Goal: Communication & Community: Answer question/provide support

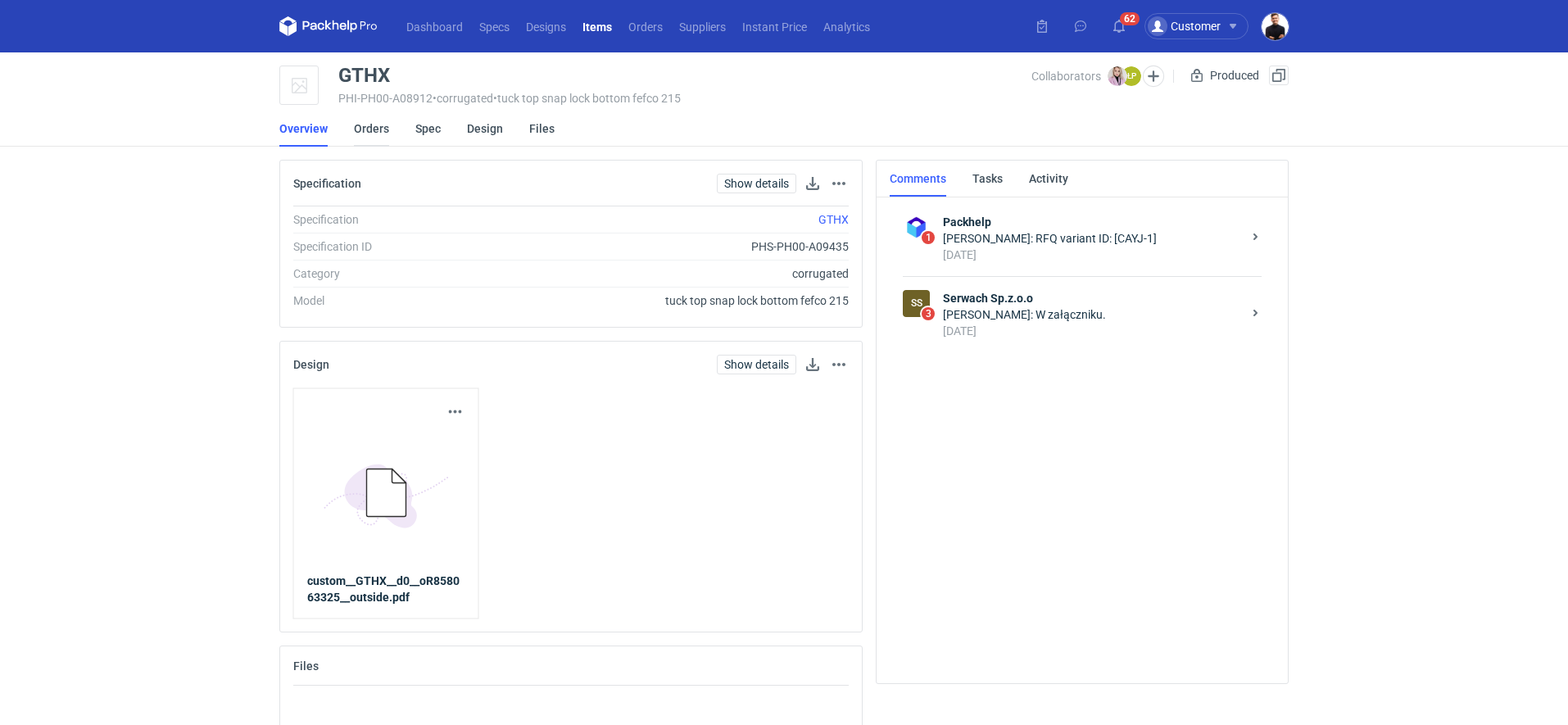
click at [359, 125] on link "Orders" at bounding box center [371, 128] width 35 height 36
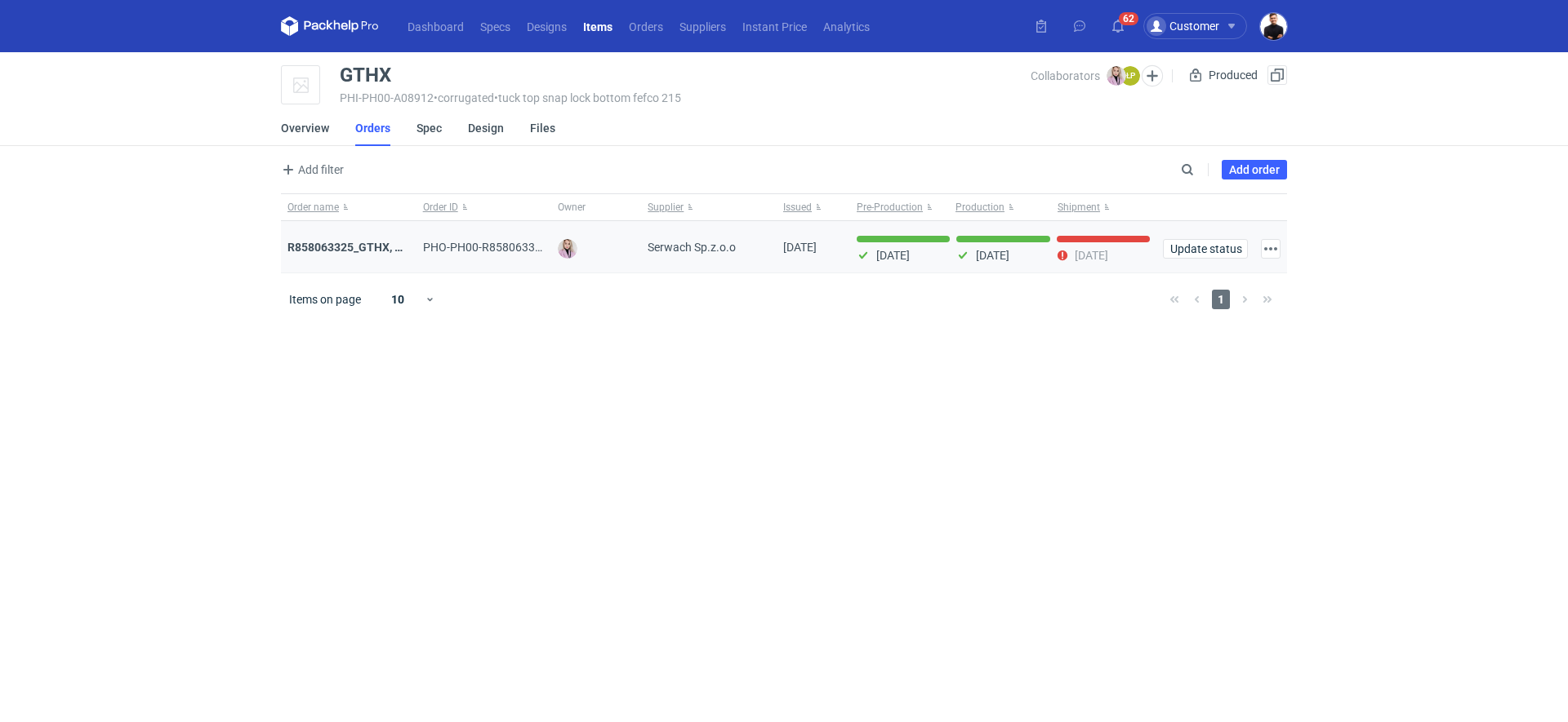
click at [370, 254] on div "R858063325_GTHX, NNPL, JAAG, JGXY, QTVD, WZHN, ITNR, EUMI" at bounding box center [348, 247] width 122 height 16
click at [365, 242] on strong "R858063325_GTHX, NNPL, JAAG, JGXY, QTVD, WZHN, ITNR, EUMI" at bounding box center [457, 248] width 339 height 13
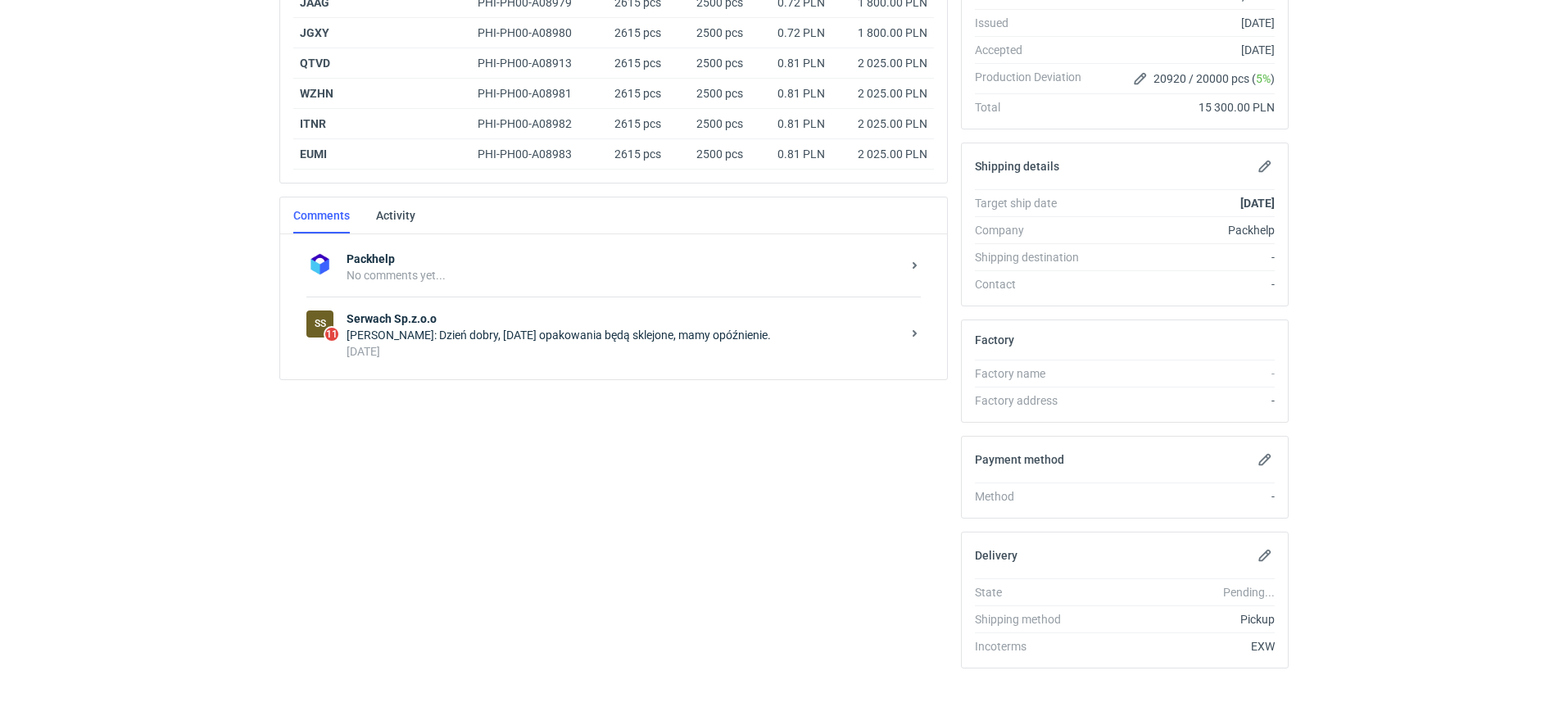
scroll to position [392, 0]
click at [509, 334] on div "Łukasz Postawa: Dzień dobry, dzisiaj opakowania będą sklejone, mamy opóźnienie." at bounding box center [623, 334] width 554 height 16
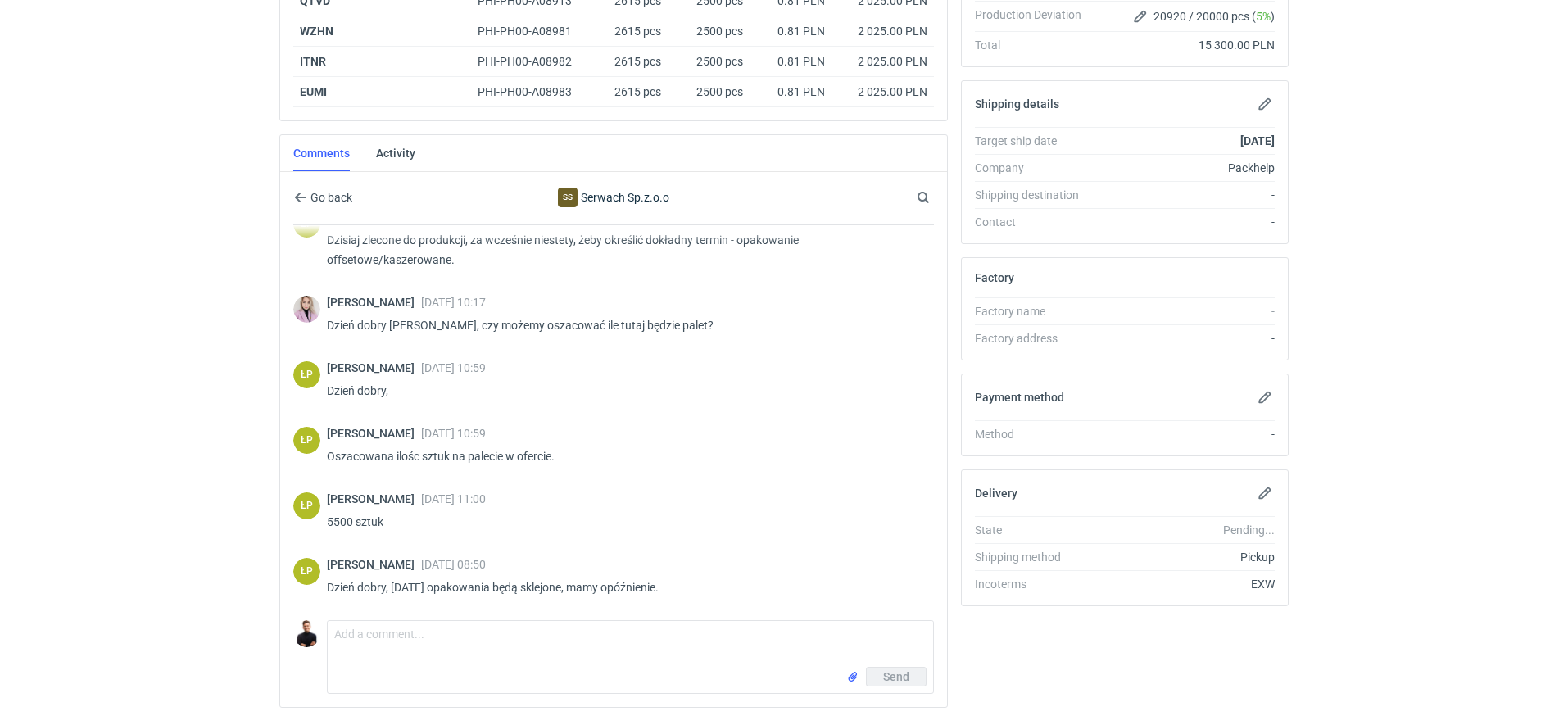
scroll to position [463, 0]
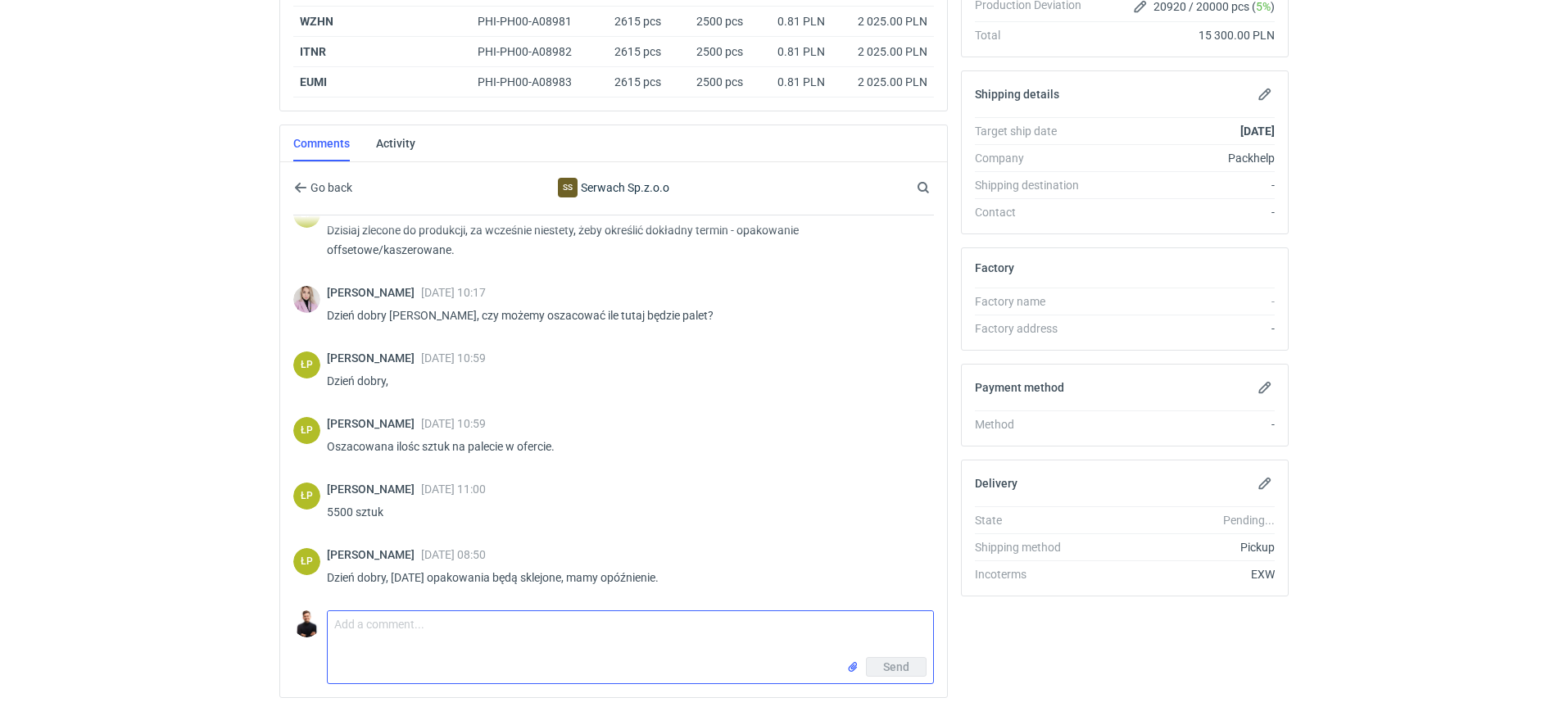
click at [489, 619] on textarea "Comment message" at bounding box center [631, 634] width 606 height 45
type textarea "[PERSON_NAME], czy zgłosicie to [DATE]?"
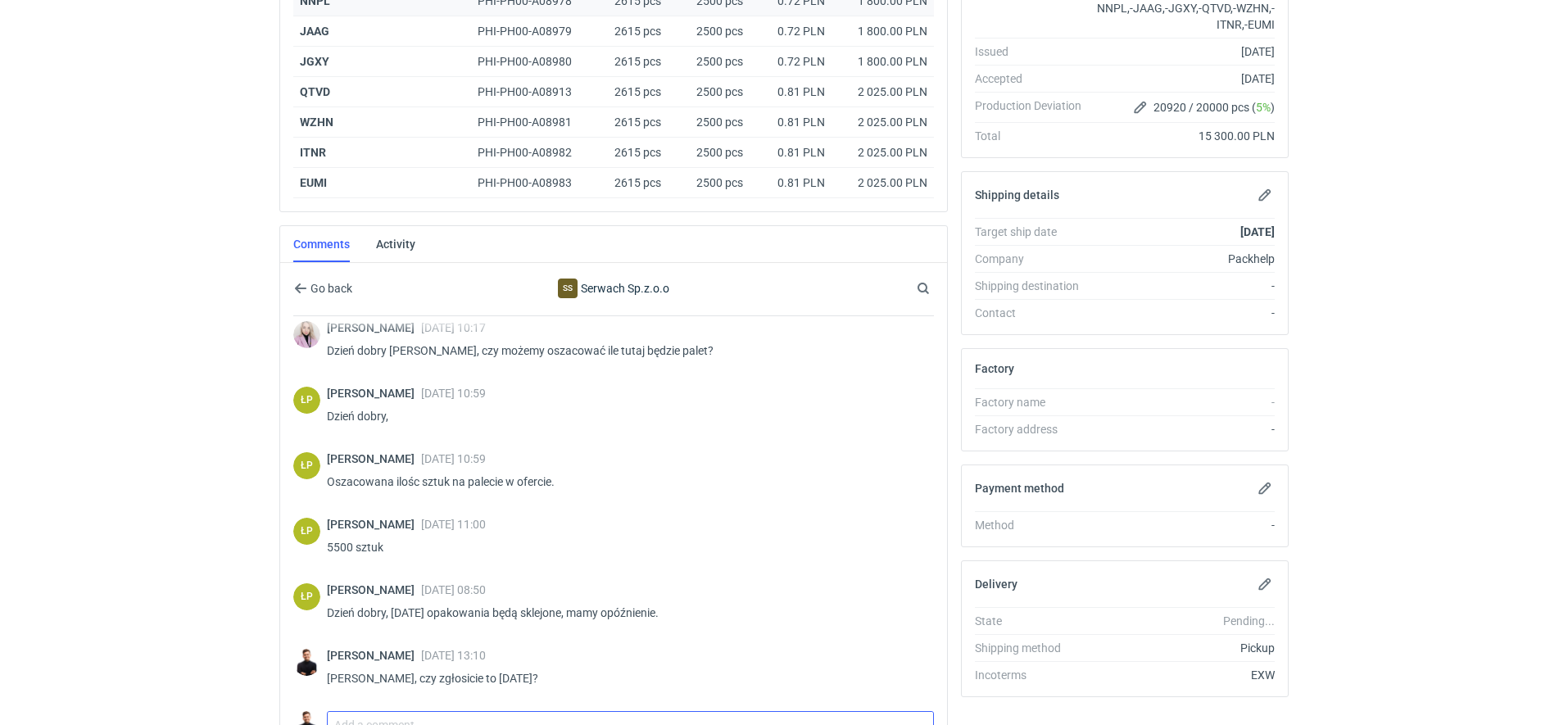
scroll to position [501, 0]
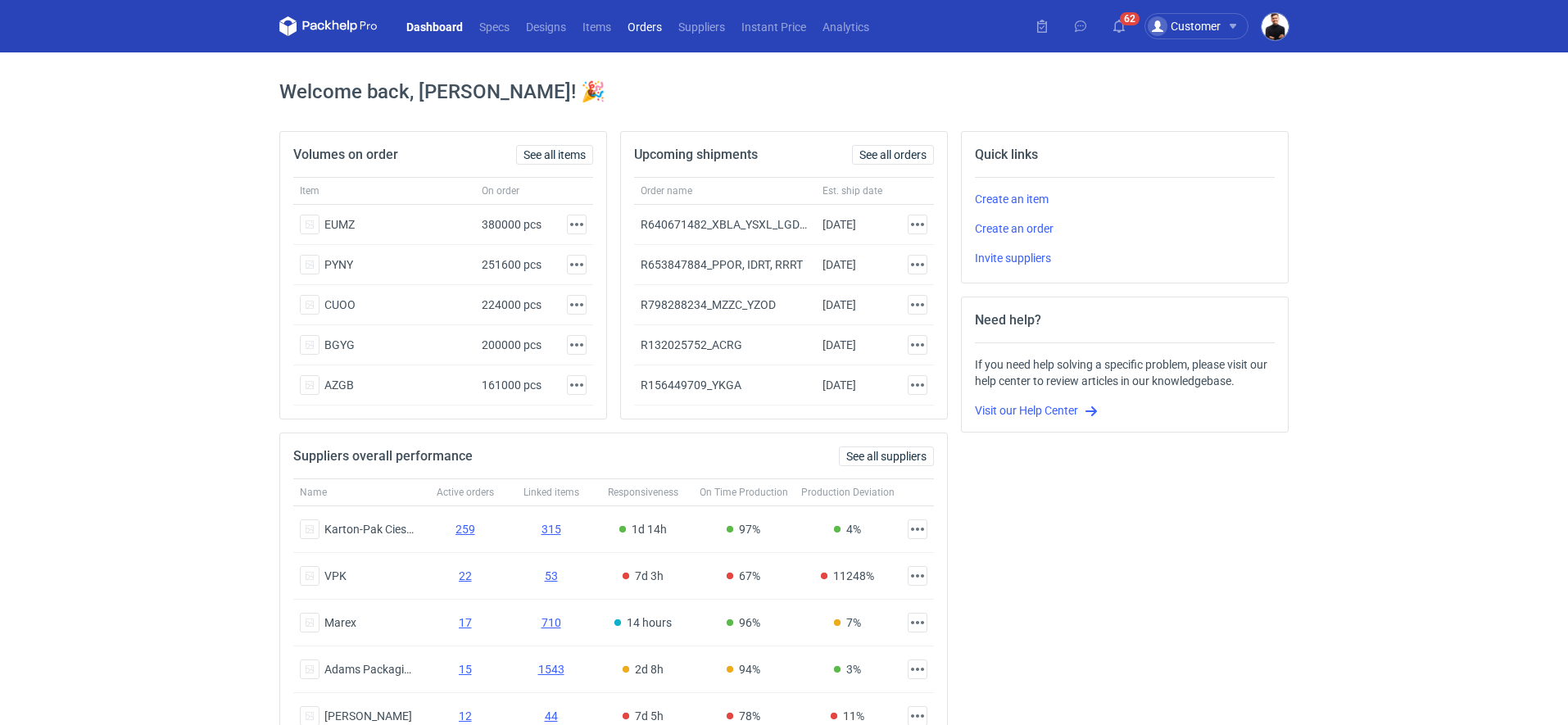
click at [644, 35] on link "Orders" at bounding box center [644, 26] width 51 height 19
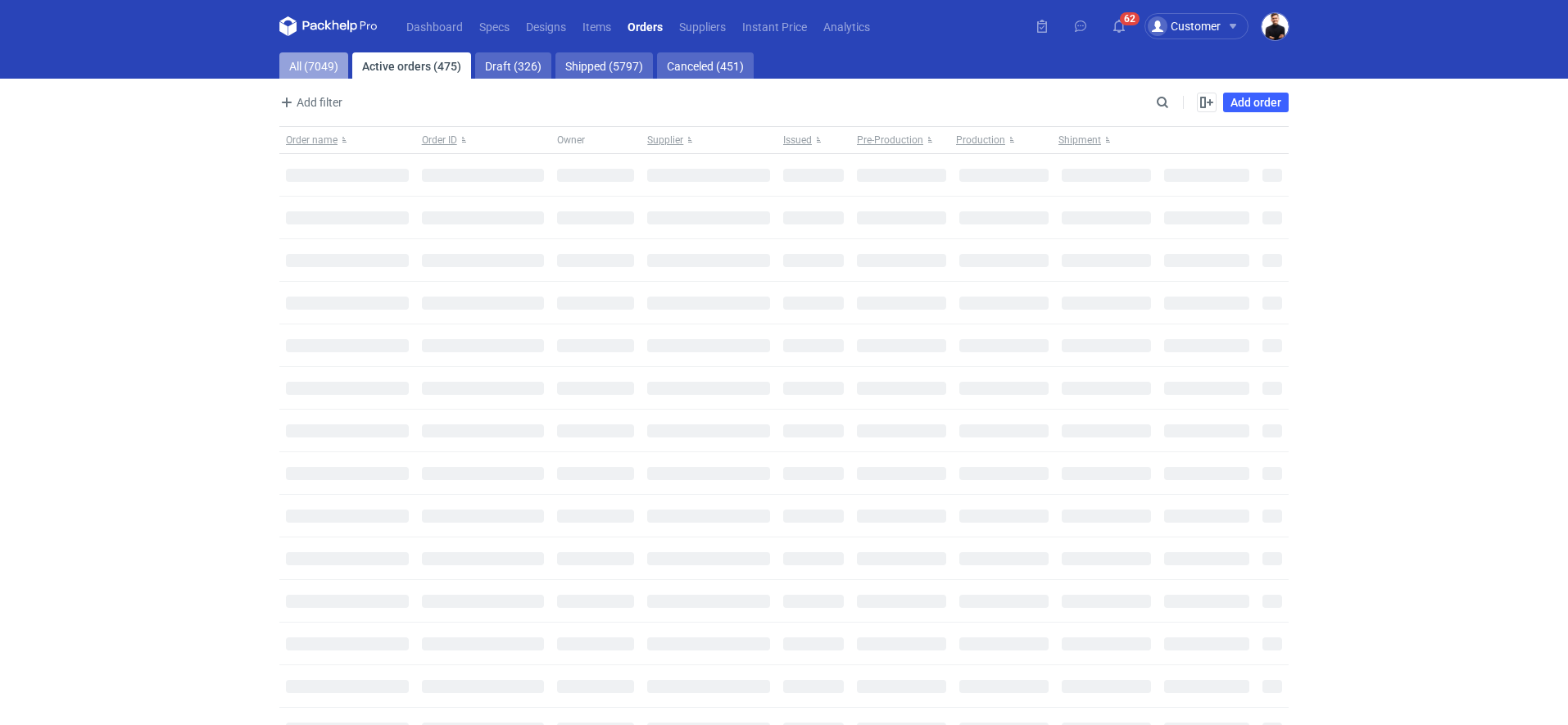
click at [307, 63] on link "All (7049)" at bounding box center [313, 65] width 69 height 26
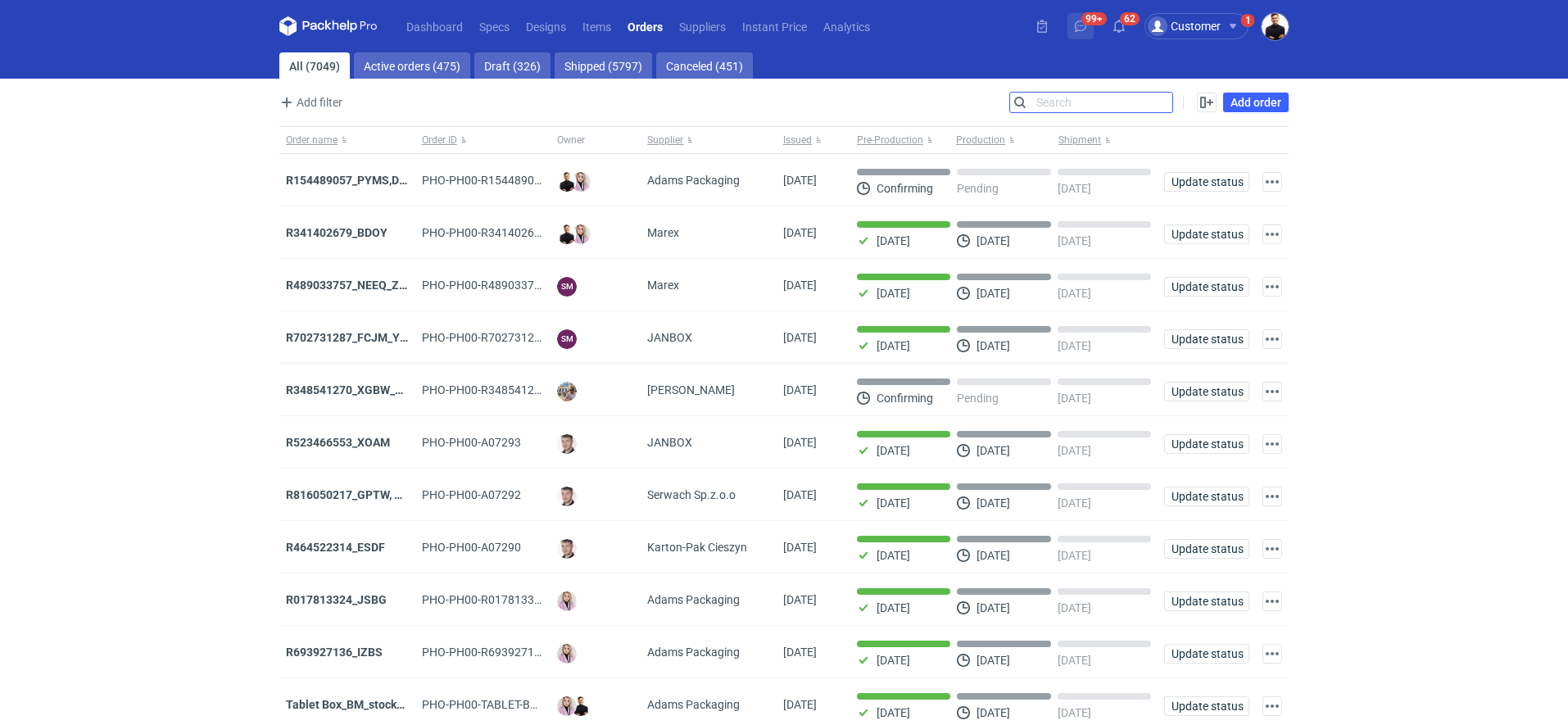
click at [1164, 99] on input "Search" at bounding box center [1091, 103] width 163 height 19
click at [1062, 103] on input "Search" at bounding box center [1091, 103] width 163 height 19
paste input "SBWE"
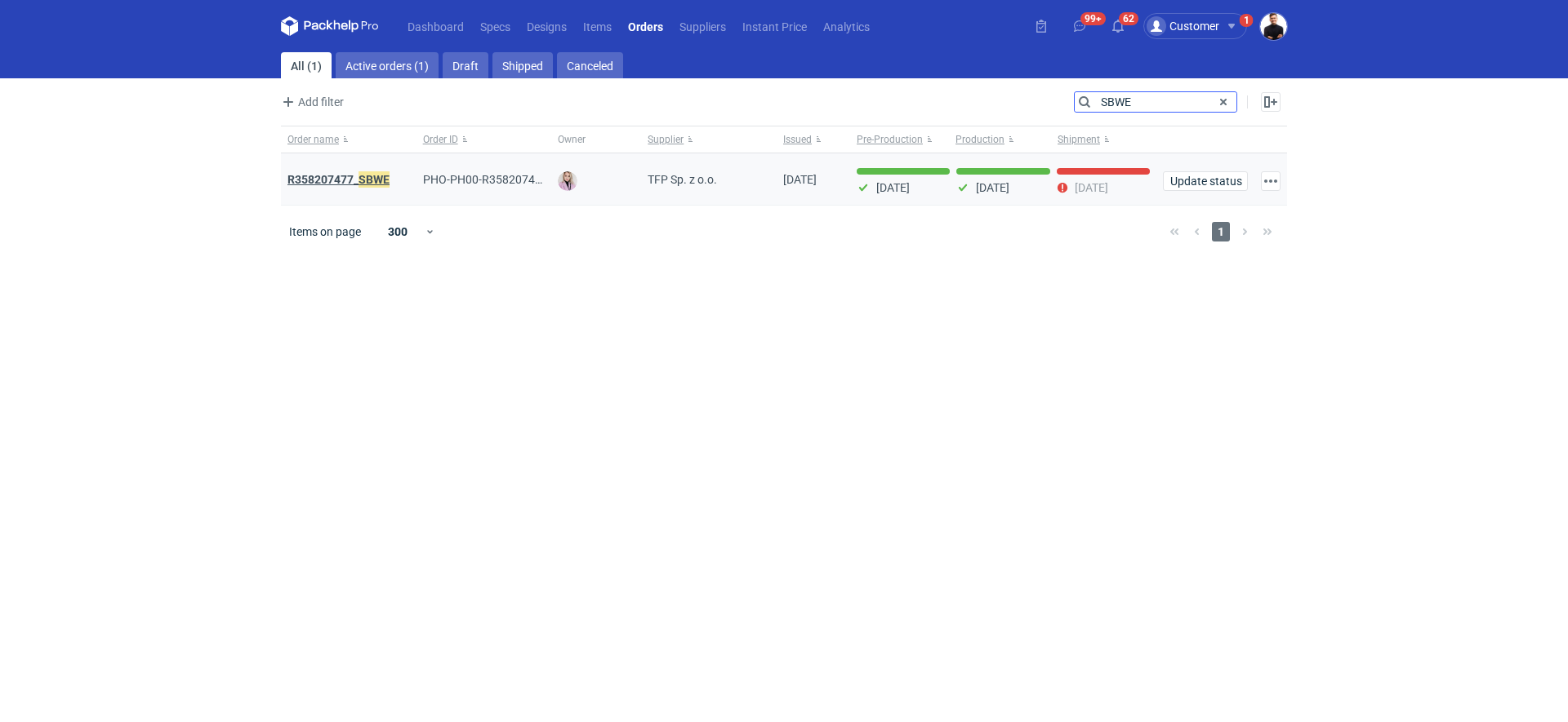
type input "SBWE"
click at [378, 183] on em "SBWE" at bounding box center [374, 179] width 31 height 18
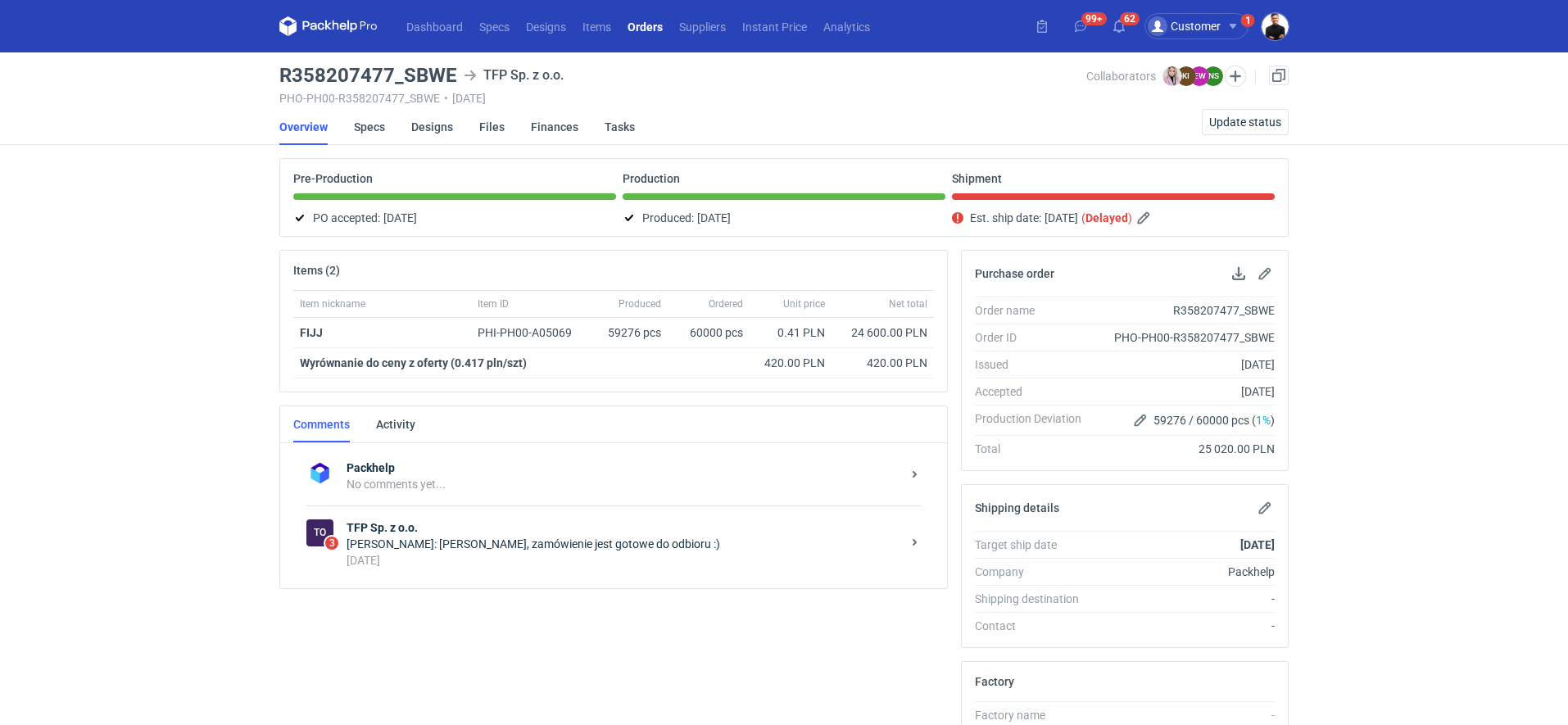
click at [454, 537] on div "Natalia Stępak: Pani Klaudio, zamówienie jest gotowe do odbioru :)" at bounding box center [623, 544] width 554 height 16
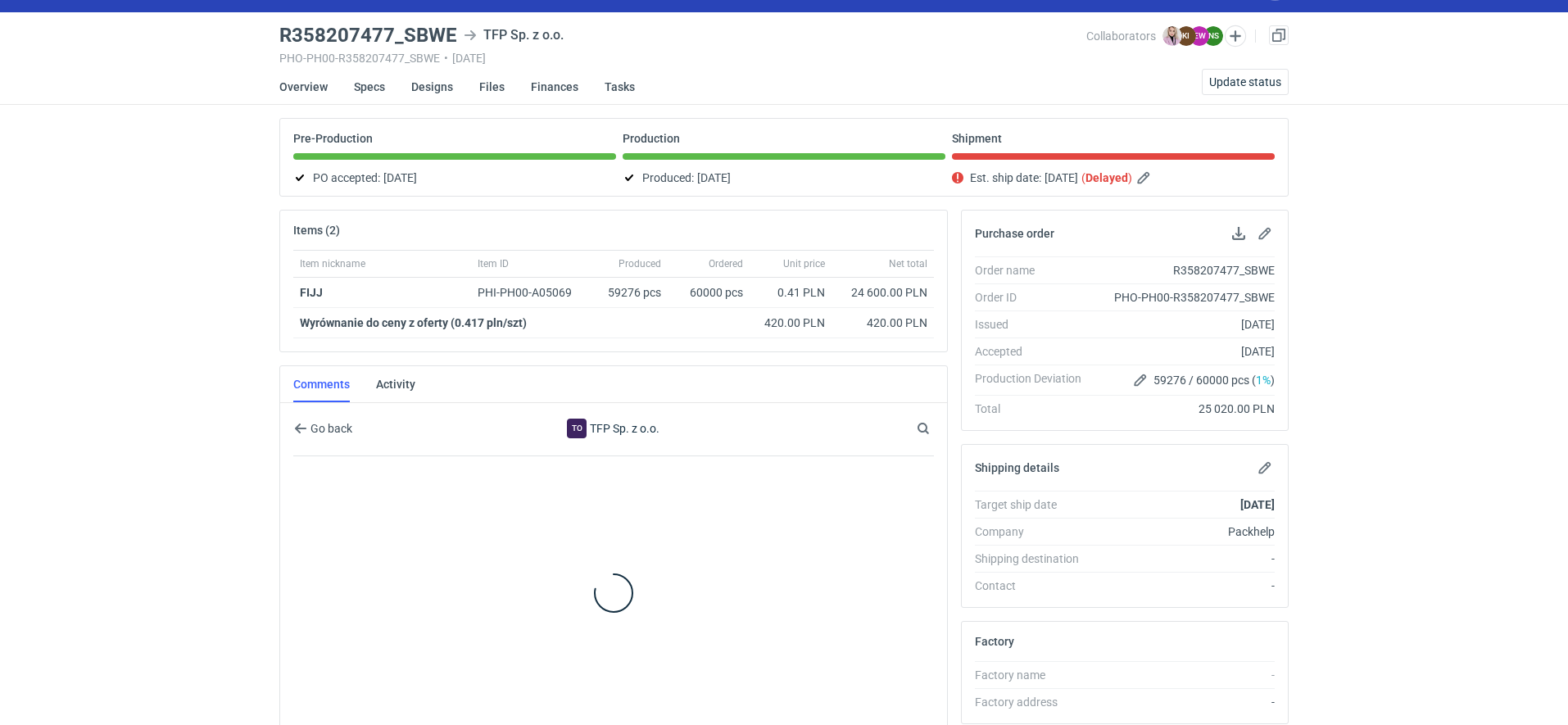
scroll to position [41, 0]
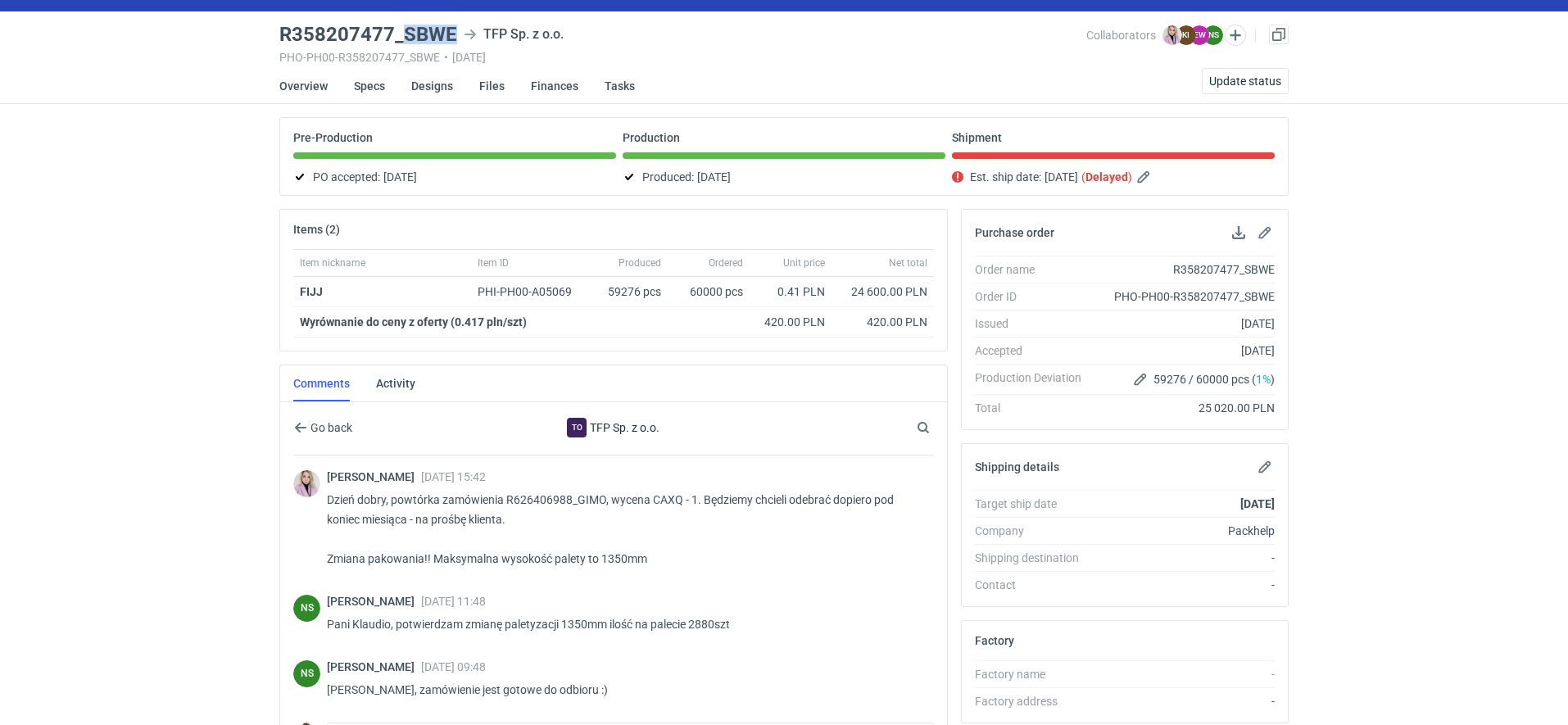
drag, startPoint x: 401, startPoint y: 29, endPoint x: 452, endPoint y: 29, distance: 51.0
click at [452, 29] on h3 "R358207477_SBWE" at bounding box center [369, 34] width 178 height 19
copy h3 "SBWE"
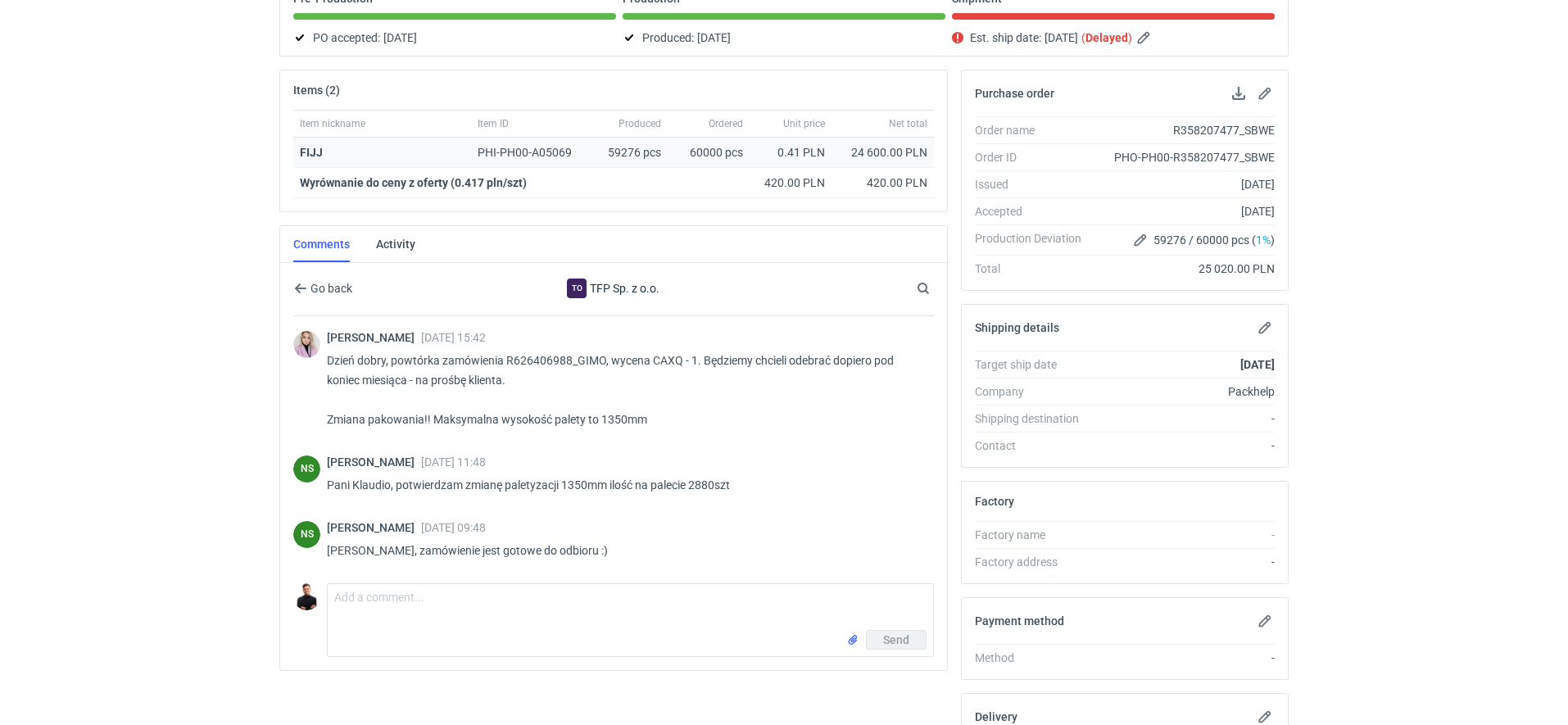
scroll to position [335, 0]
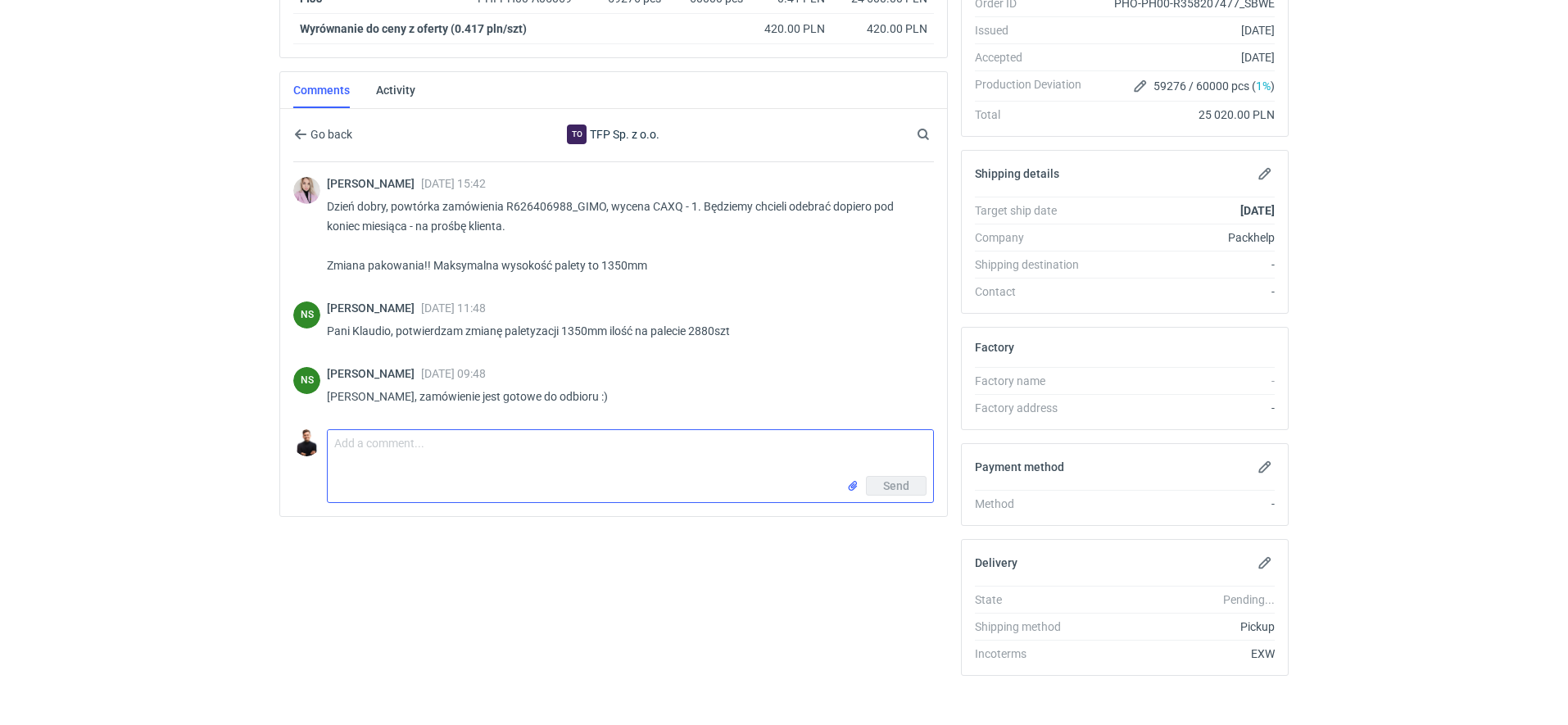
click at [477, 444] on textarea "Comment message" at bounding box center [631, 453] width 606 height 45
type textarea "Pani Natalio, proszę o wysłanie raportu jakościowego, przekażę do logistyki"
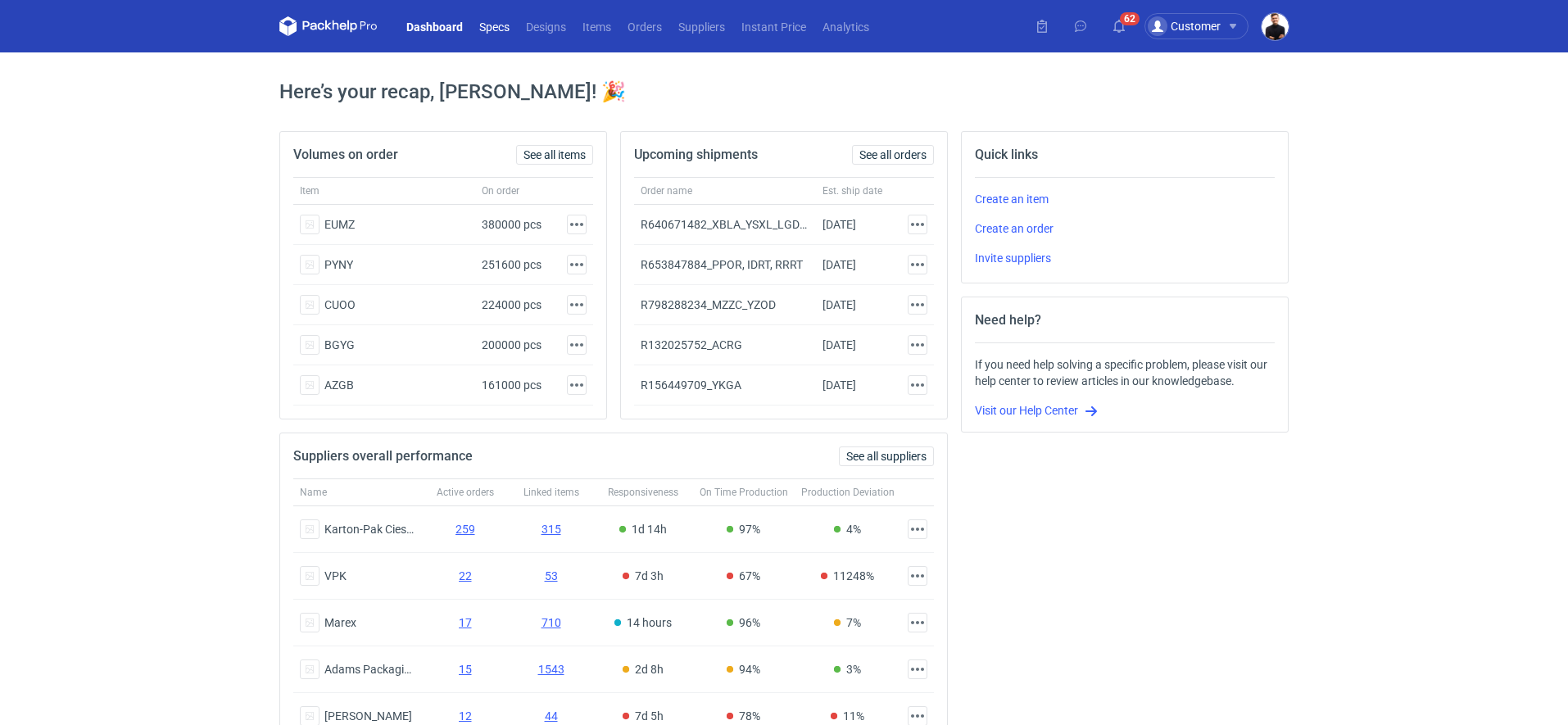
click at [491, 28] on link "Specs" at bounding box center [494, 26] width 46 height 19
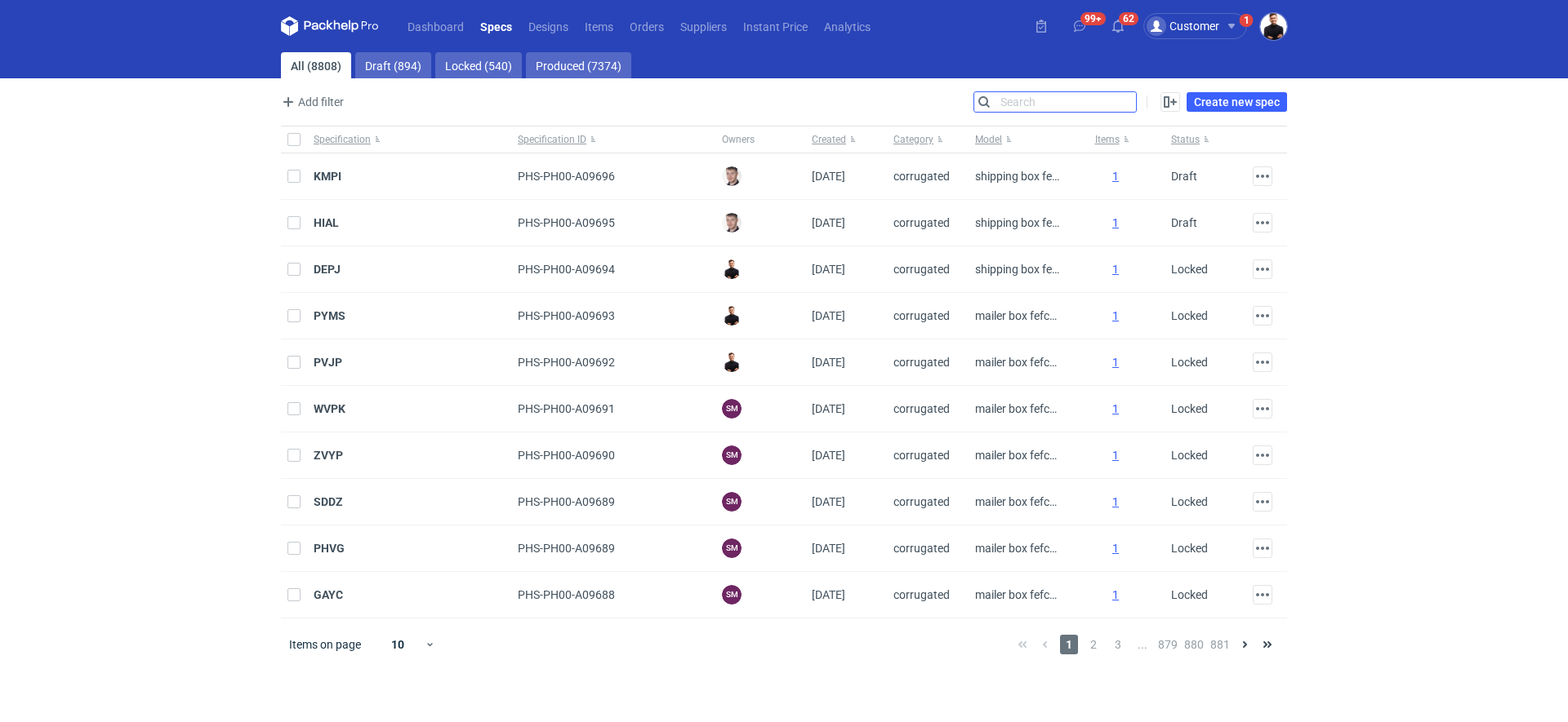
click at [1126, 100] on input "Search" at bounding box center [1055, 102] width 162 height 19
paste input "R145520657"
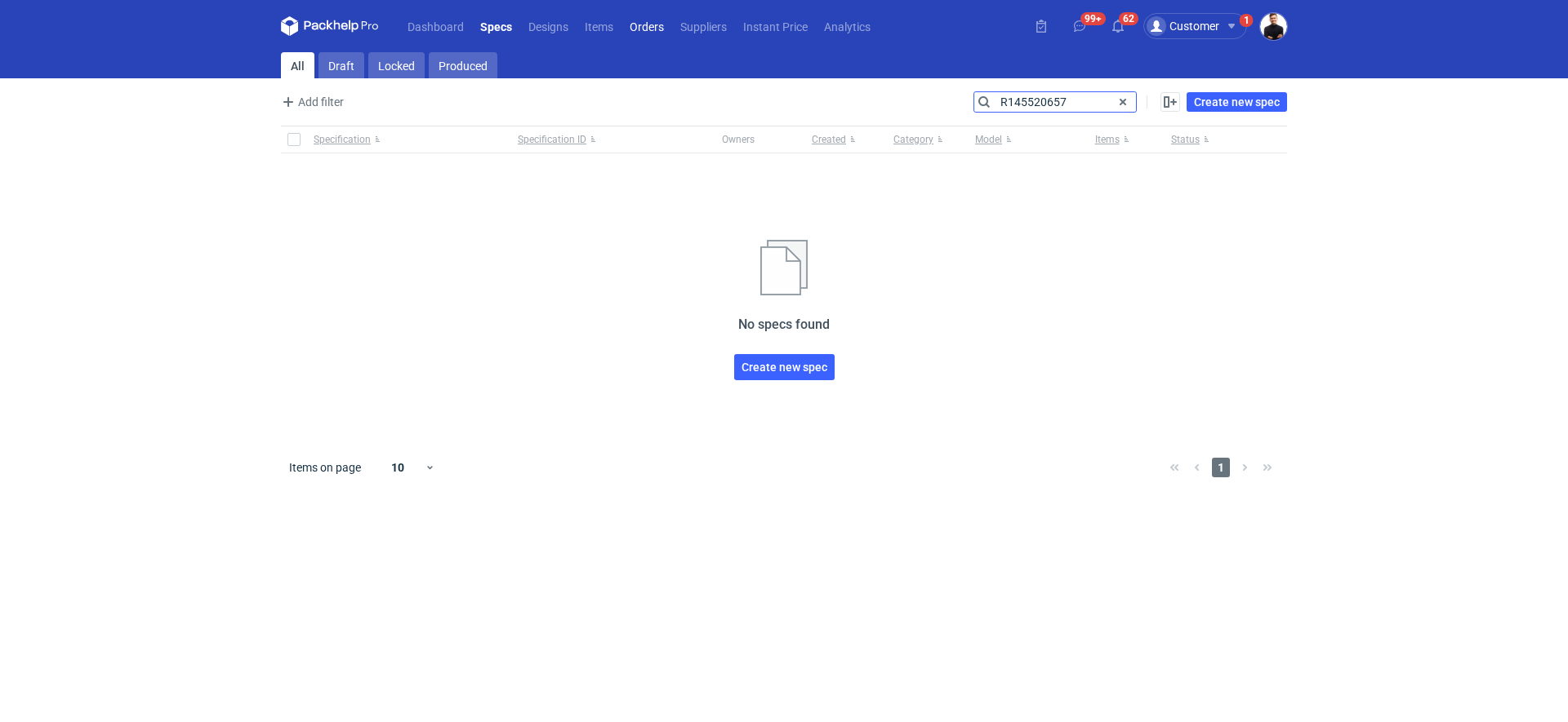
type input "R145520657"
click at [647, 30] on link "Orders" at bounding box center [646, 26] width 51 height 19
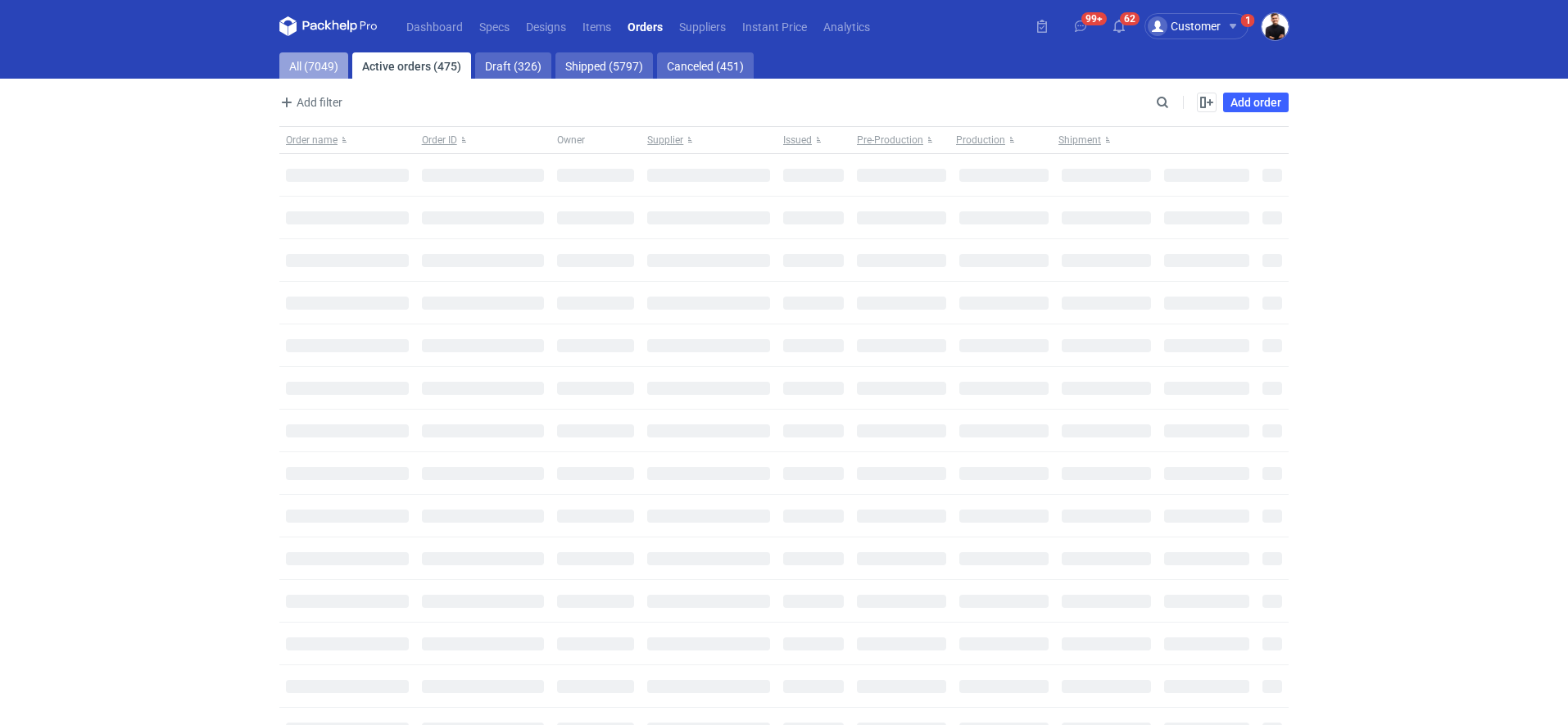
click at [297, 66] on link "All (7049)" at bounding box center [313, 65] width 69 height 26
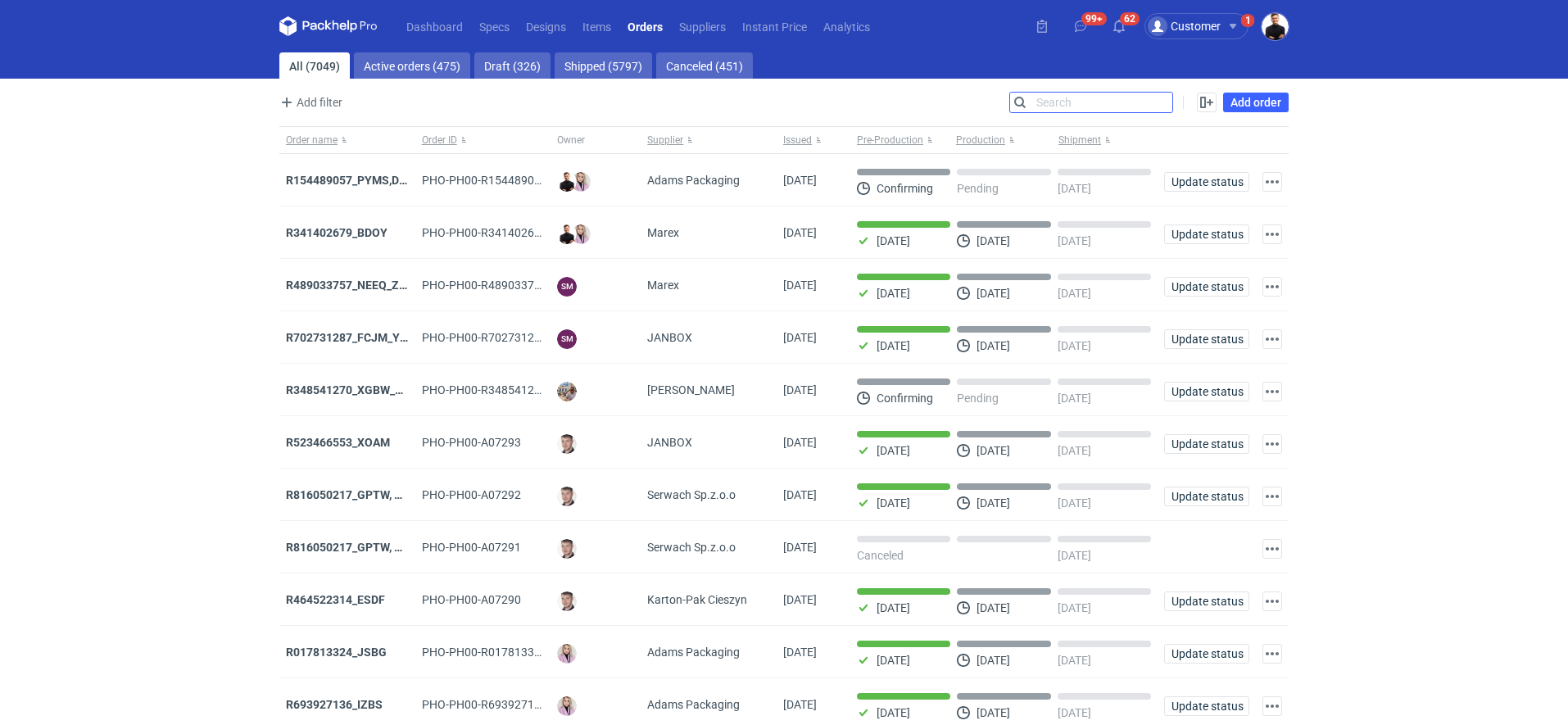
click at [1164, 106] on input "Search" at bounding box center [1091, 103] width 163 height 19
click at [1124, 97] on input "Search" at bounding box center [1091, 103] width 163 height 19
paste input "R145520657"
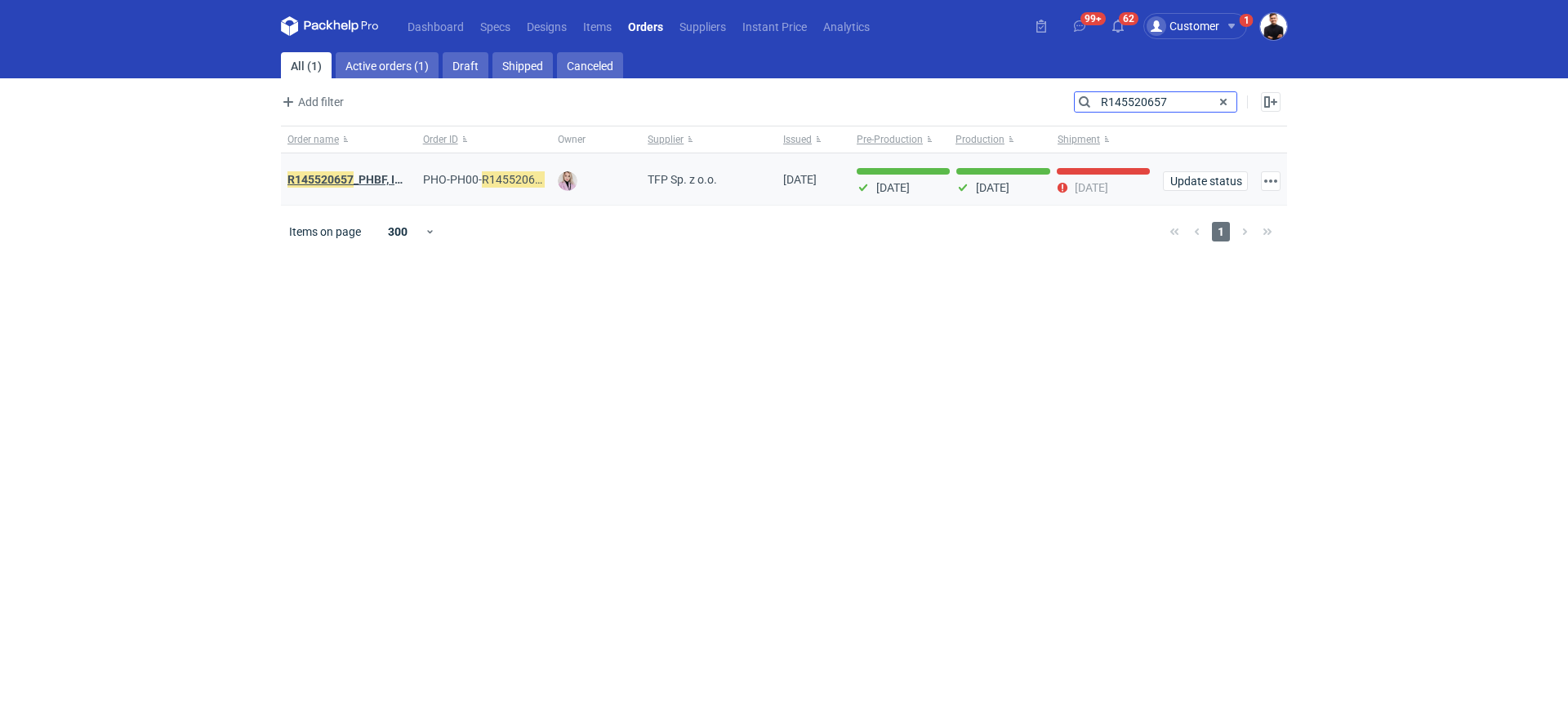
type input "R145520657"
click at [360, 177] on strong "R145520657 _PHBF, IDBY" at bounding box center [352, 179] width 129 height 18
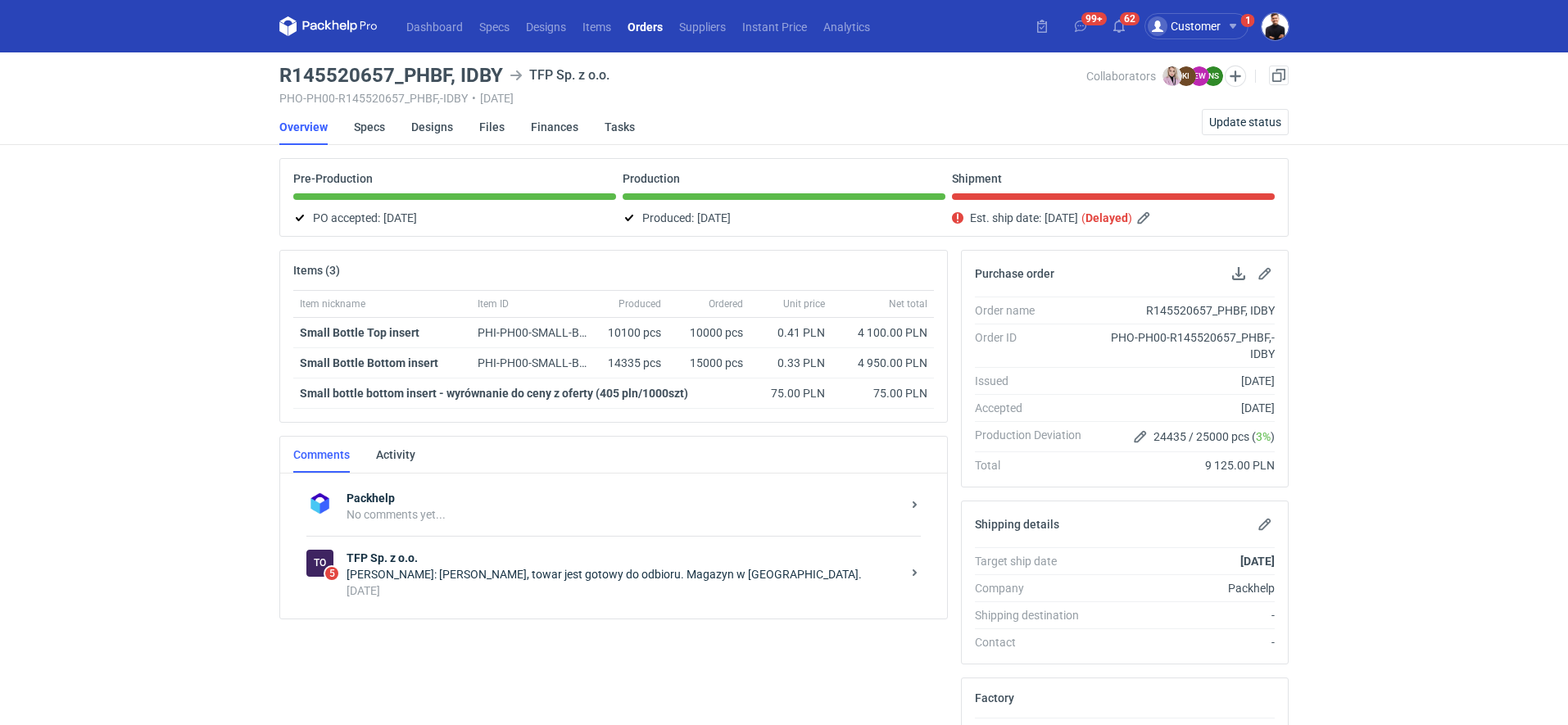
click at [552, 571] on div "Natalia Stępak: Pani Klaudio, towar jest gotowy do odbioru. Magazyn w Kórniku." at bounding box center [623, 574] width 554 height 16
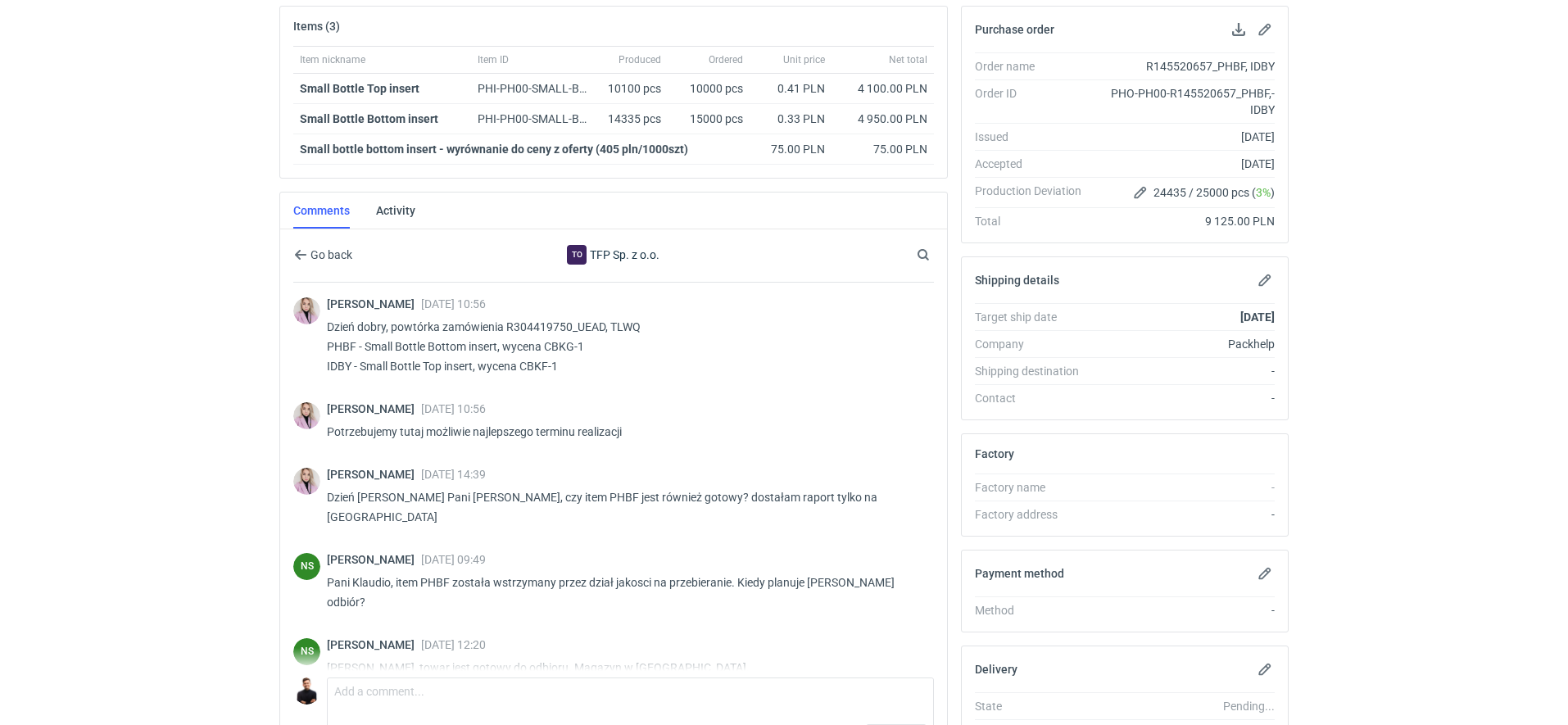
scroll to position [359, 0]
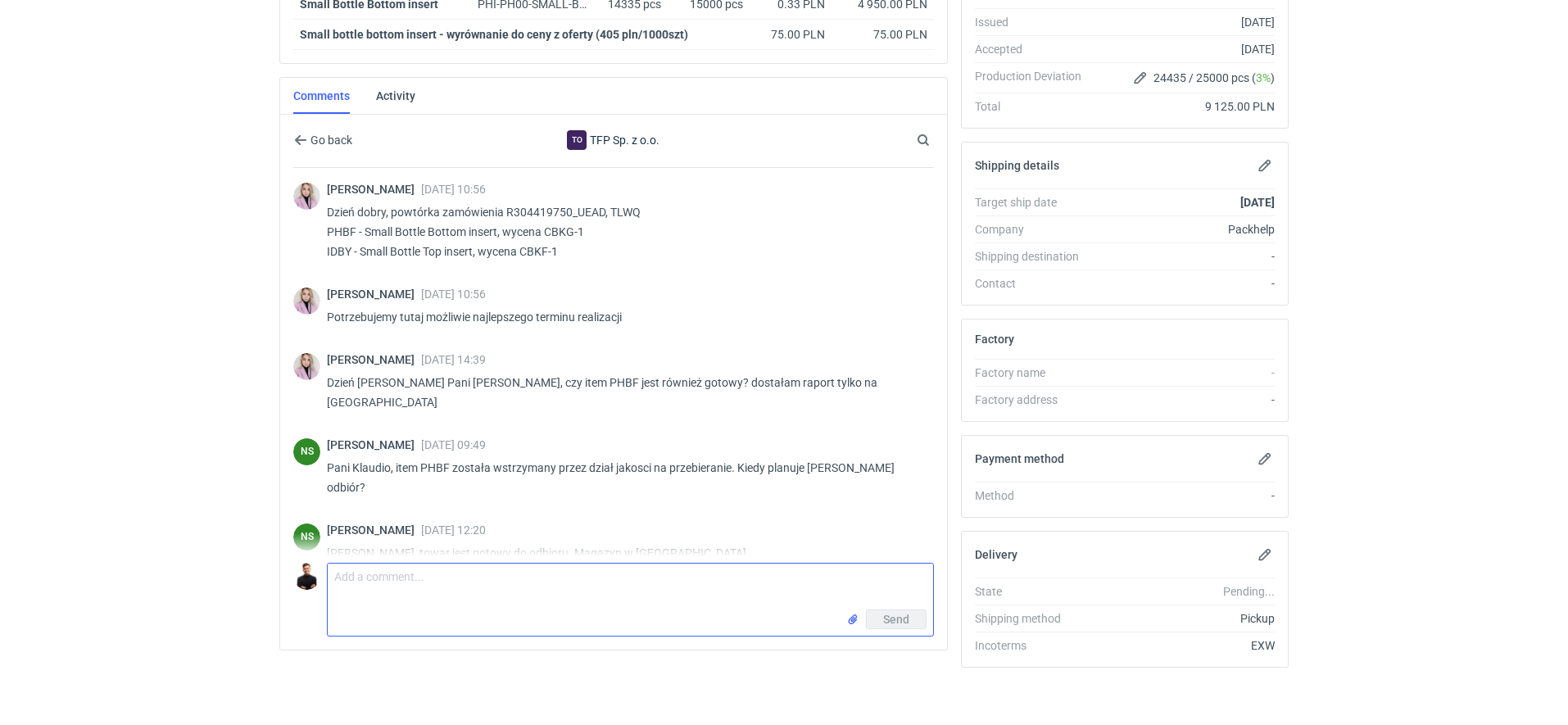
click at [499, 577] on textarea "Comment message" at bounding box center [631, 587] width 606 height 45
click at [401, 564] on textarea "Pani Nataliom proszę o raport do" at bounding box center [631, 587] width 606 height 45
click at [578, 564] on textarea "Pani Natalio, proszę o raport do" at bounding box center [631, 587] width 606 height 45
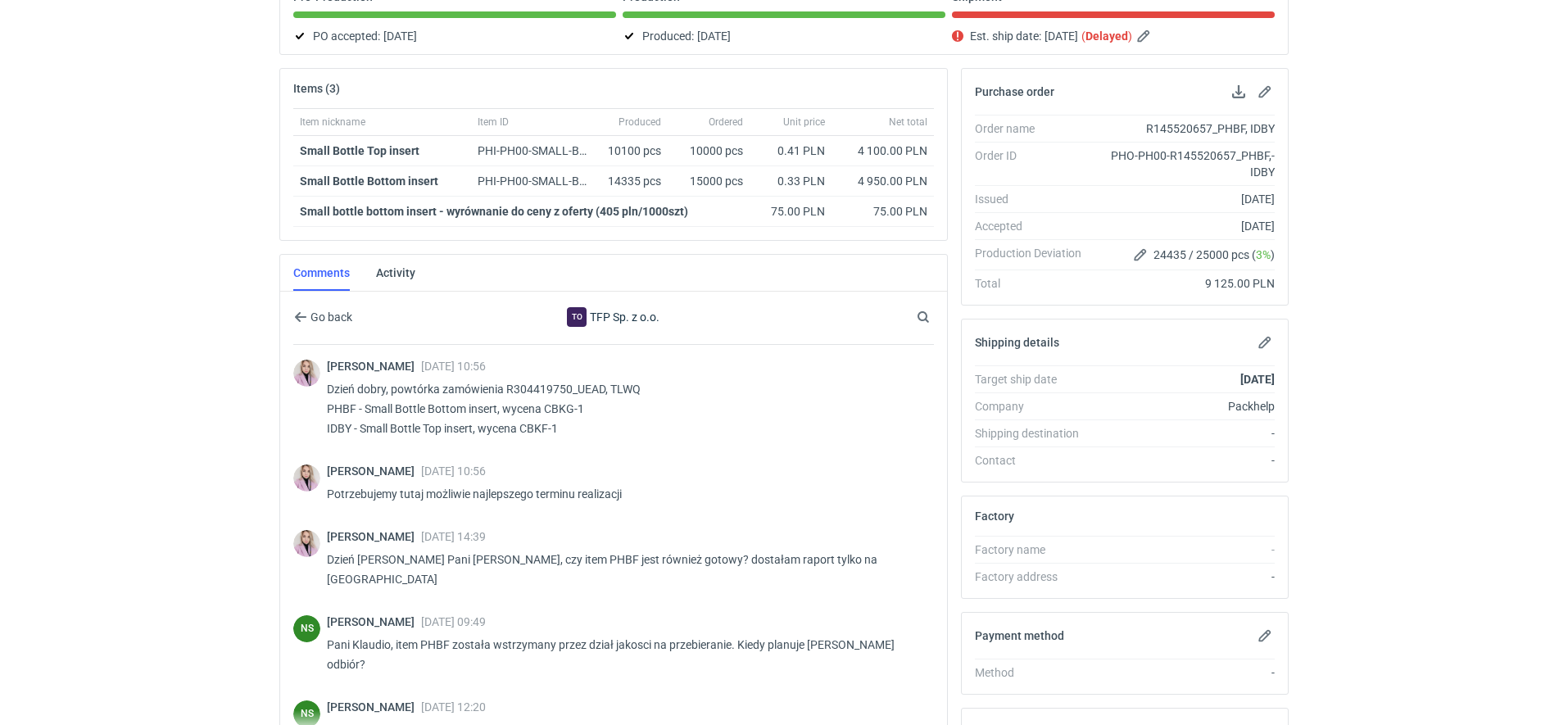
scroll to position [185, 0]
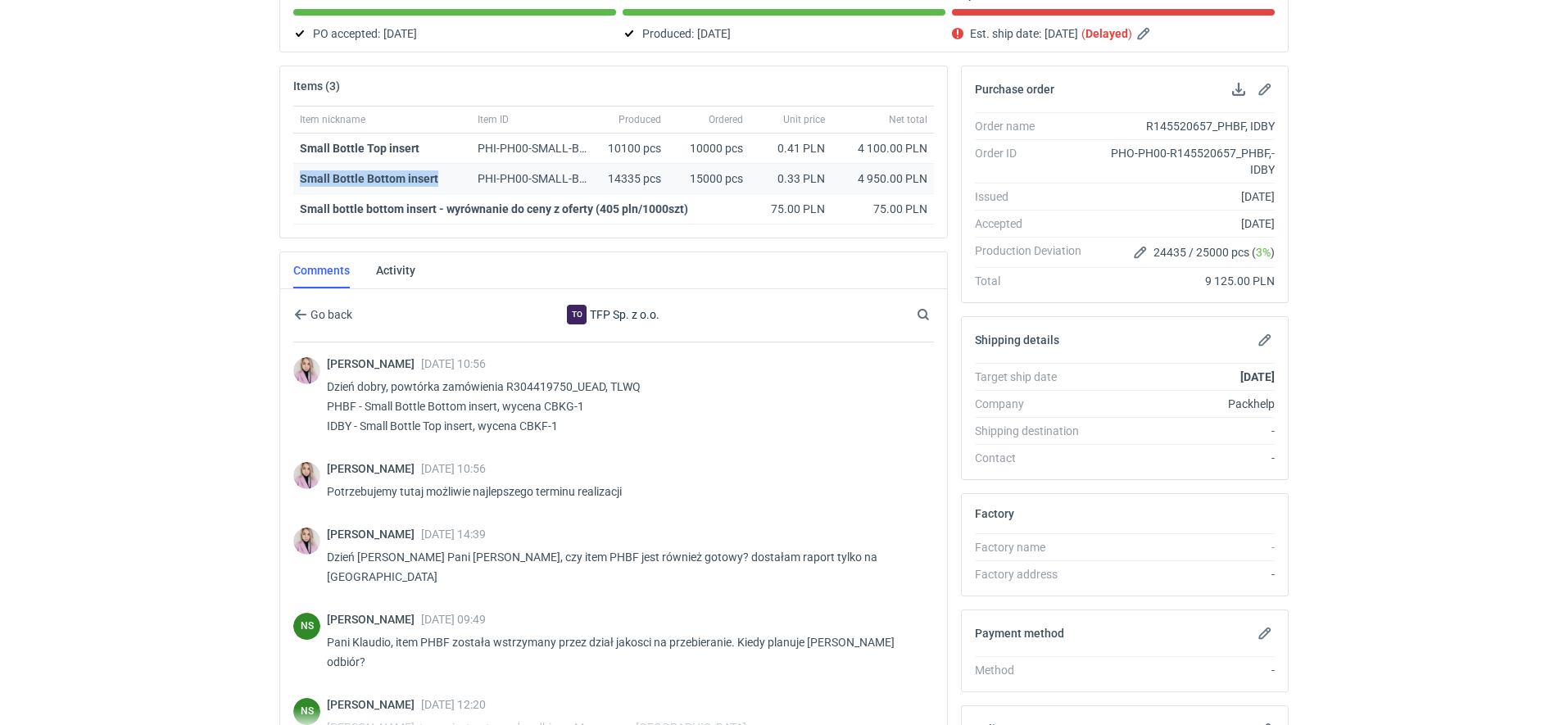
drag, startPoint x: 441, startPoint y: 179, endPoint x: 298, endPoint y: 177, distance: 143.0
click at [298, 177] on div "Small Bottle Bottom insert" at bounding box center [382, 178] width 178 height 30
copy strong "Small Bottle Bottom insert"
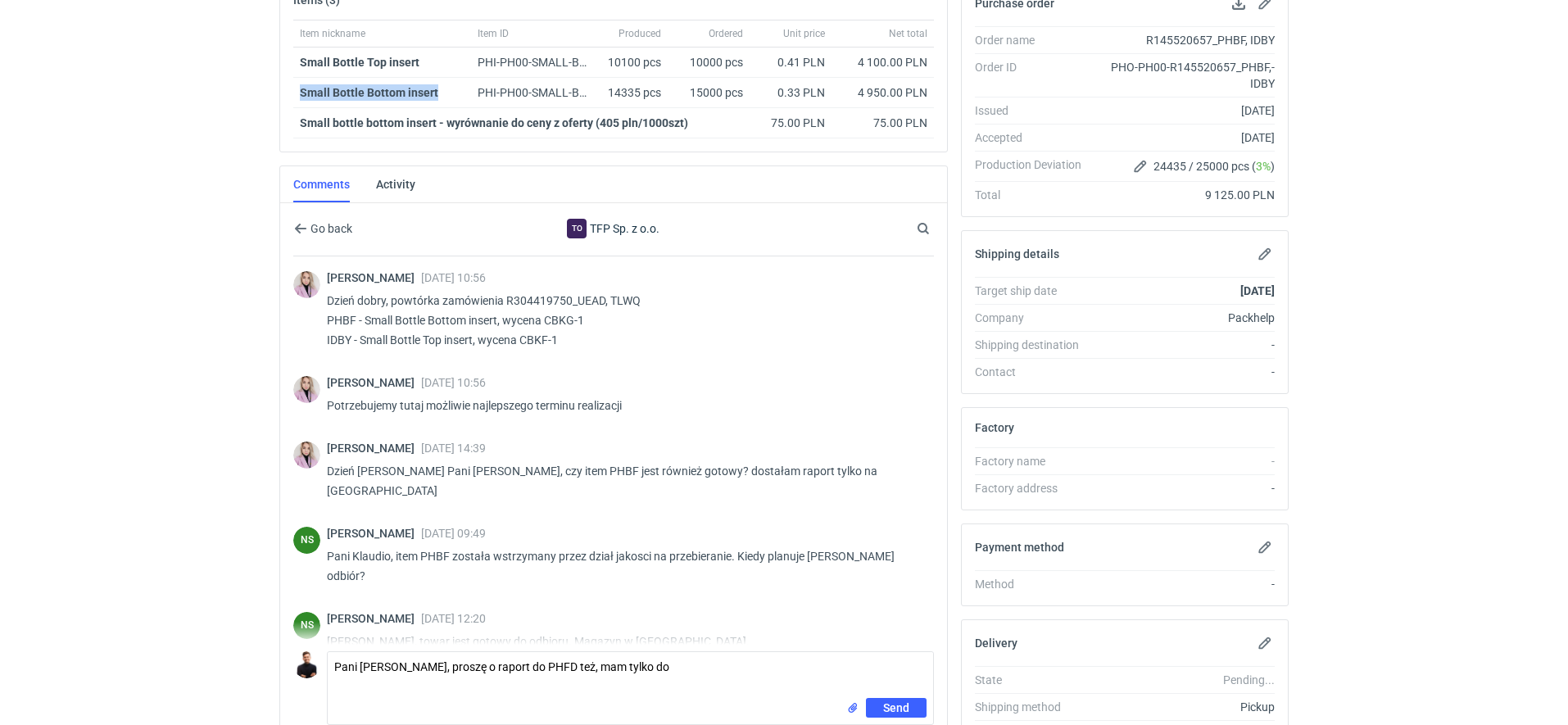
scroll to position [359, 0]
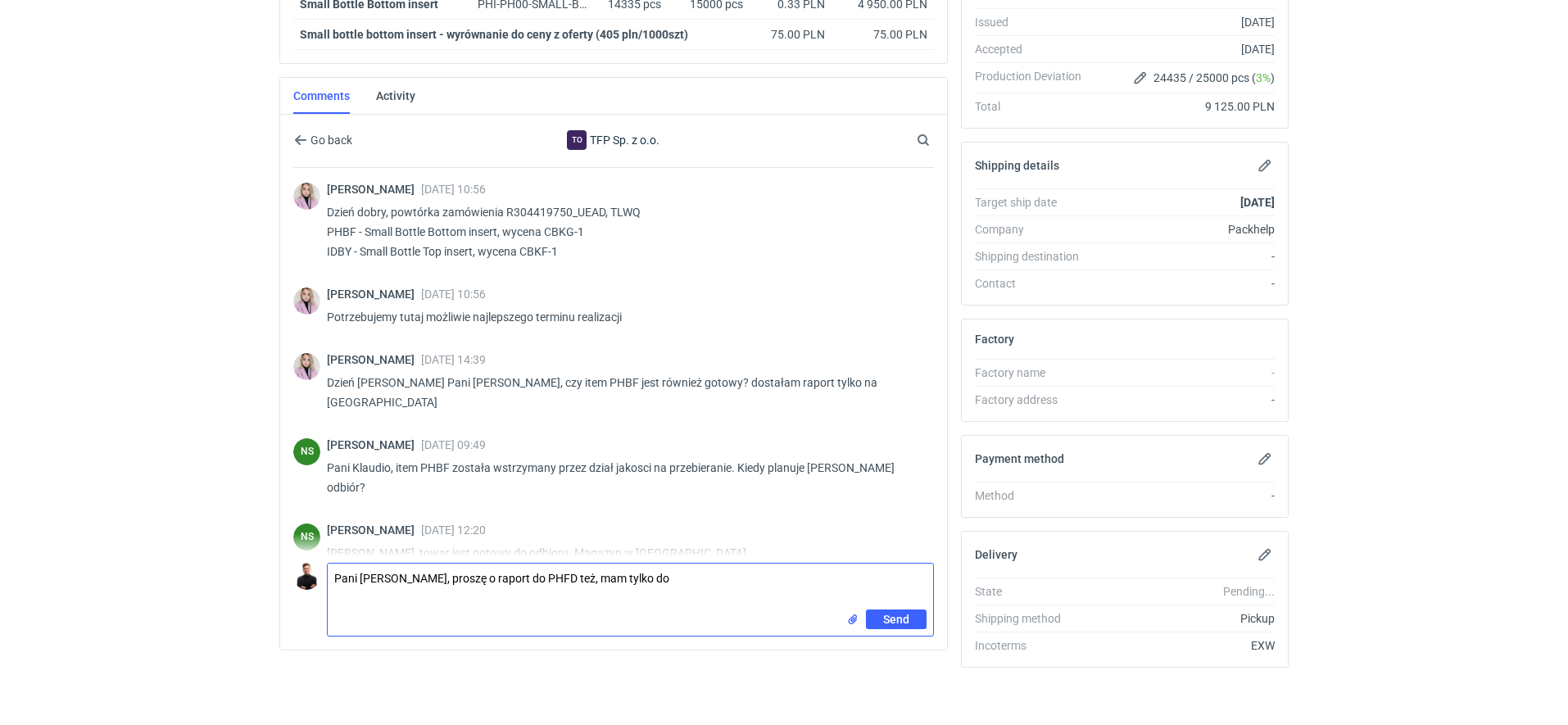
click at [513, 564] on textarea "Pani Natalio, proszę o raport do PHFD też, mam tylko do" at bounding box center [631, 587] width 606 height 45
paste textarea "Small Bottle Bottom insert"
click at [511, 564] on textarea "Pani Natalio, proszę o raport do PHFD też, mam tylko do" at bounding box center [631, 587] width 606 height 45
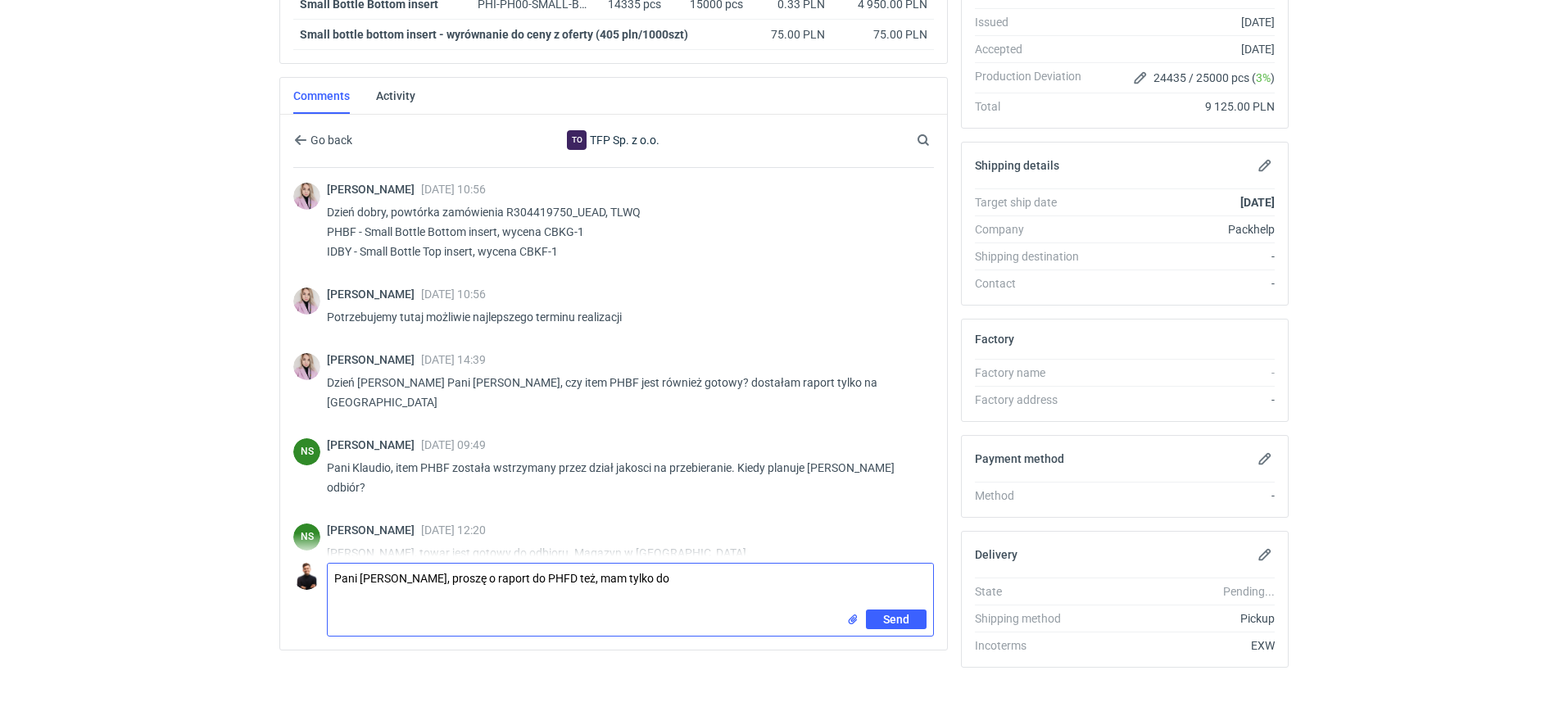
paste textarea "Small Bottle Bottom insert"
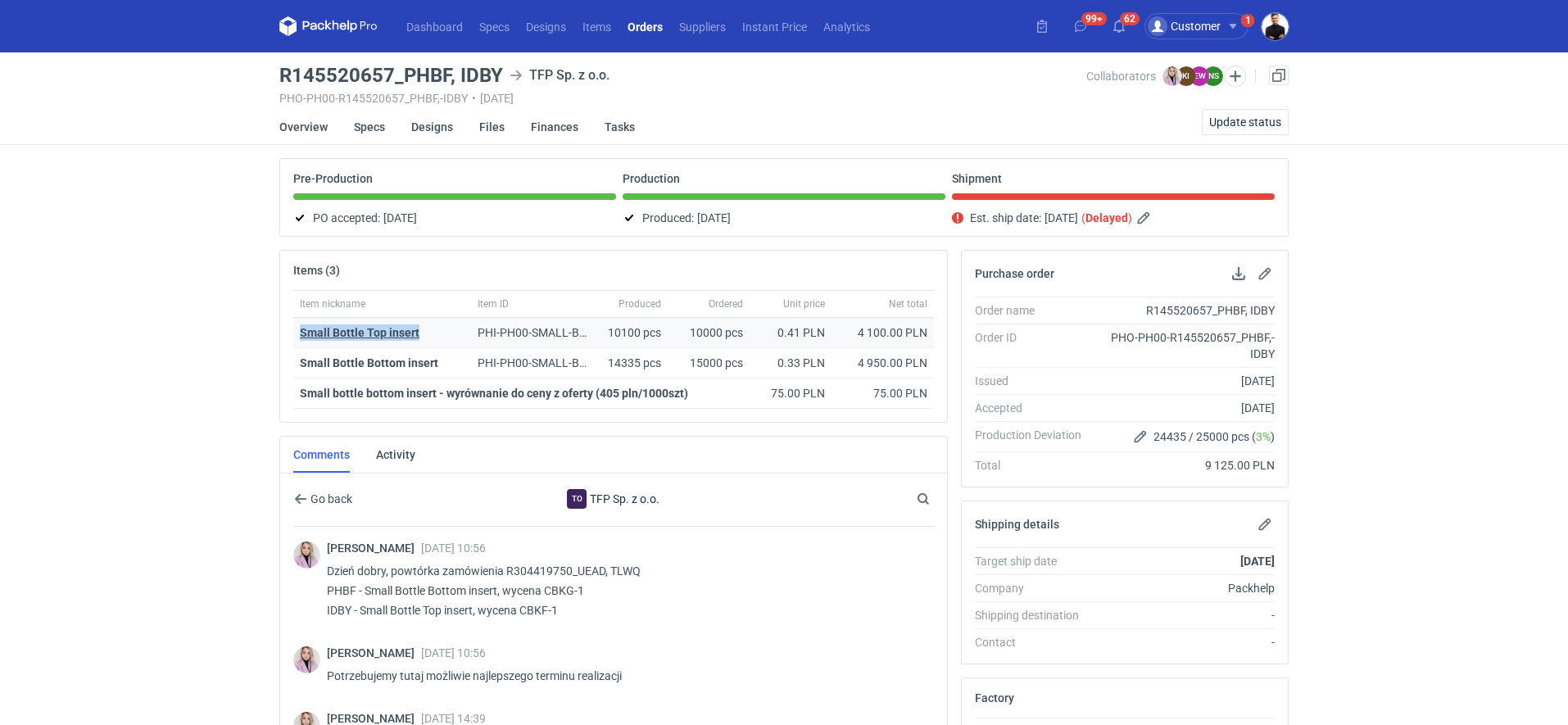
drag, startPoint x: 444, startPoint y: 329, endPoint x: 302, endPoint y: 328, distance: 142.0
click at [302, 328] on div "Small Bottle Top insert" at bounding box center [382, 332] width 164 height 16
copy strong "Small Bottle Top insert"
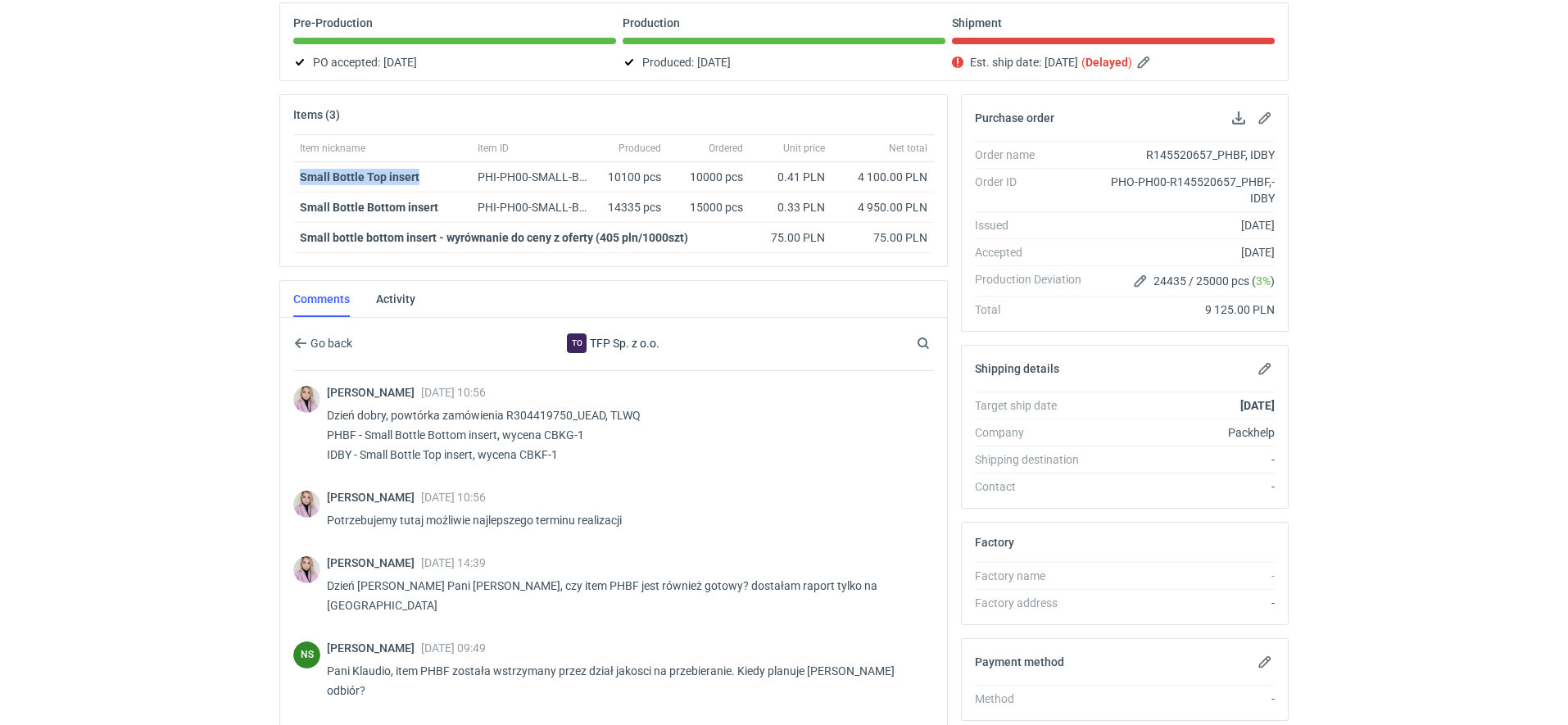
scroll to position [359, 0]
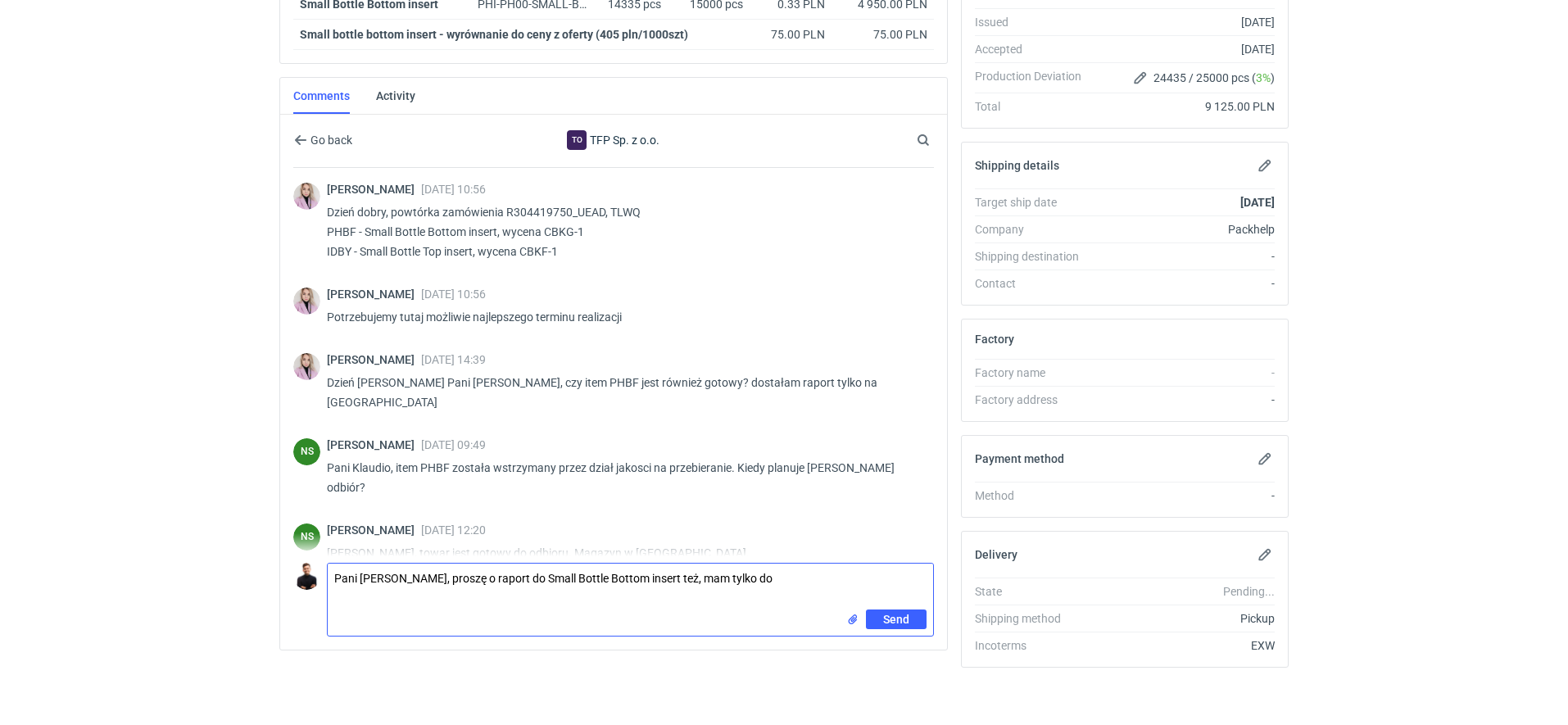
click at [742, 564] on textarea "Pani Natalio, proszę o raport do Small Bottle Bottom insert też, mam tylko do" at bounding box center [631, 587] width 606 height 45
paste textarea "Small Bottle Top insert"
type textarea "Pani Natalio, proszę o raport do Small Bottle Bottom insert też, mam tylko do S…"
click at [892, 614] on span "Send" at bounding box center [896, 619] width 26 height 12
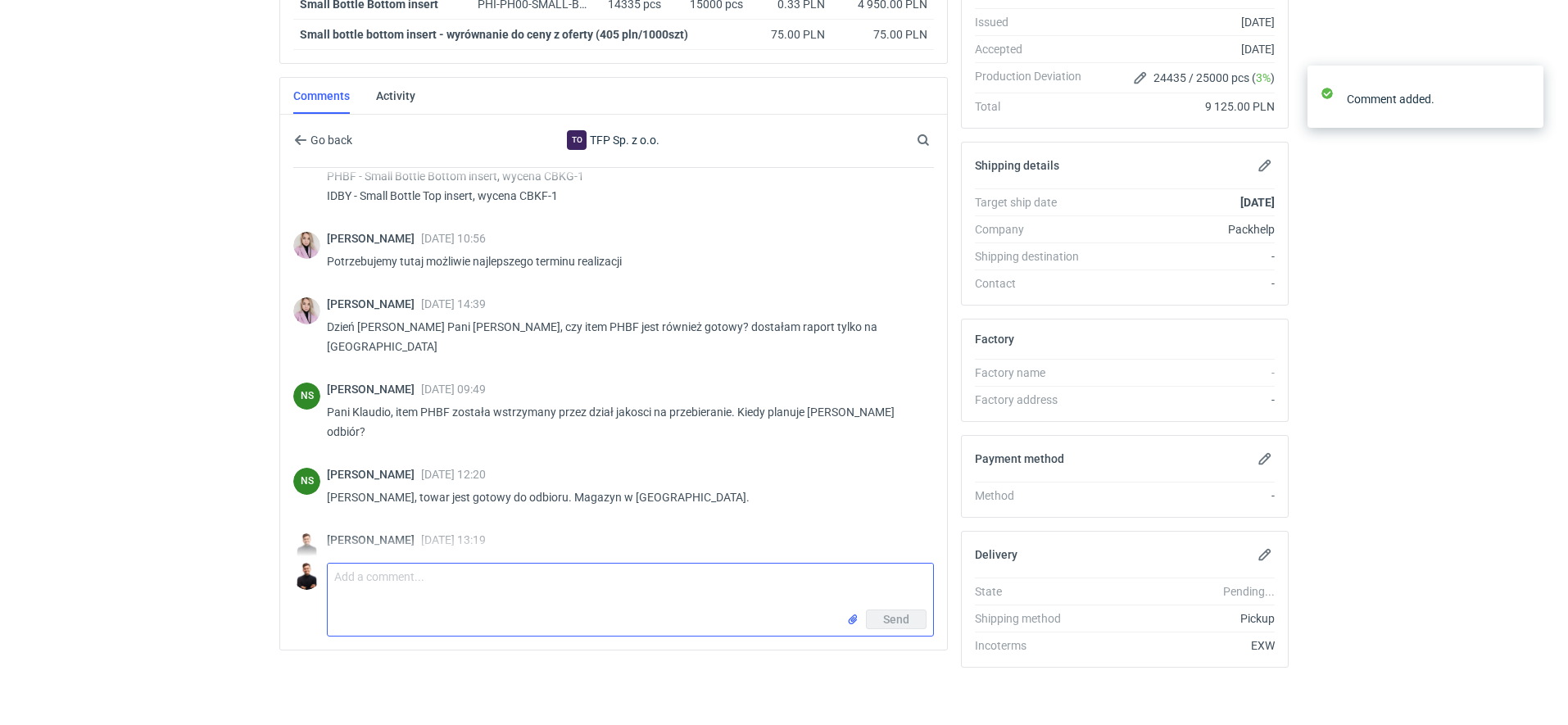
scroll to position [49, 0]
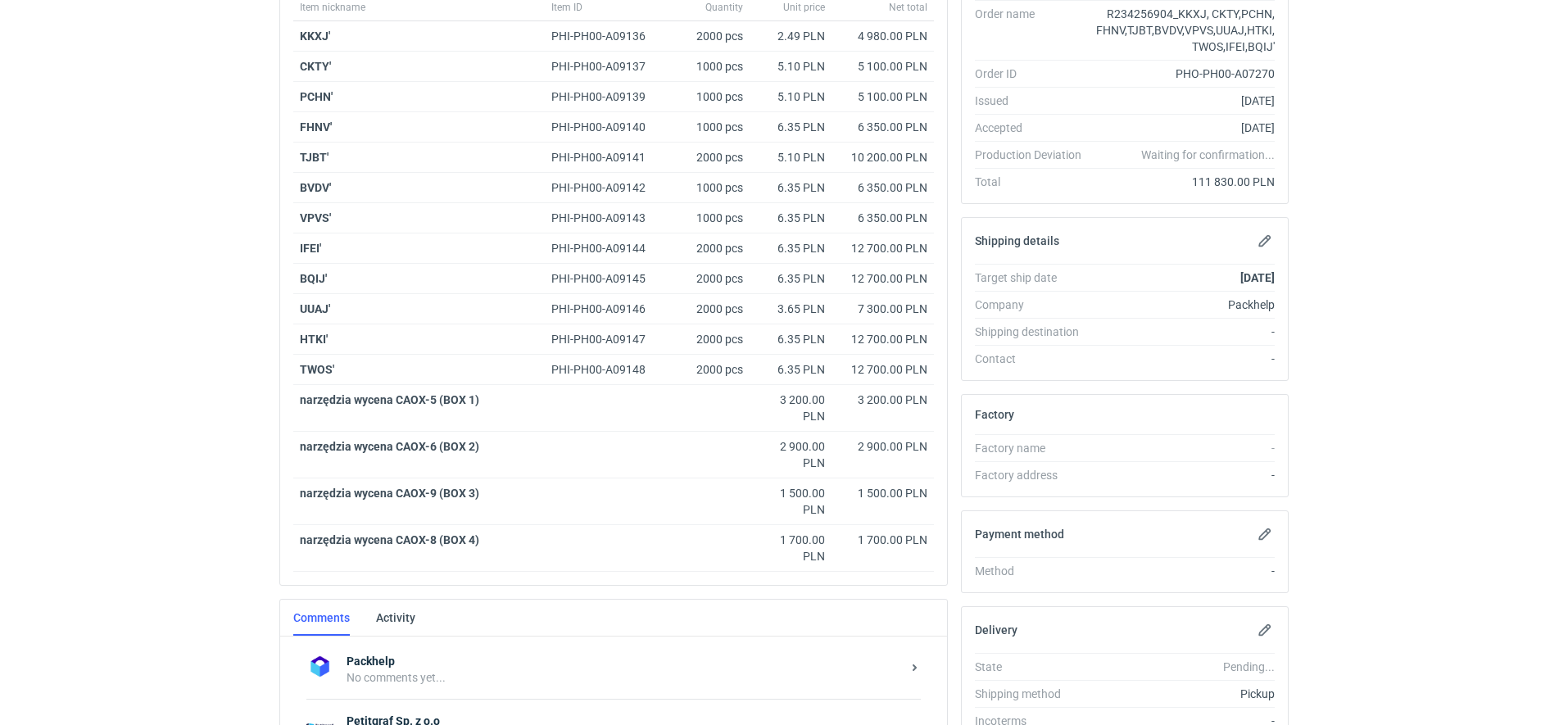
scroll to position [412, 0]
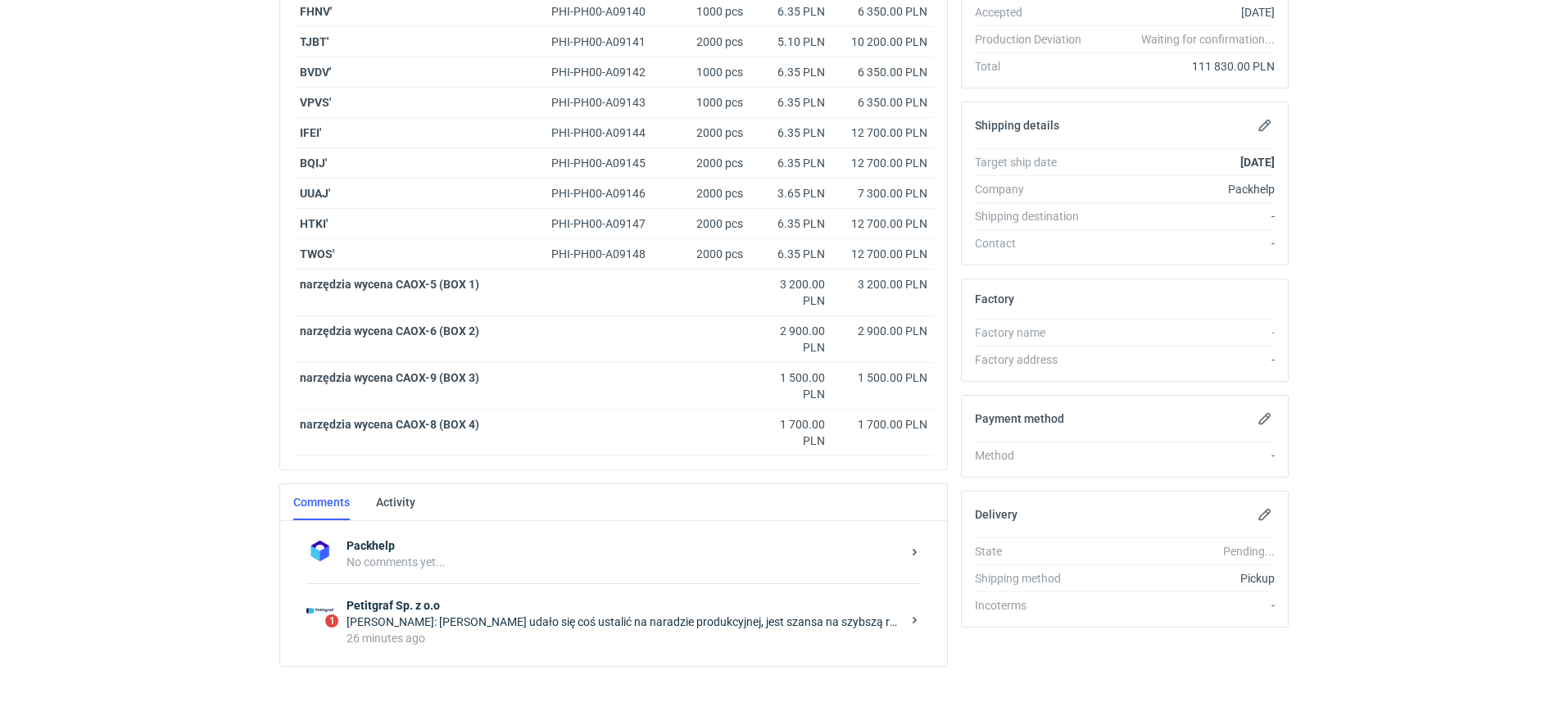
click at [601, 606] on strong "Petitgraf Sp. z o.o" at bounding box center [623, 605] width 554 height 16
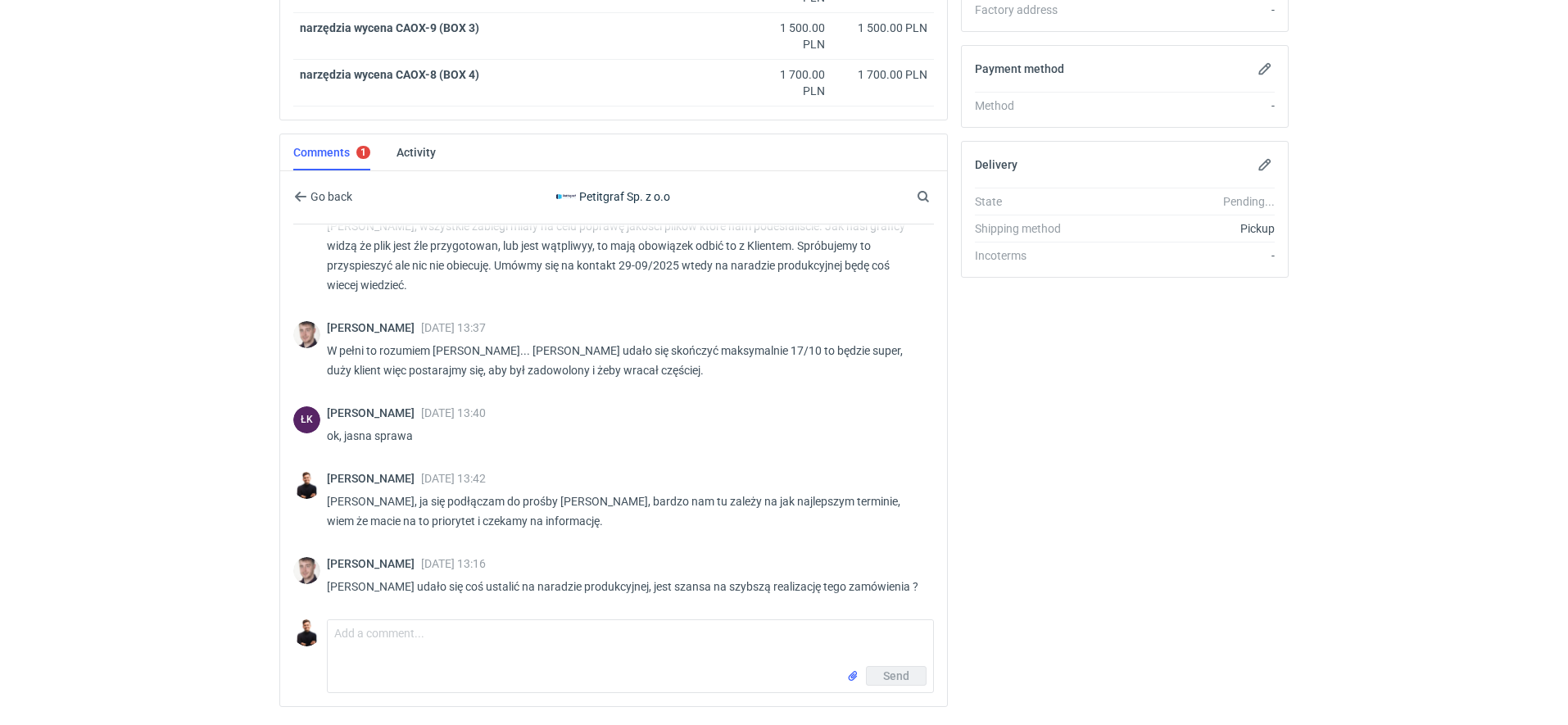
scroll to position [765, 0]
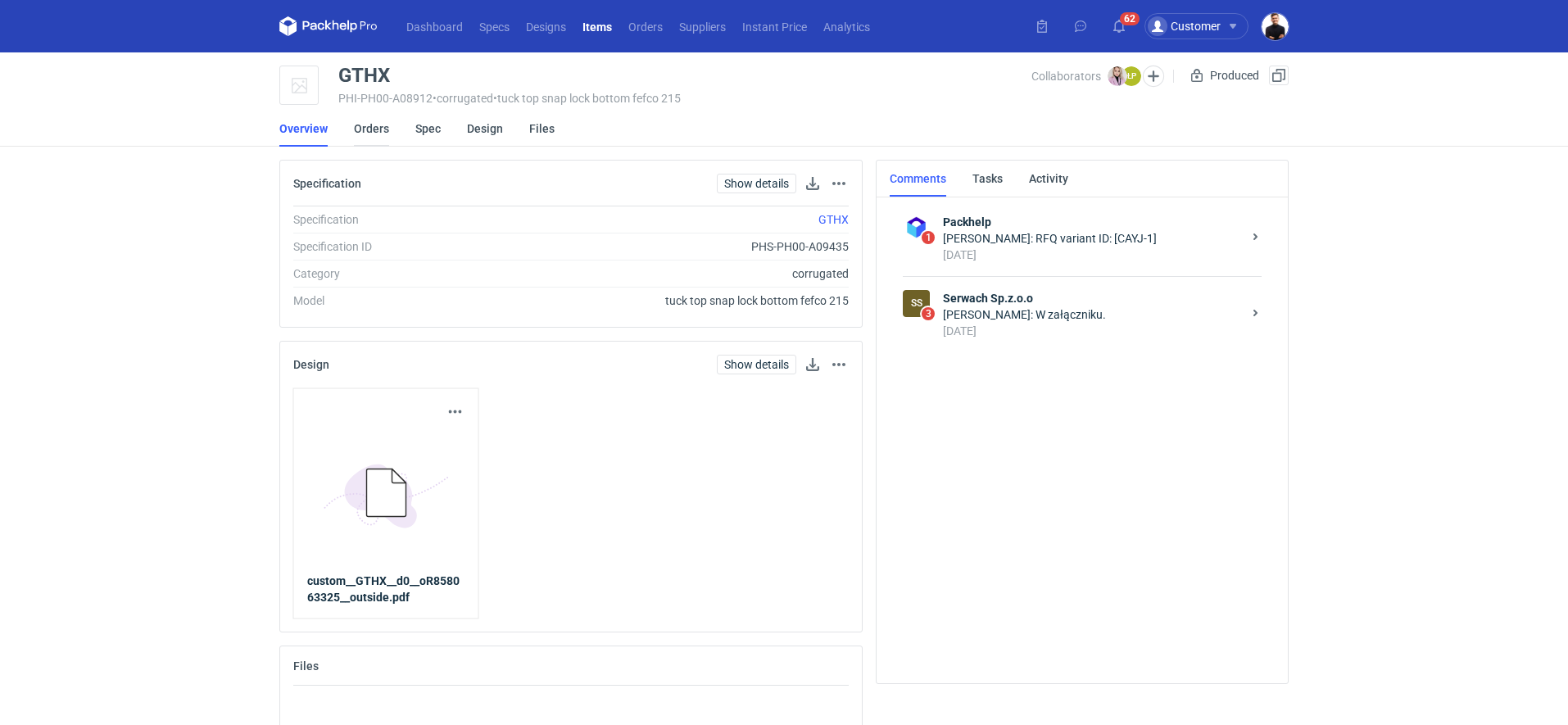
click at [366, 136] on link "Orders" at bounding box center [371, 128] width 35 height 36
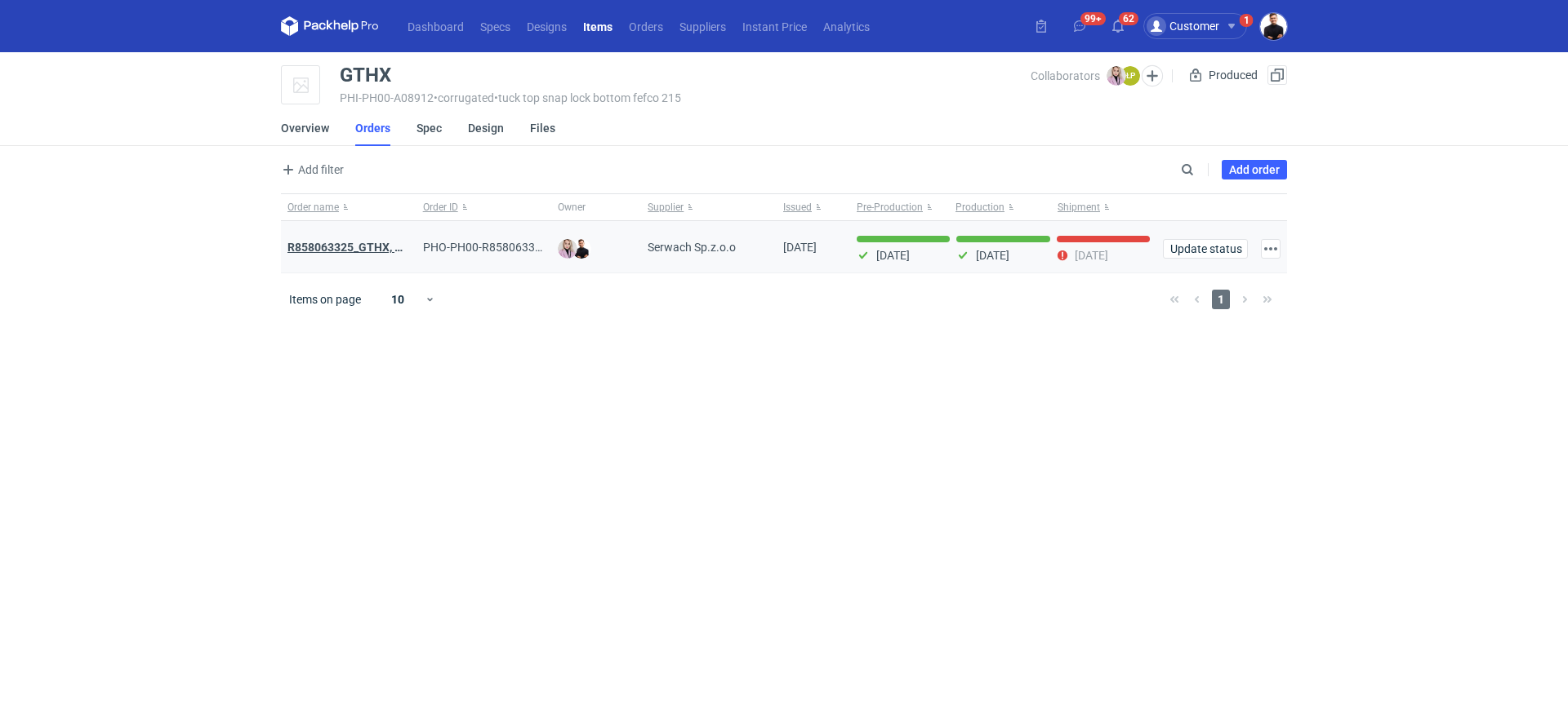
click at [358, 245] on strong "R858063325_GTHX, NNPL, JAAG, JGXY, QTVD, WZHN, ITNR, EUMI" at bounding box center [457, 248] width 339 height 13
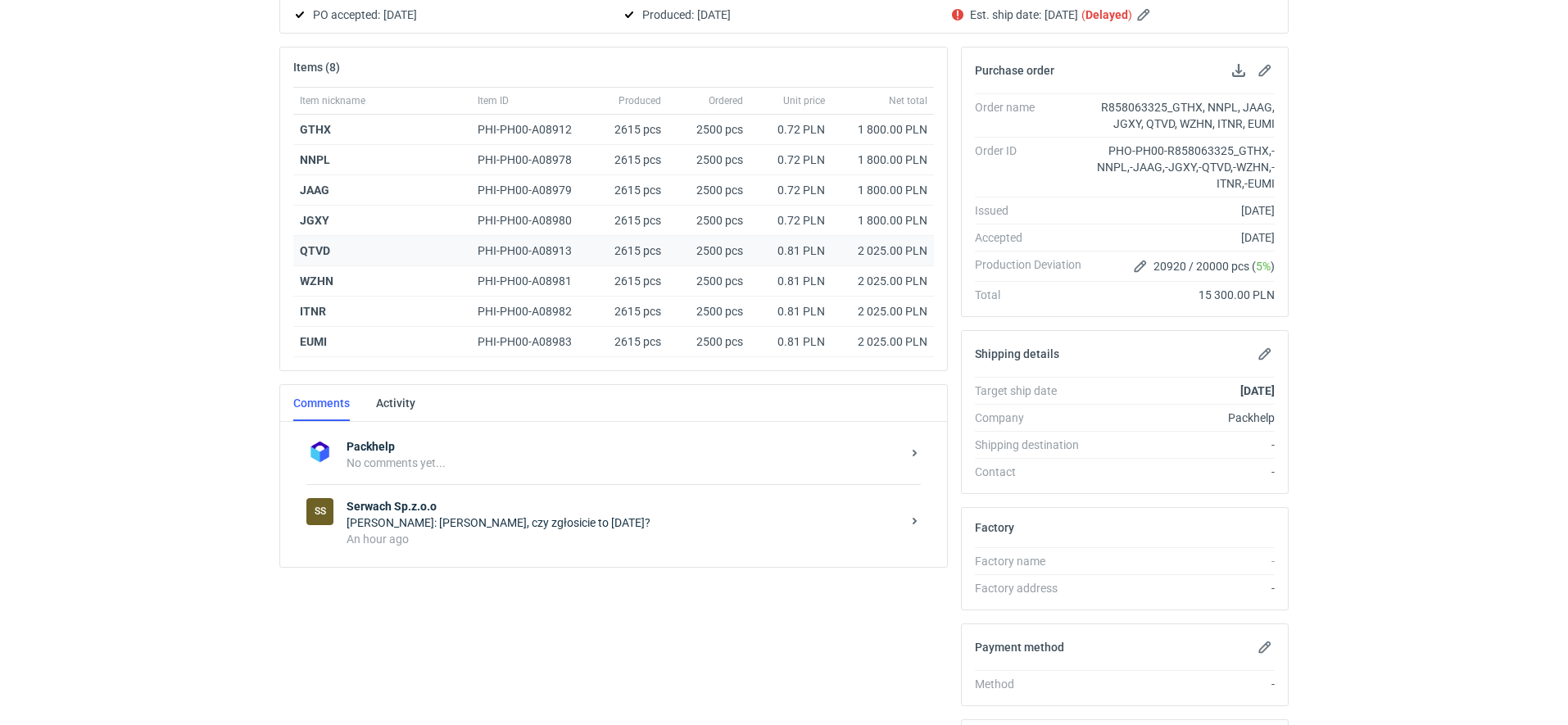
scroll to position [207, 0]
click at [548, 511] on div "[PERSON_NAME]: [PERSON_NAME], czy zgłosicie to [DATE]?" at bounding box center [623, 519] width 554 height 16
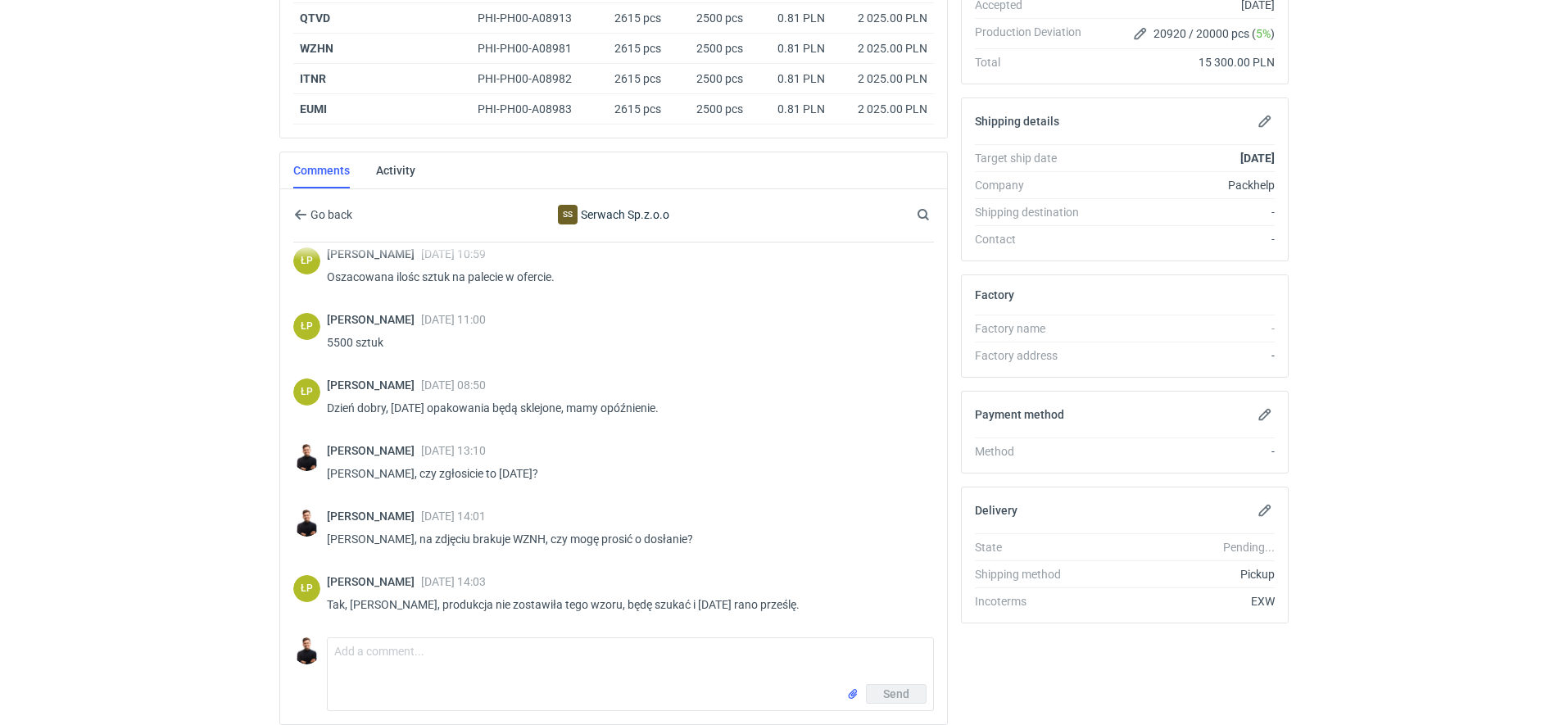
scroll to position [496, 0]
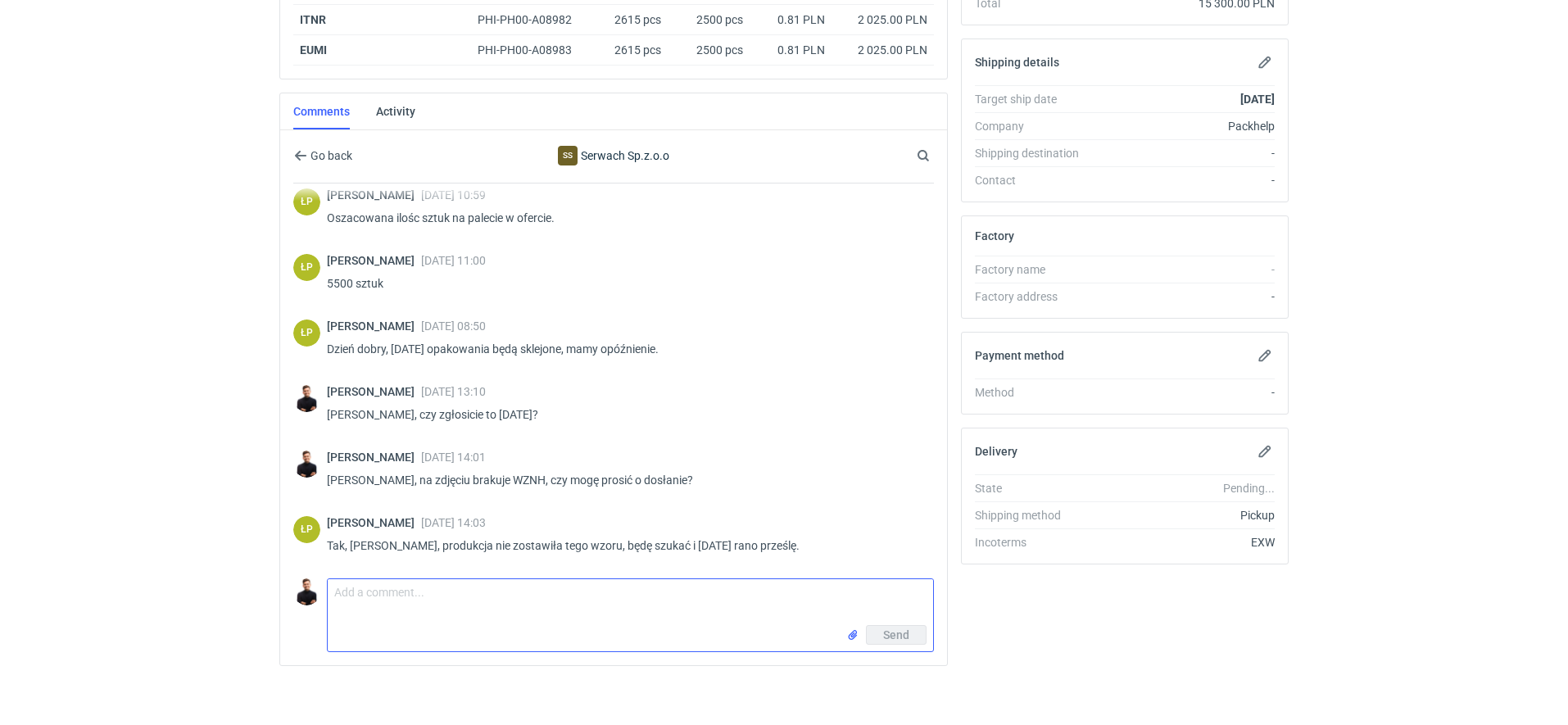
click at [527, 592] on textarea "Comment message" at bounding box center [631, 602] width 606 height 45
type textarea "ok, dziękuję"
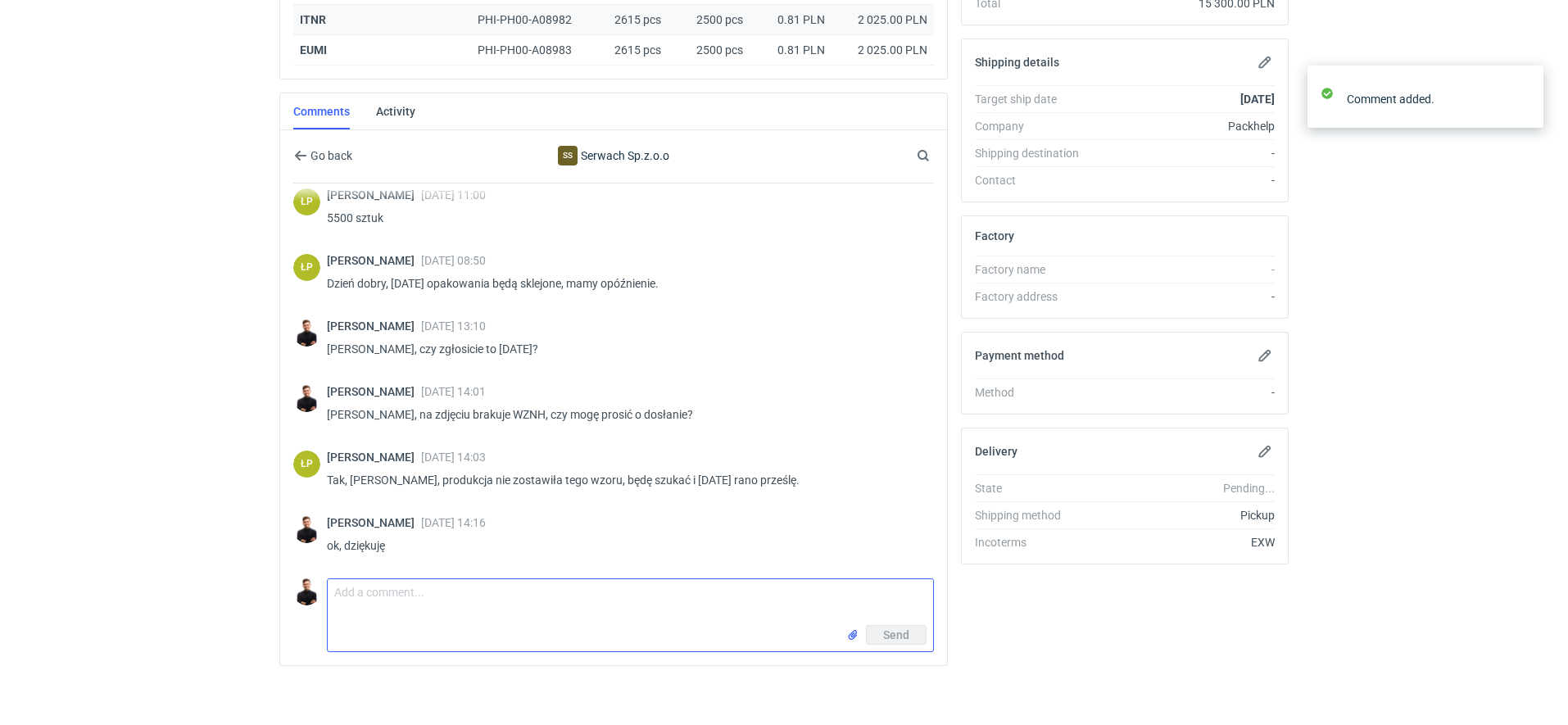
scroll to position [699, 0]
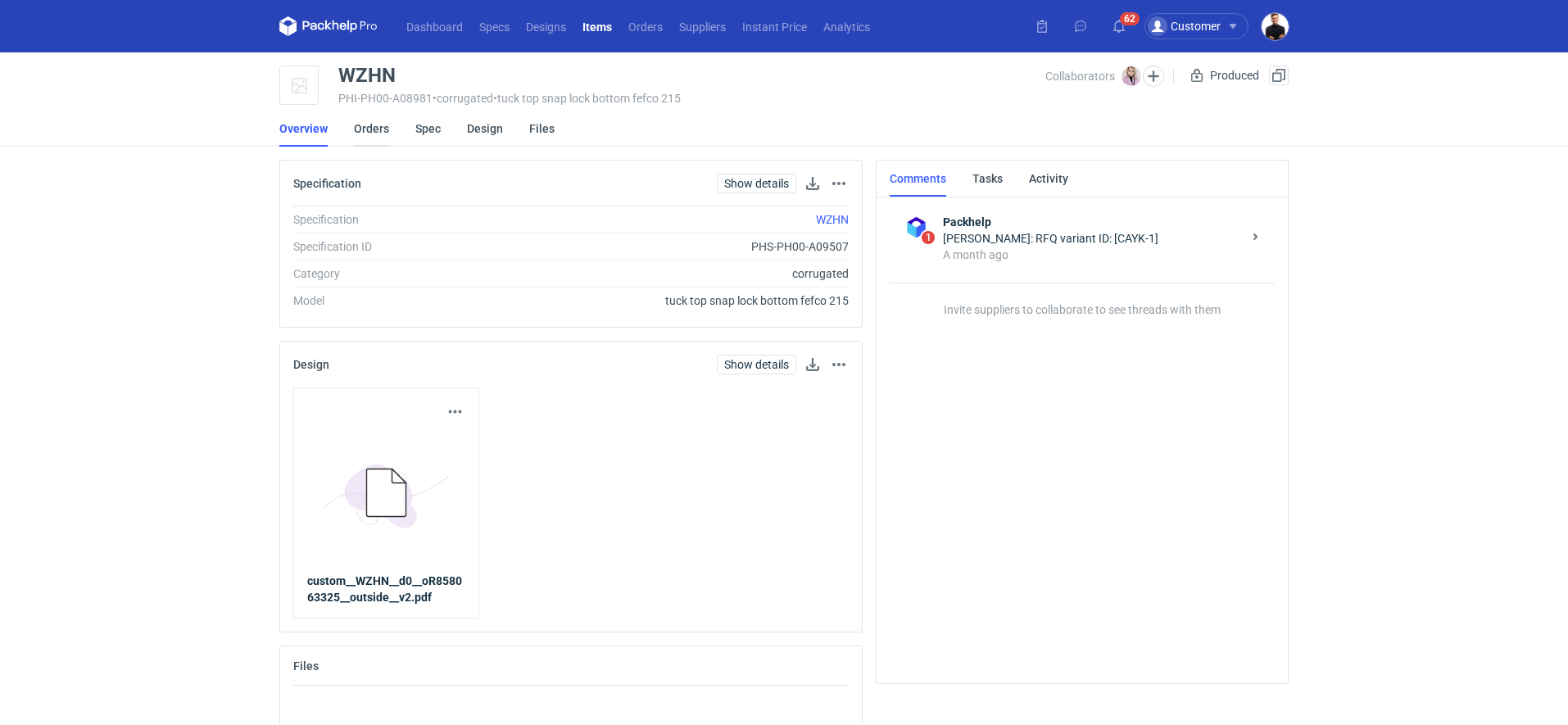
click at [382, 132] on link "Orders" at bounding box center [371, 128] width 35 height 36
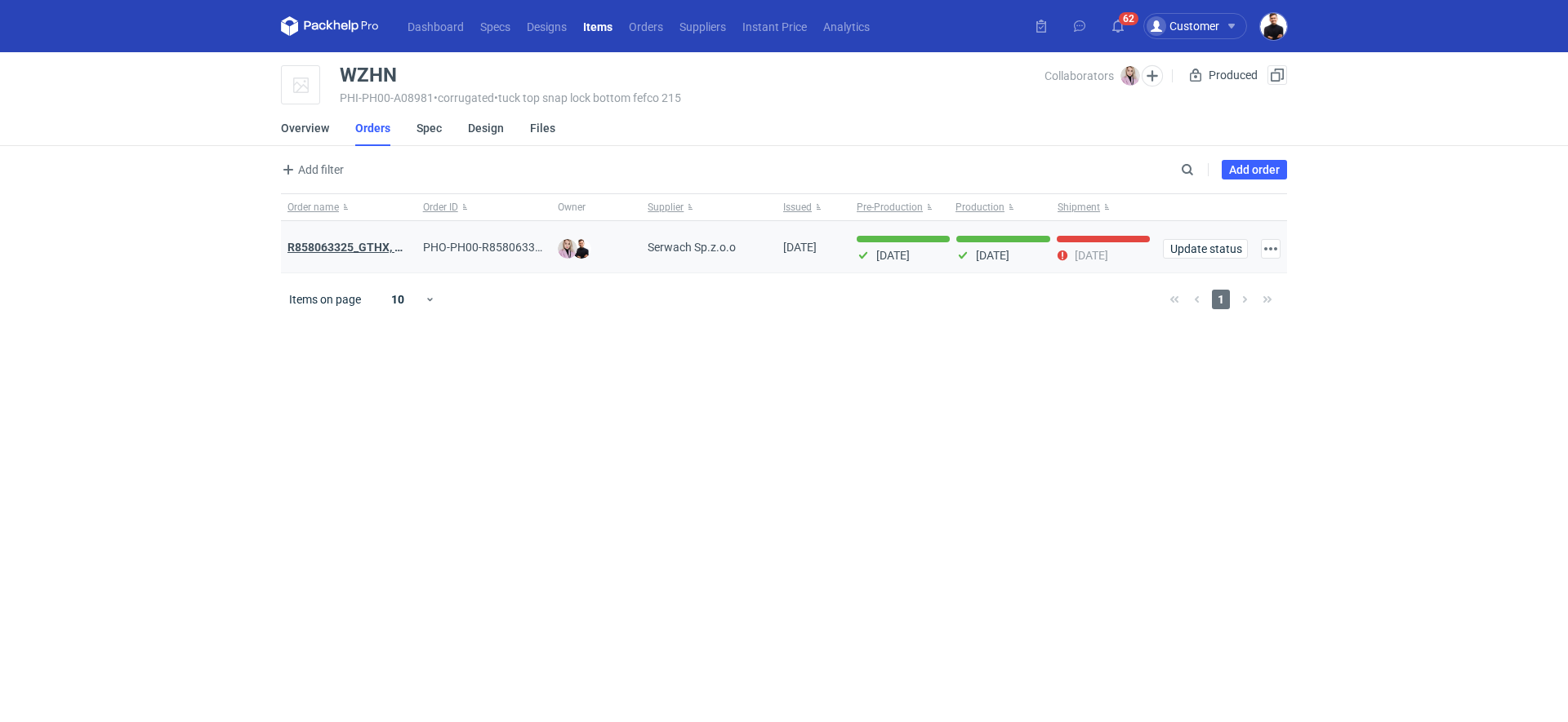
click at [379, 253] on strong "R858063325_GTHX, NNPL, JAAG, JGXY, QTVD, WZHN, ITNR, EUMI" at bounding box center [457, 248] width 339 height 13
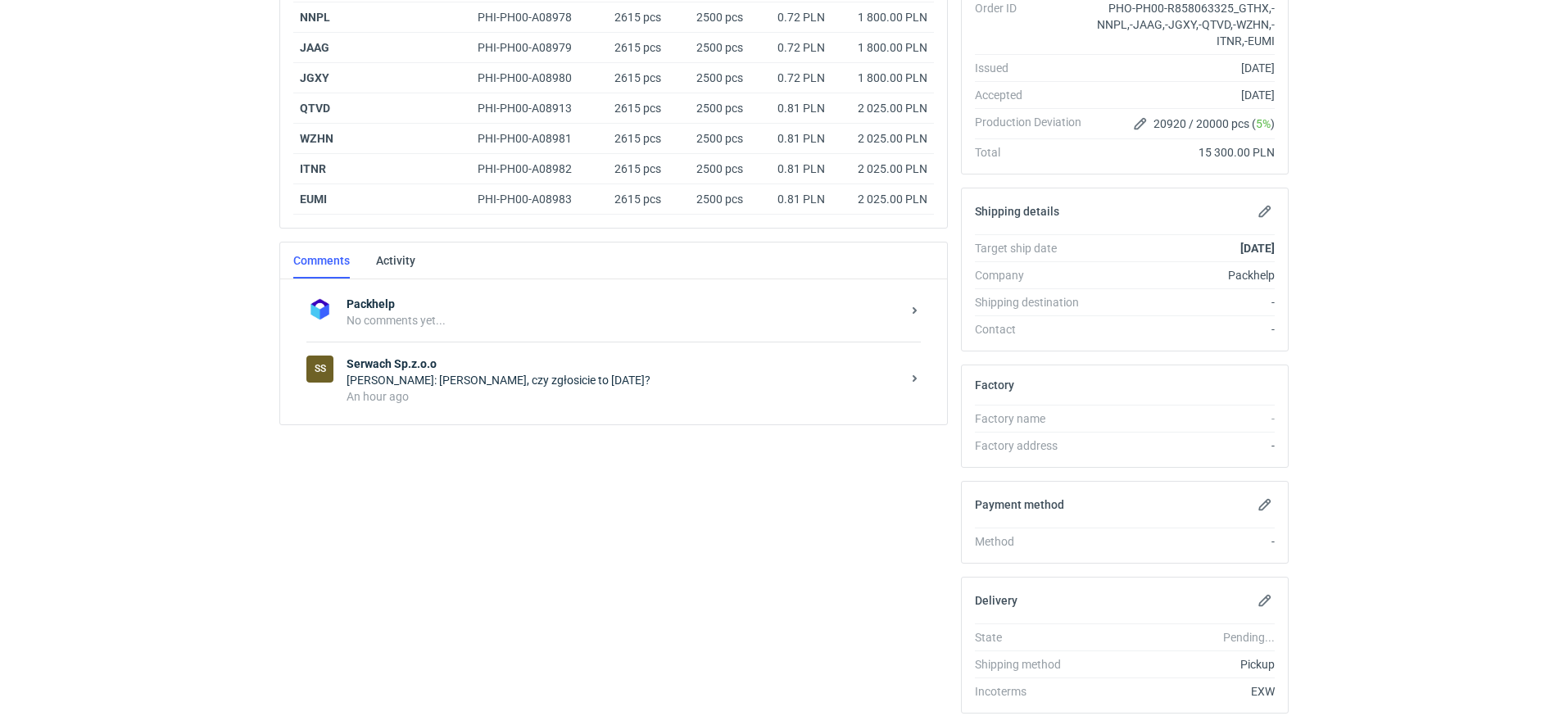
scroll to position [392, 0]
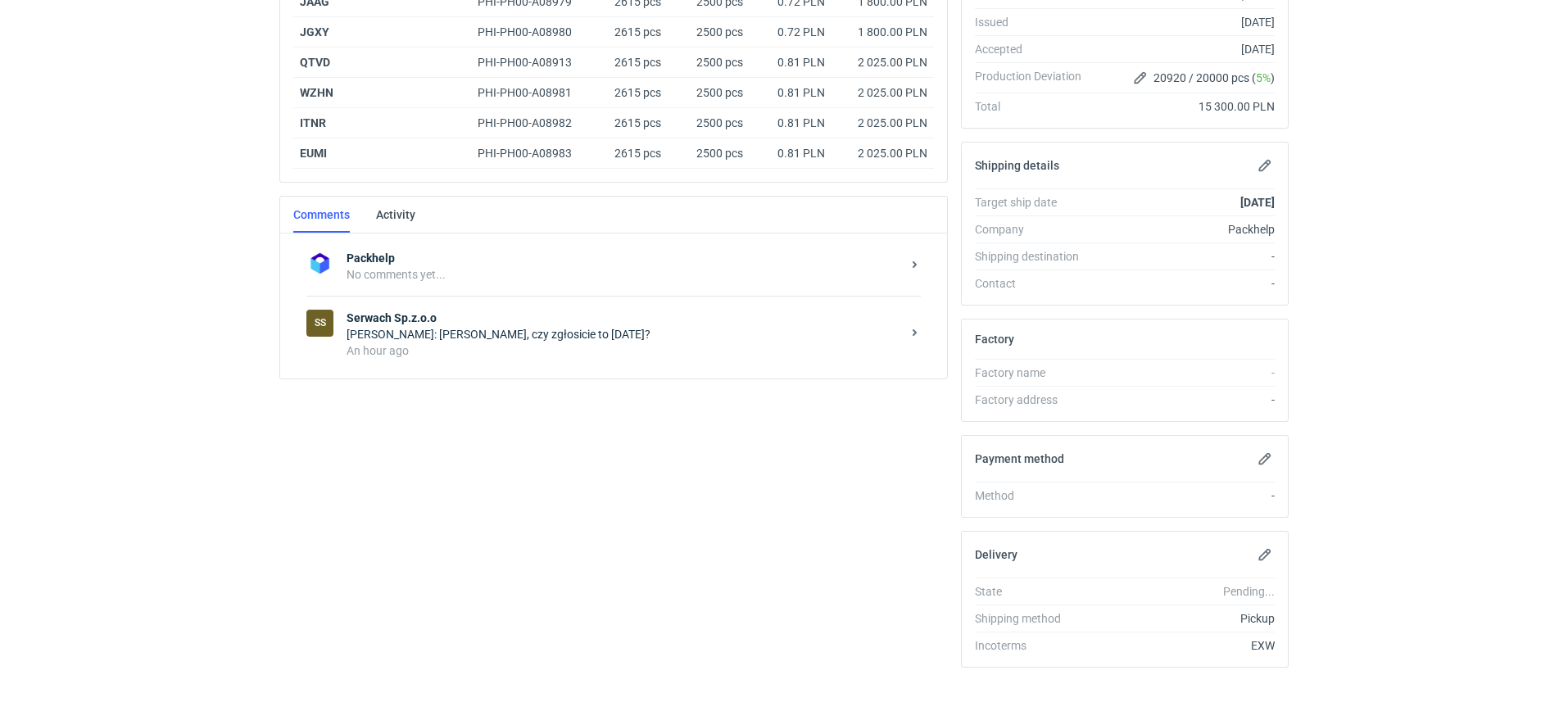
click at [596, 352] on div "An hour ago" at bounding box center [623, 350] width 554 height 16
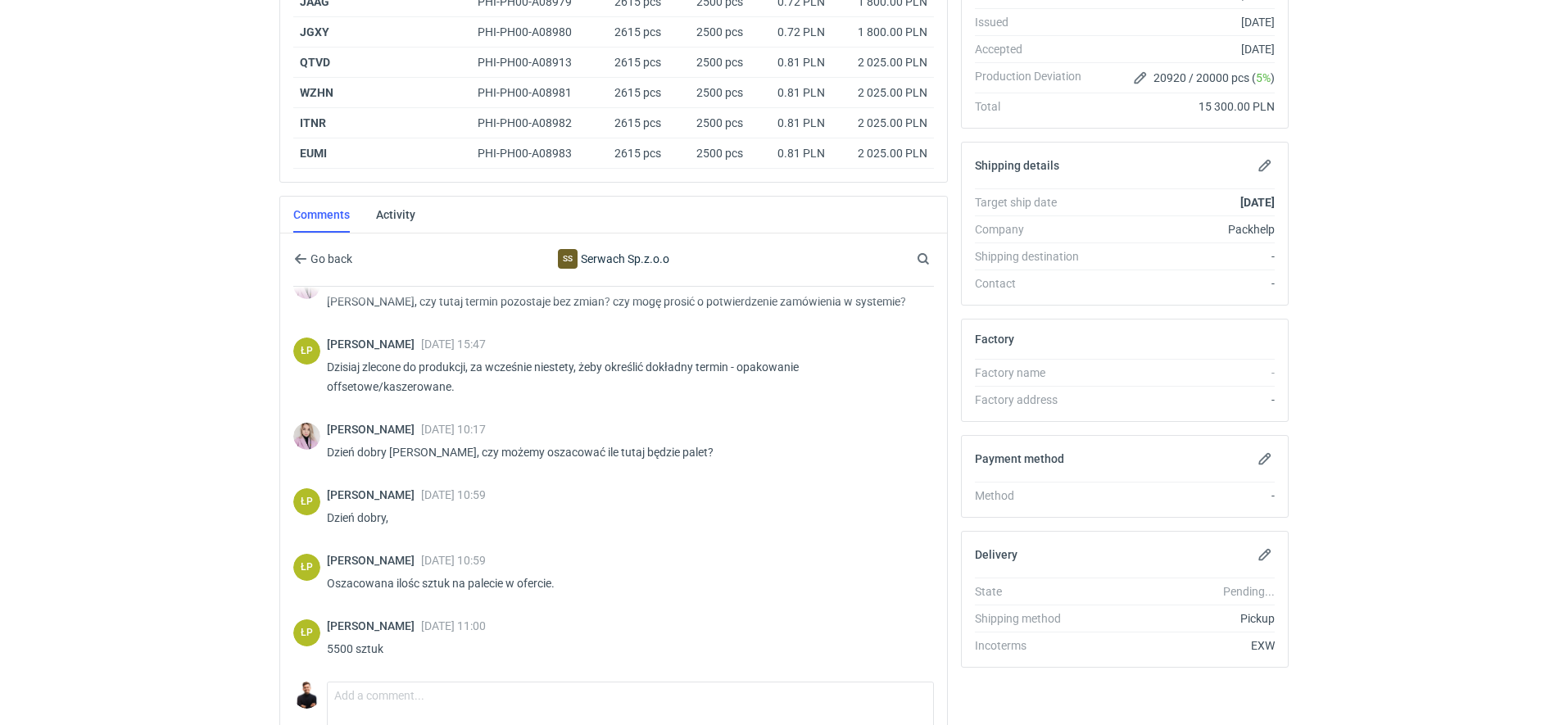
scroll to position [501, 0]
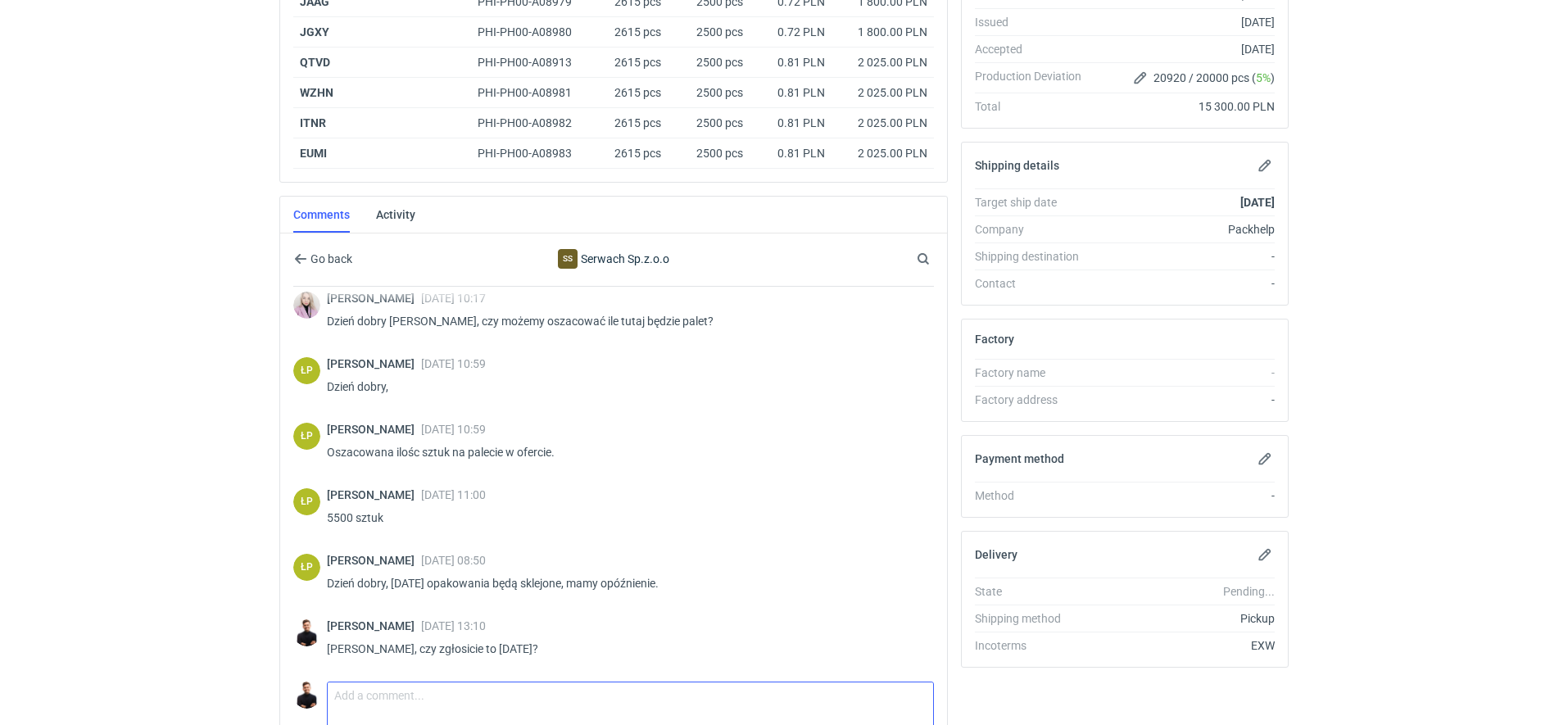
click at [477, 700] on textarea "Comment message" at bounding box center [631, 705] width 606 height 45
type textarea "Panie Łukaszu, na zdjęciu brakuje WZNH, czy mogę prosić o dosłanie?"
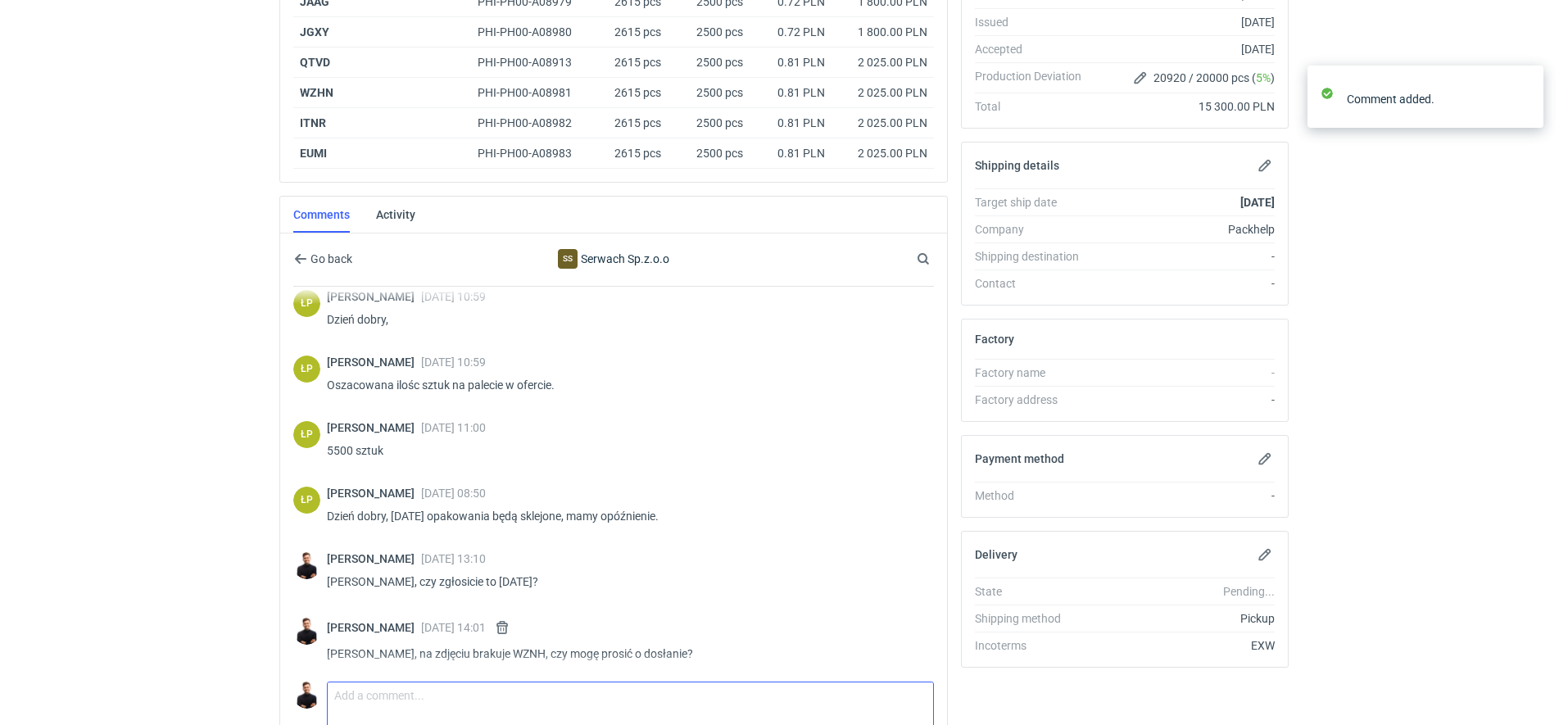
scroll to position [574, 0]
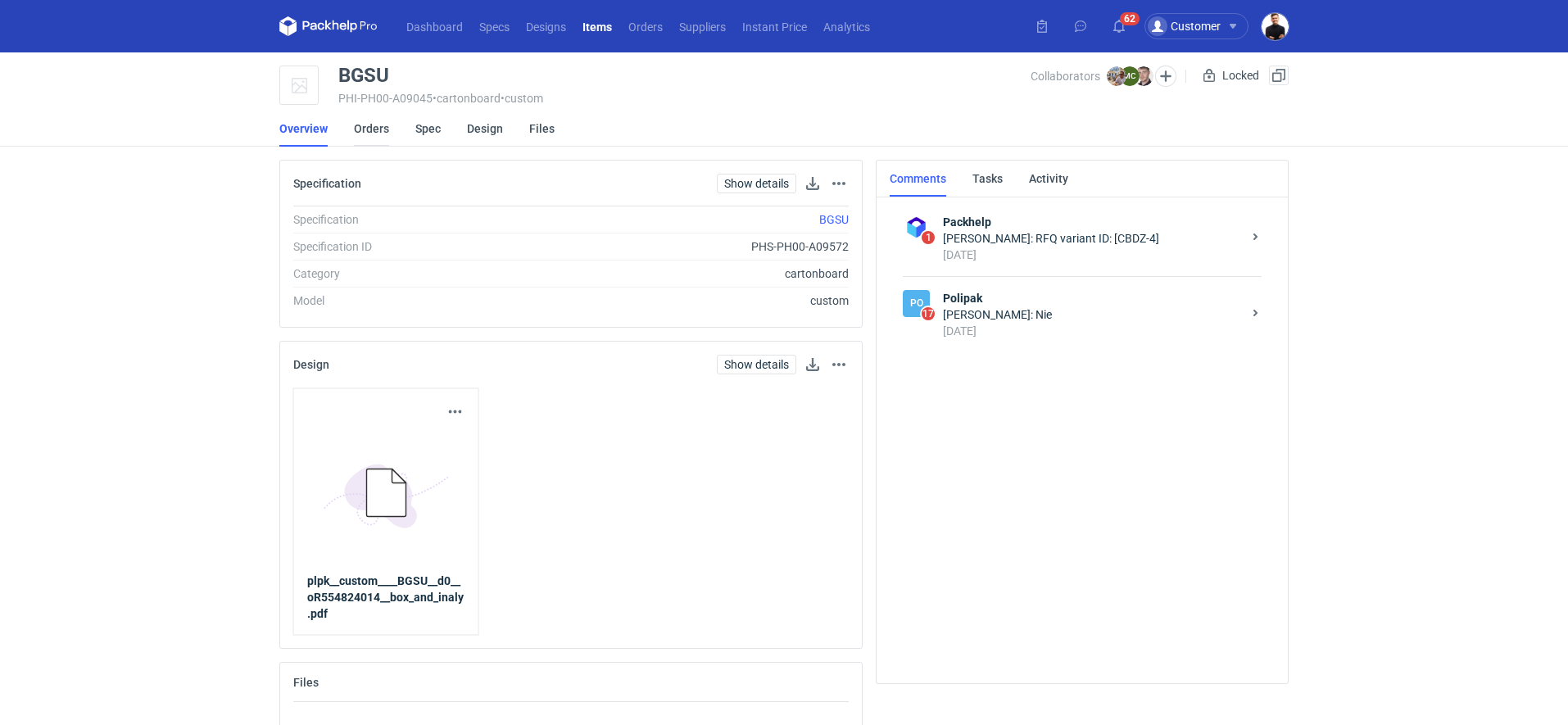
click at [382, 129] on link "Orders" at bounding box center [371, 128] width 35 height 36
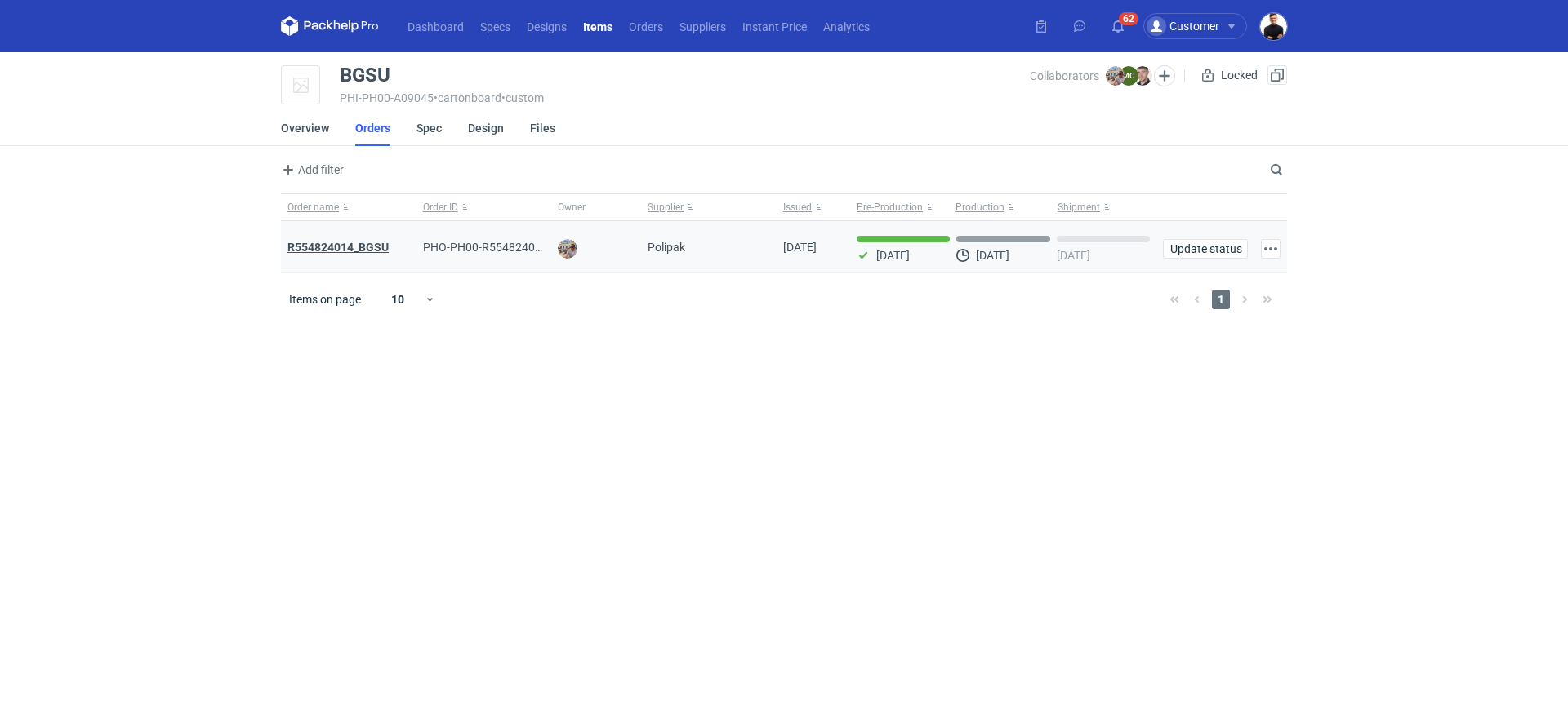
click at [360, 246] on strong "R554824014_BGSU" at bounding box center [338, 248] width 101 height 13
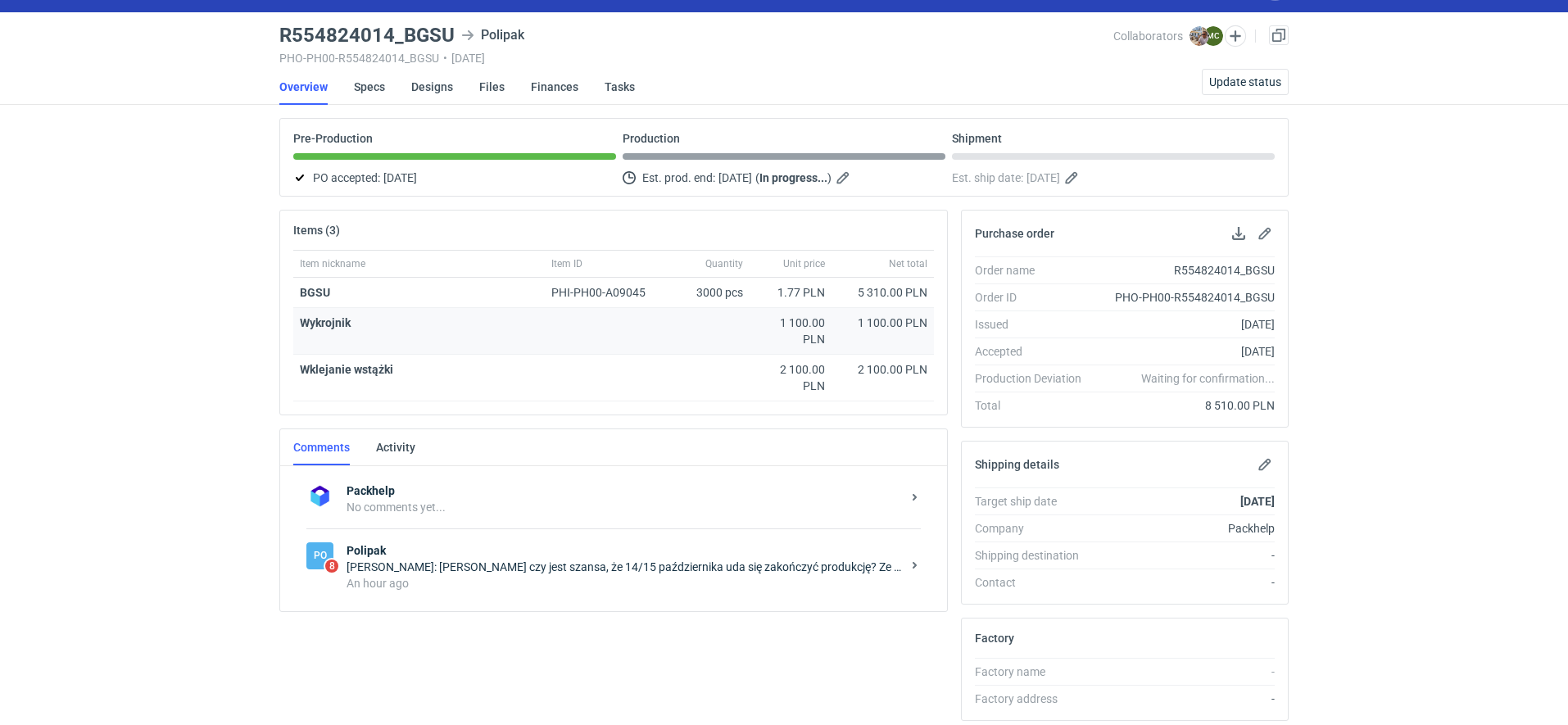
scroll to position [41, 0]
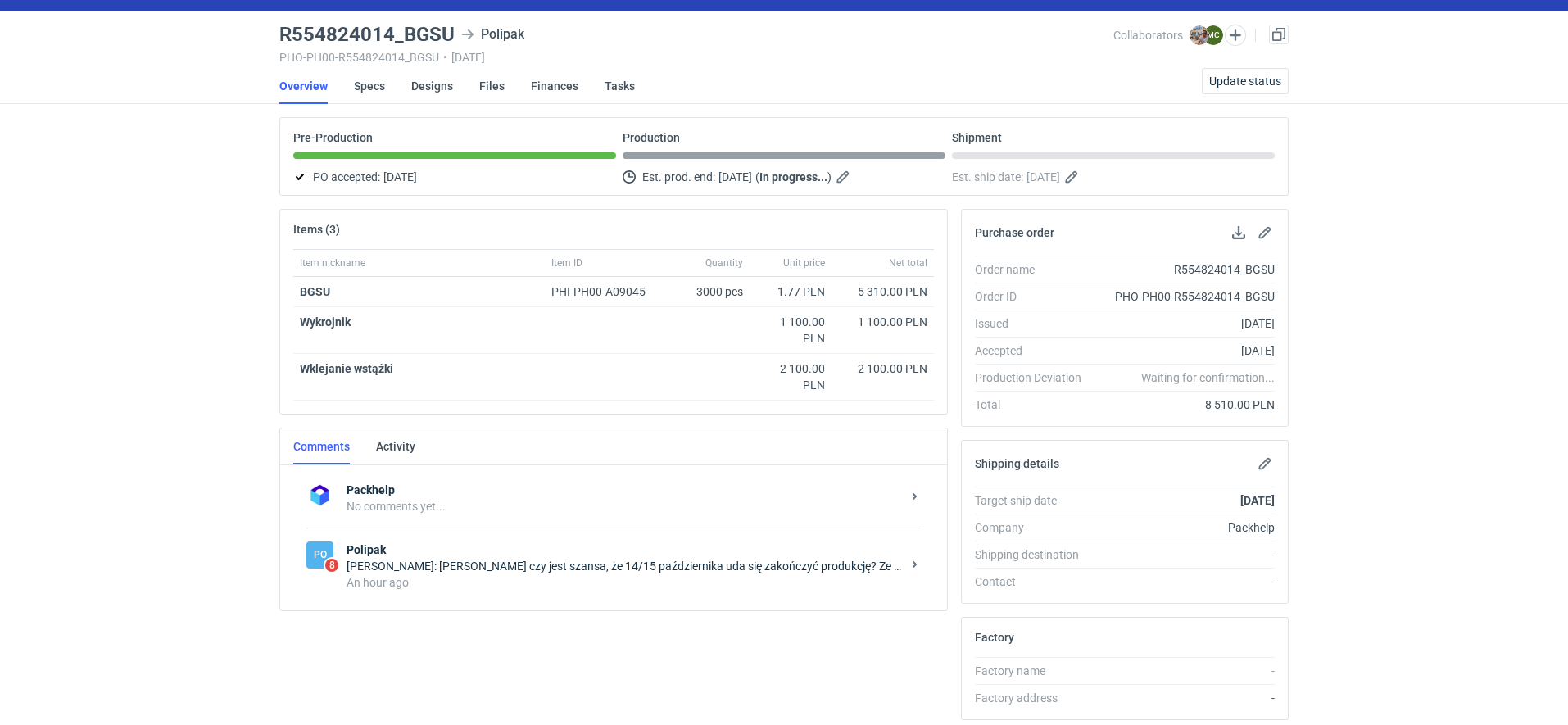
click at [580, 576] on div "An hour ago" at bounding box center [623, 583] width 554 height 16
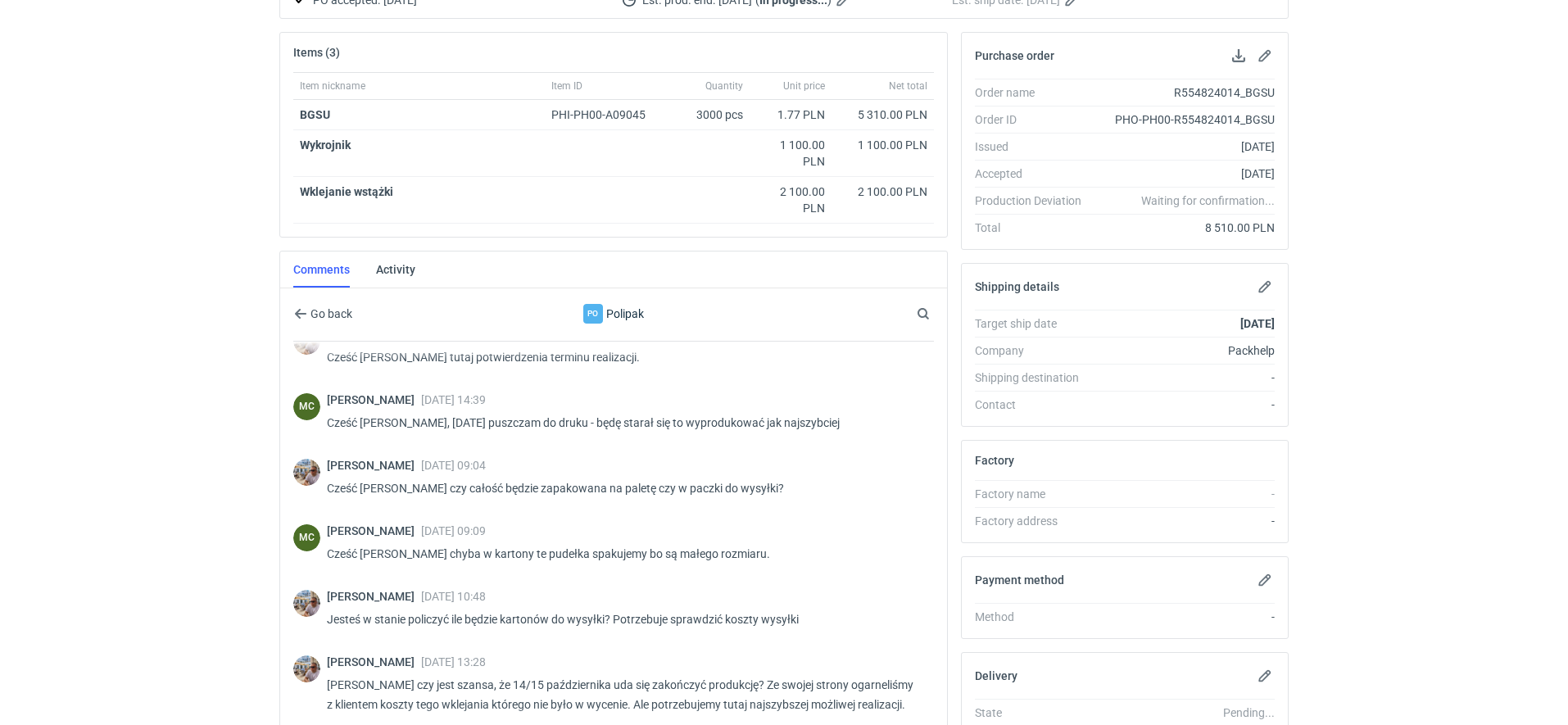
scroll to position [378, 0]
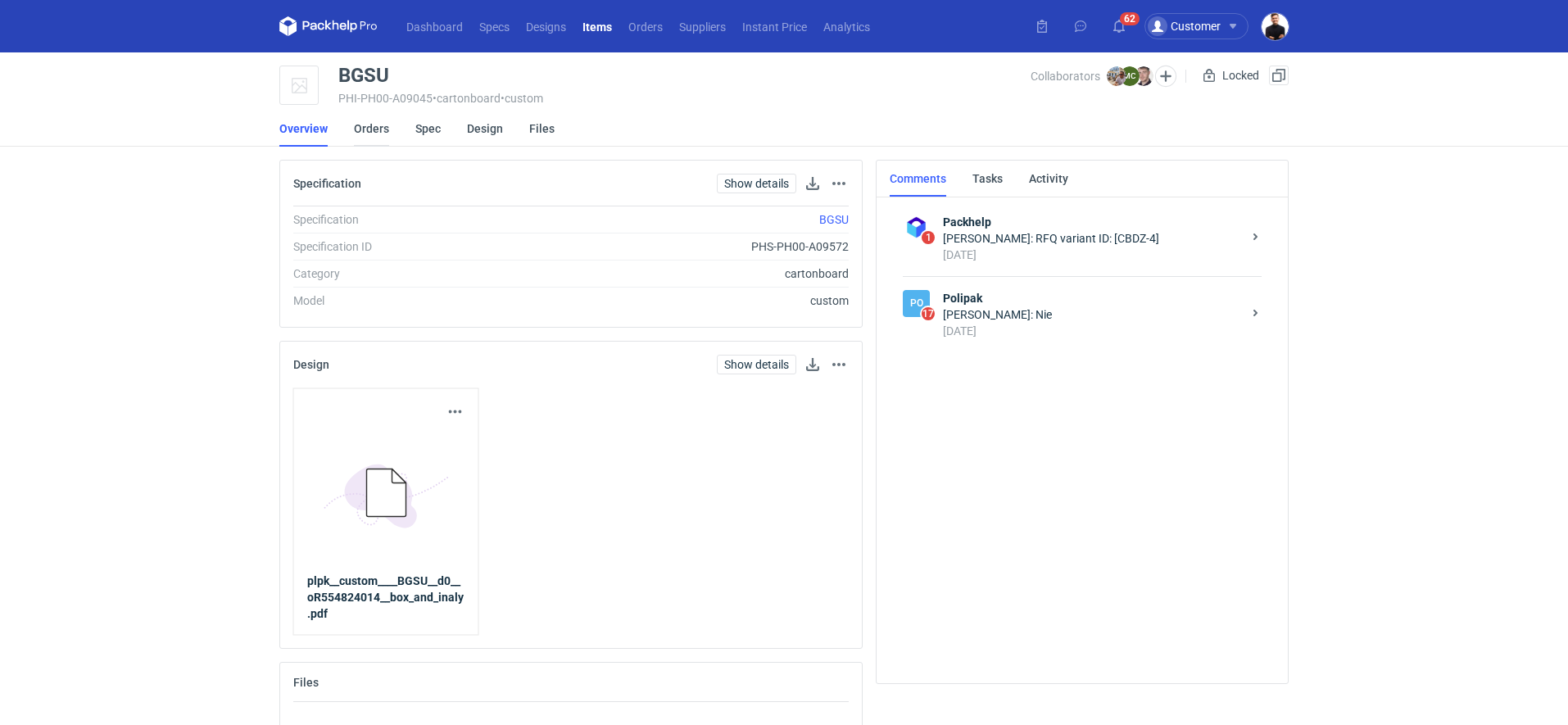
click at [377, 136] on link "Orders" at bounding box center [371, 128] width 35 height 36
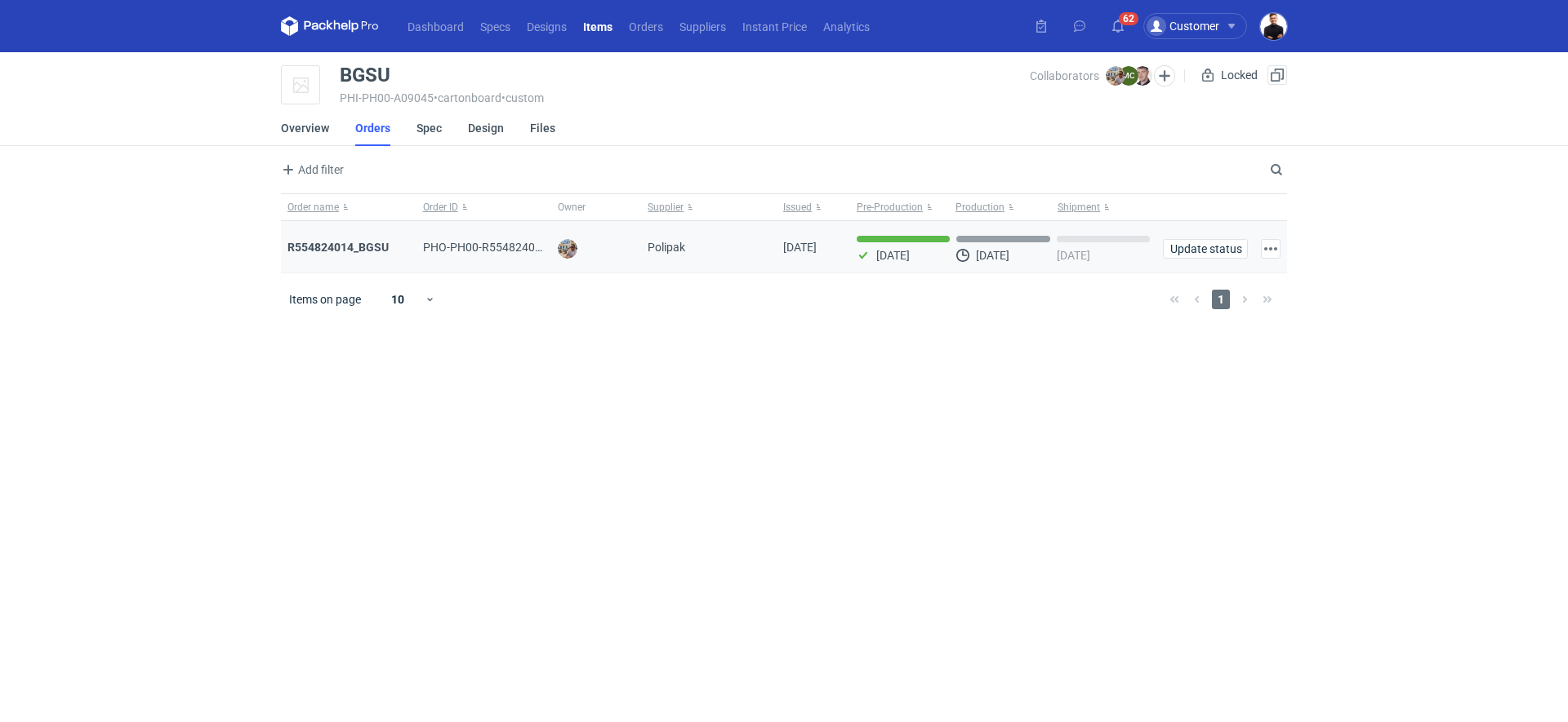
click at [358, 254] on div "R554824014_BGSU" at bounding box center [348, 247] width 122 height 16
click at [359, 245] on strong "R554824014_BGSU" at bounding box center [338, 248] width 101 height 13
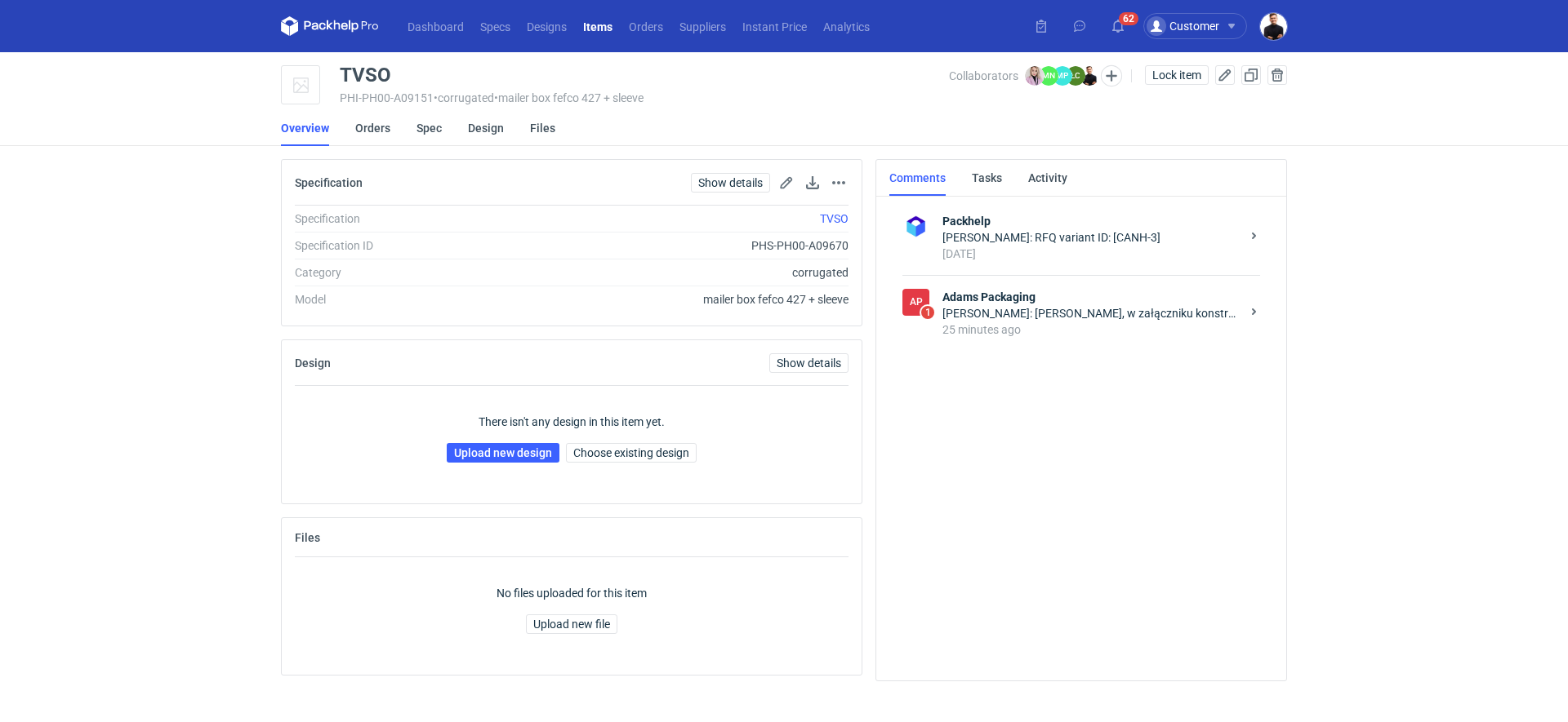
click at [1041, 333] on div "25 minutes ago" at bounding box center [1091, 330] width 298 height 16
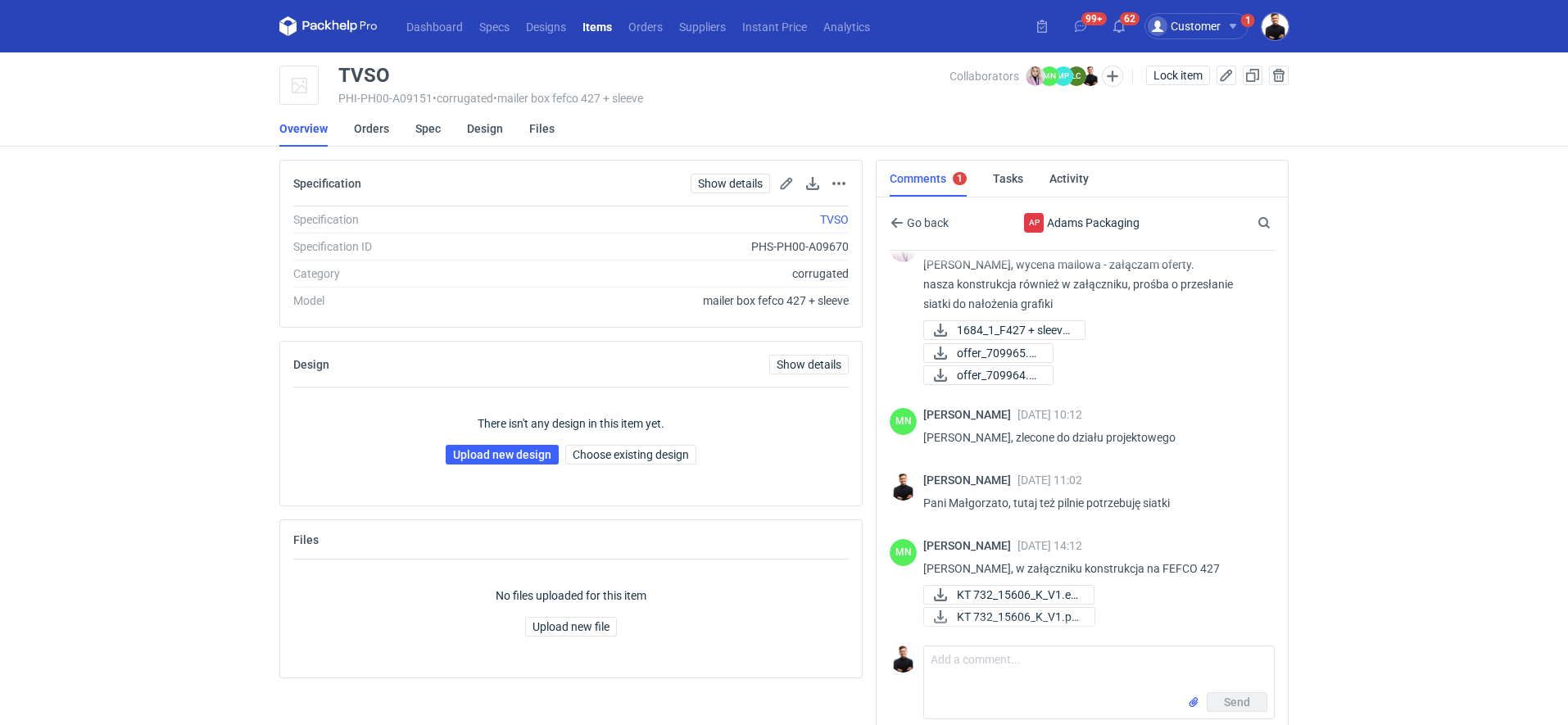
scroll to position [29, 0]
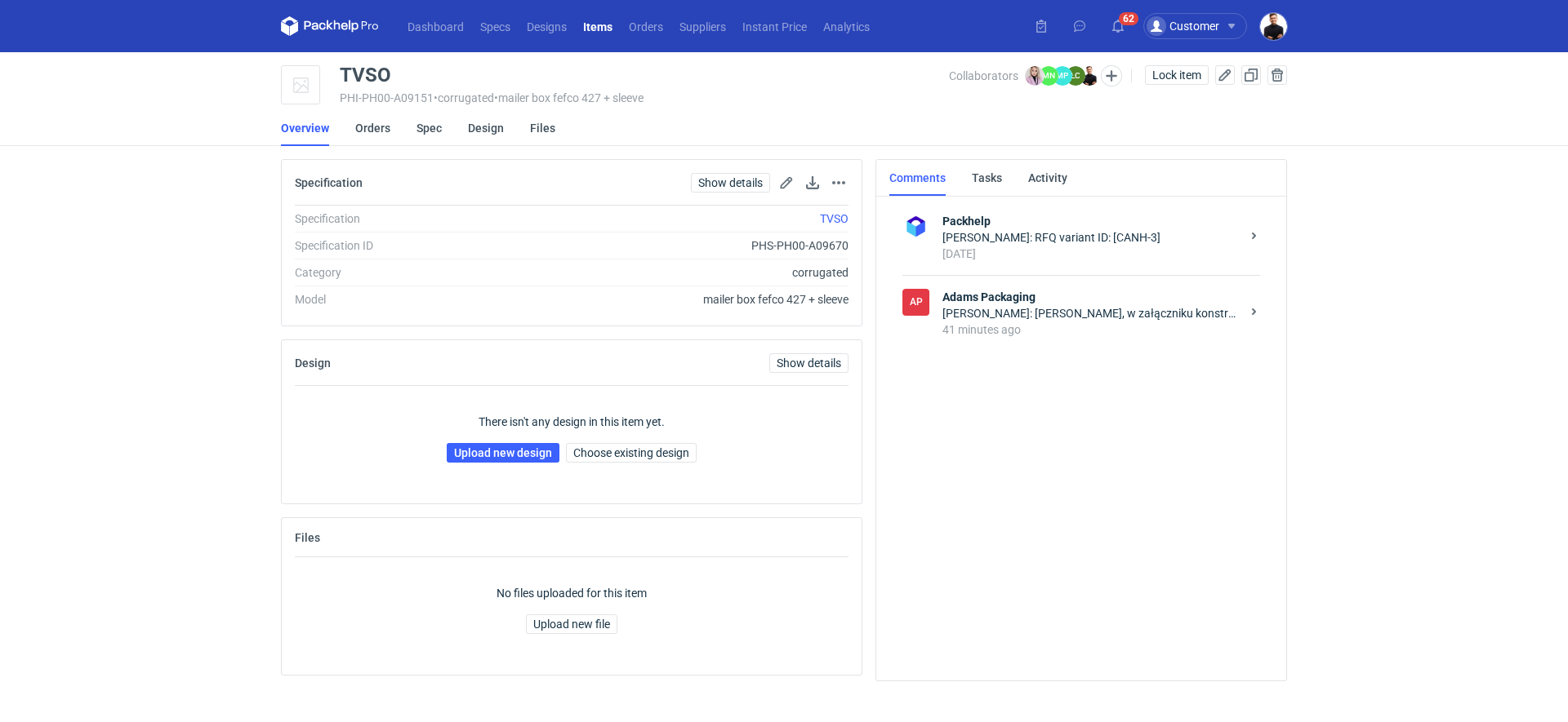
click at [1001, 282] on div "[PERSON_NAME] Packaging [PERSON_NAME]: [PERSON_NAME], w załączniku konstrukcja …" at bounding box center [1081, 312] width 358 height 76
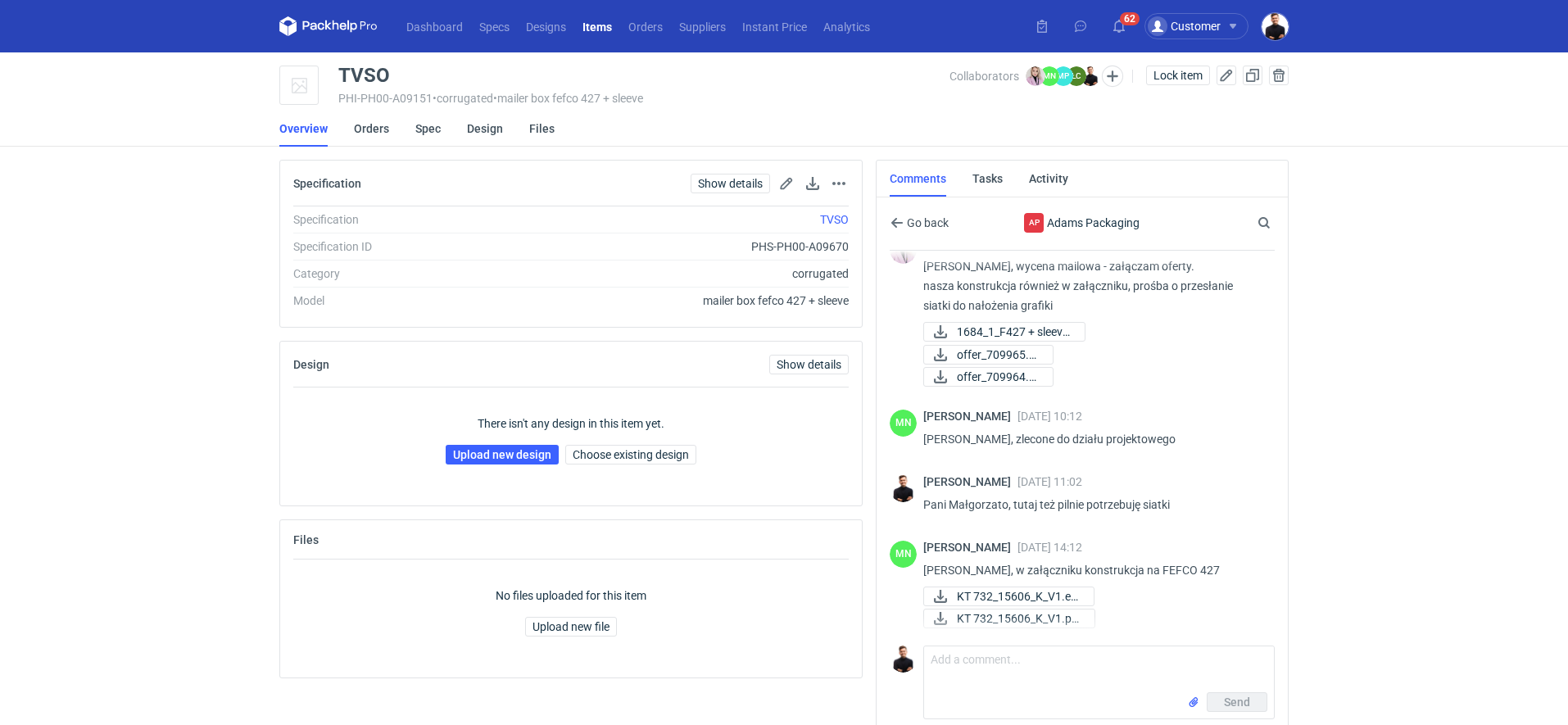
scroll to position [30, 0]
click at [1011, 677] on textarea "Comment message" at bounding box center [1099, 669] width 350 height 45
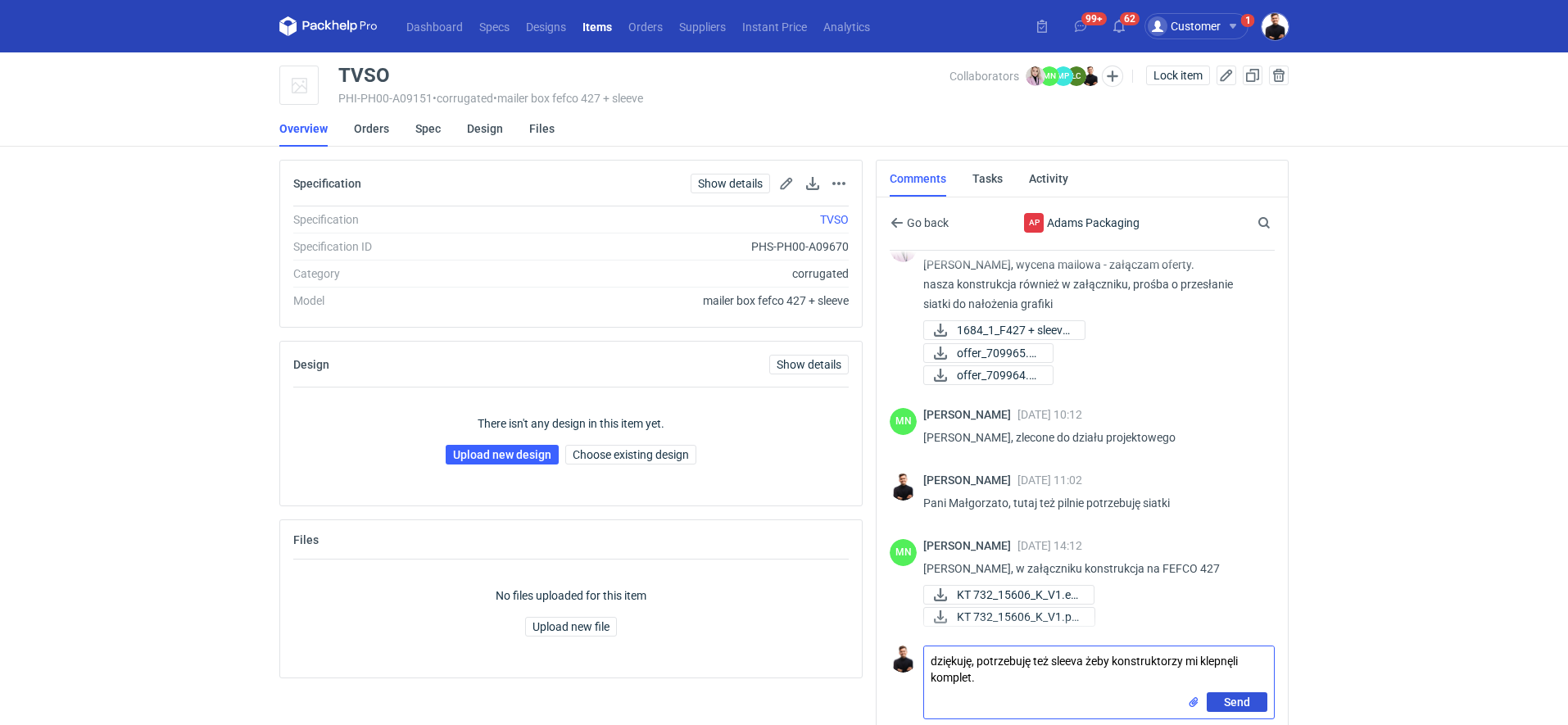
type textarea "dziękuję, potrzebuję też sleeva żeby konstruktorzy mi klepnęli komplet."
click at [1220, 704] on button "Send" at bounding box center [1236, 703] width 61 height 19
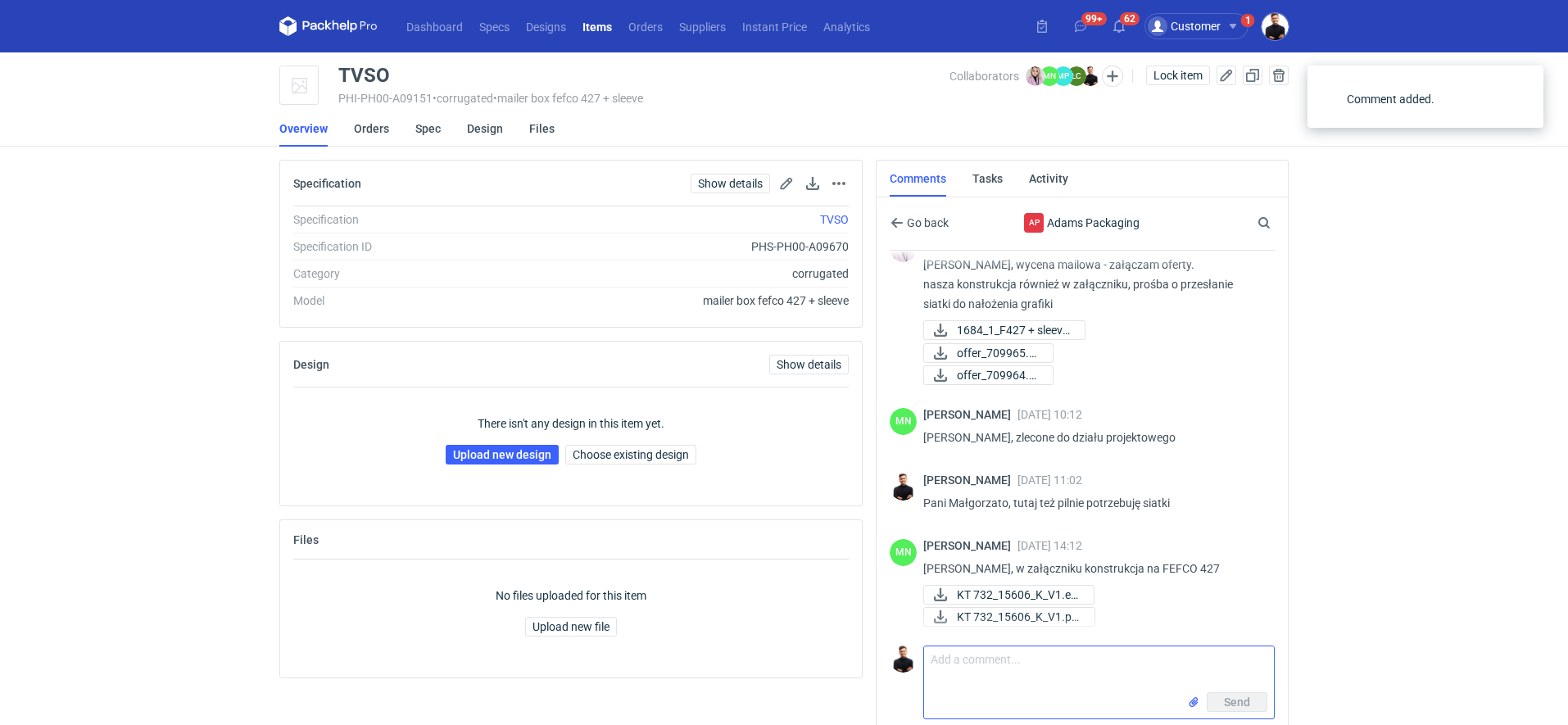
scroll to position [122, 0]
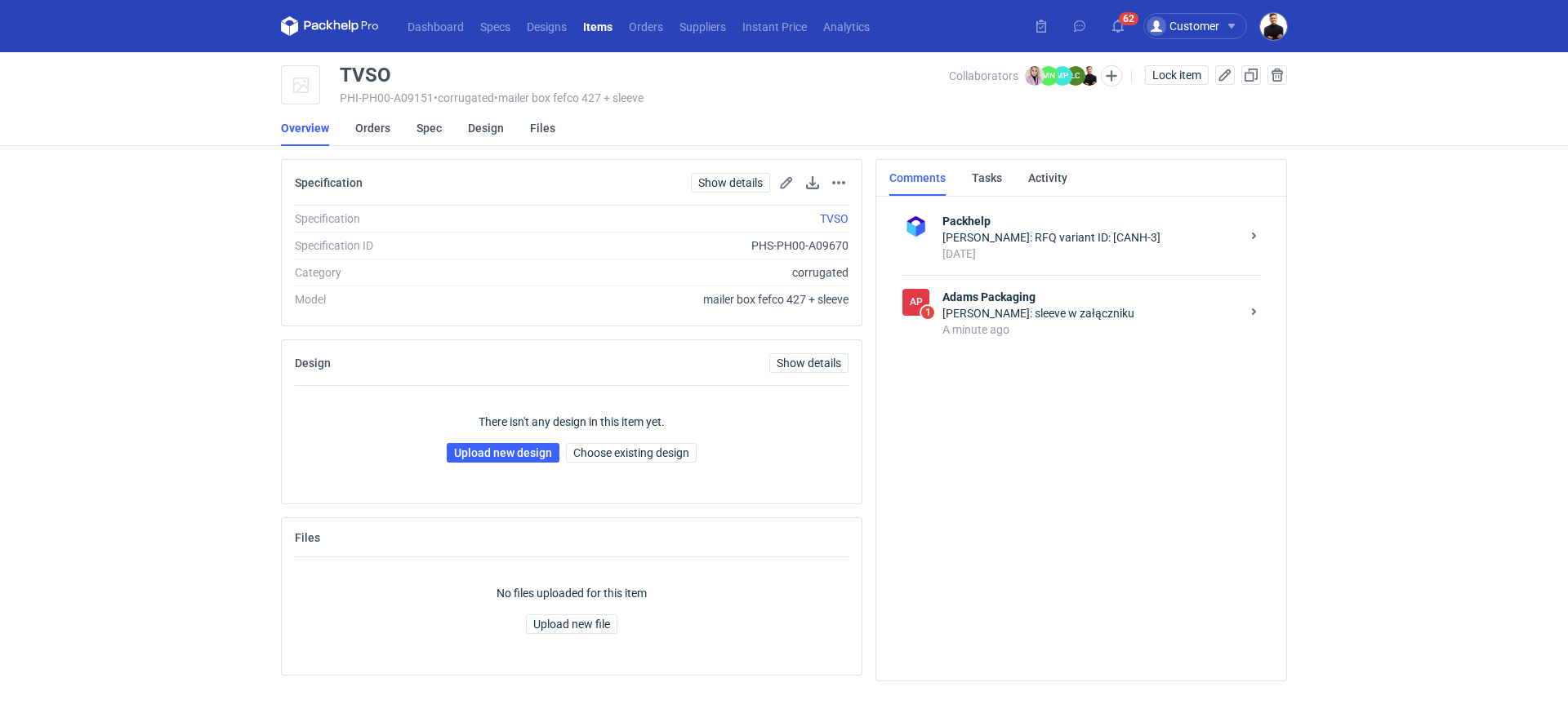
click at [1027, 307] on div "[PERSON_NAME]: sleeve w załączniku" at bounding box center [1091, 313] width 298 height 16
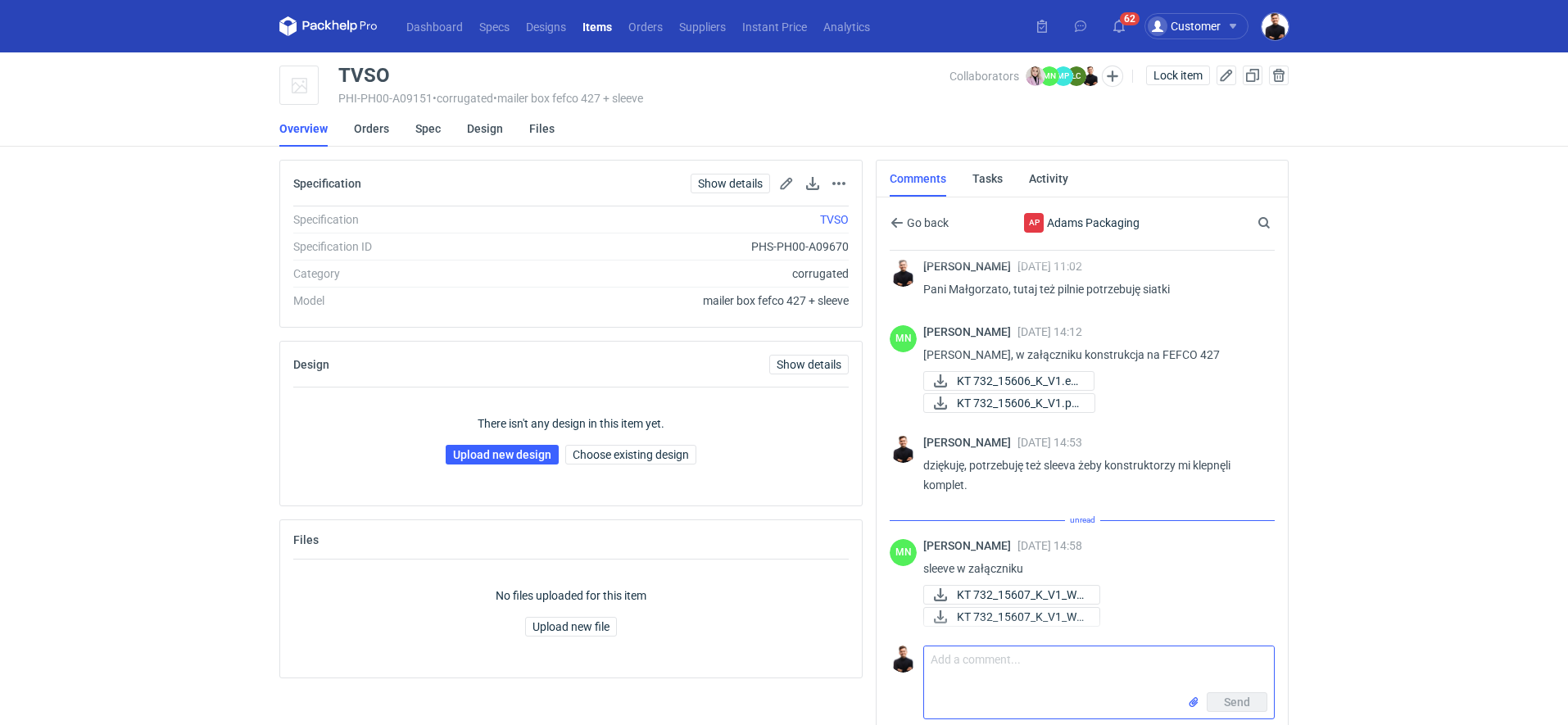
click at [972, 651] on textarea "Comment message" at bounding box center [1099, 669] width 350 height 45
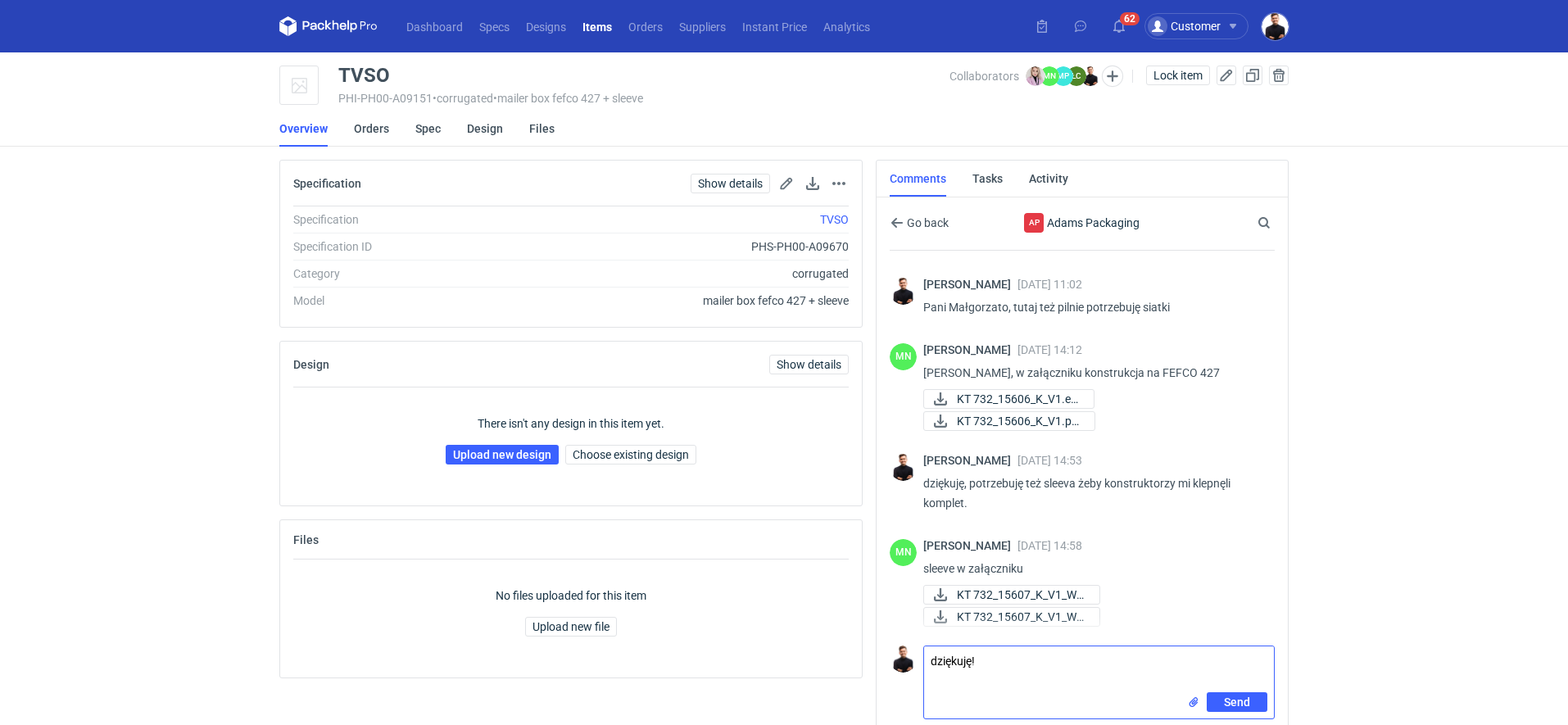
type textarea "dziękuję!"
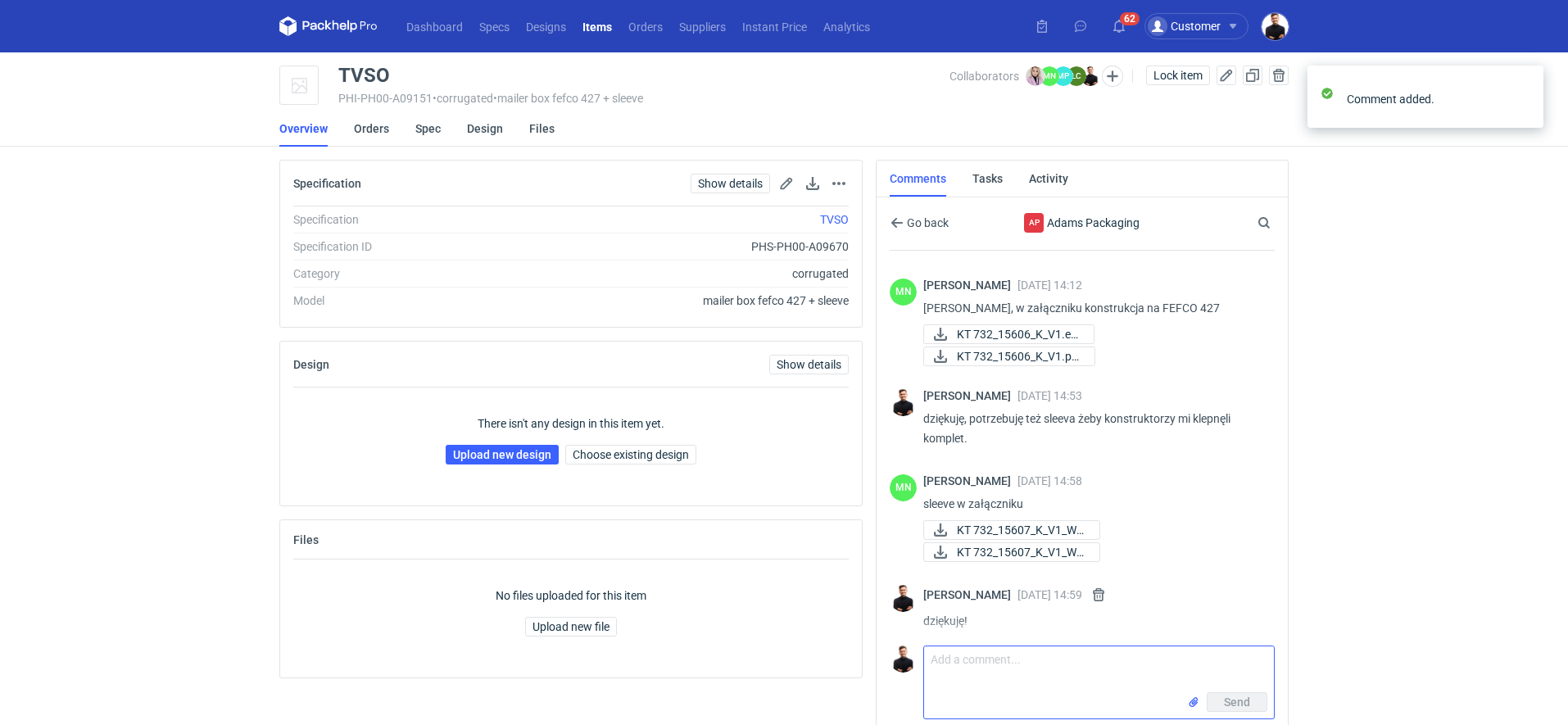
scroll to position [298, 0]
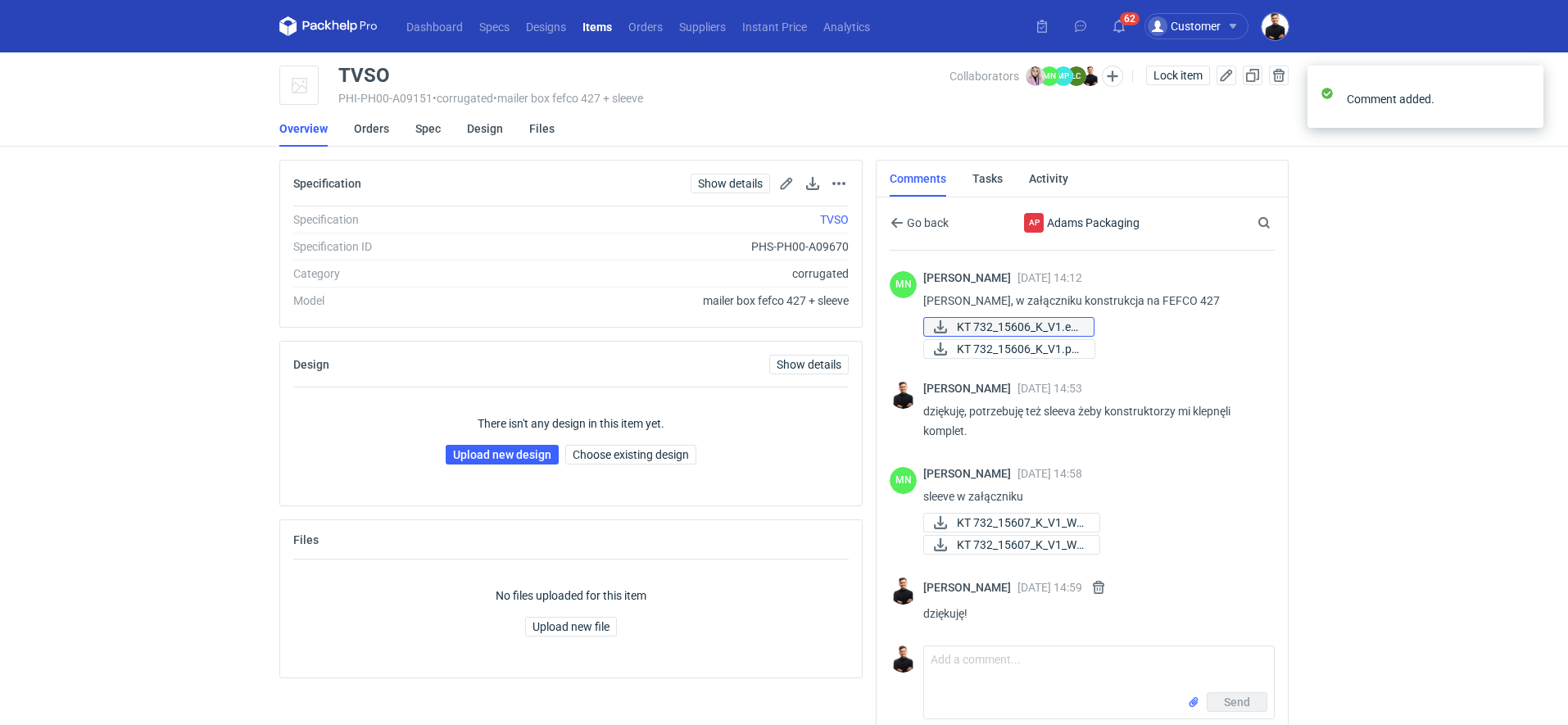
click at [983, 329] on span "KT 732_15606_K_V1.ep..." at bounding box center [1019, 327] width 124 height 18
click at [974, 349] on span "KT 732_15606_K_V1.pd..." at bounding box center [1019, 348] width 125 height 18
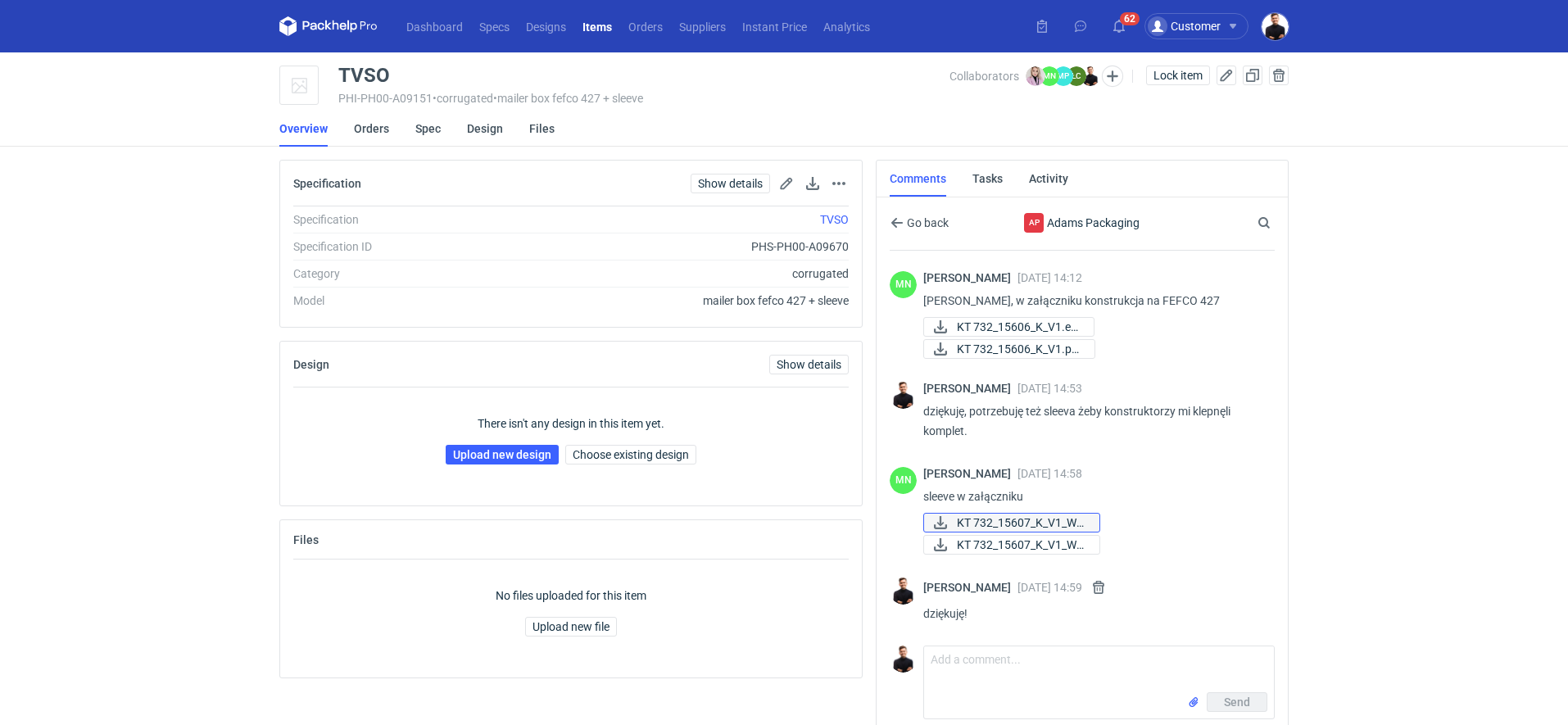
click at [971, 514] on span "KT 732_15607_K_V1_W1..." at bounding box center [1021, 523] width 130 height 18
click at [971, 554] on link "KT 732_15607_K_V1_W1..." at bounding box center [1011, 545] width 177 height 19
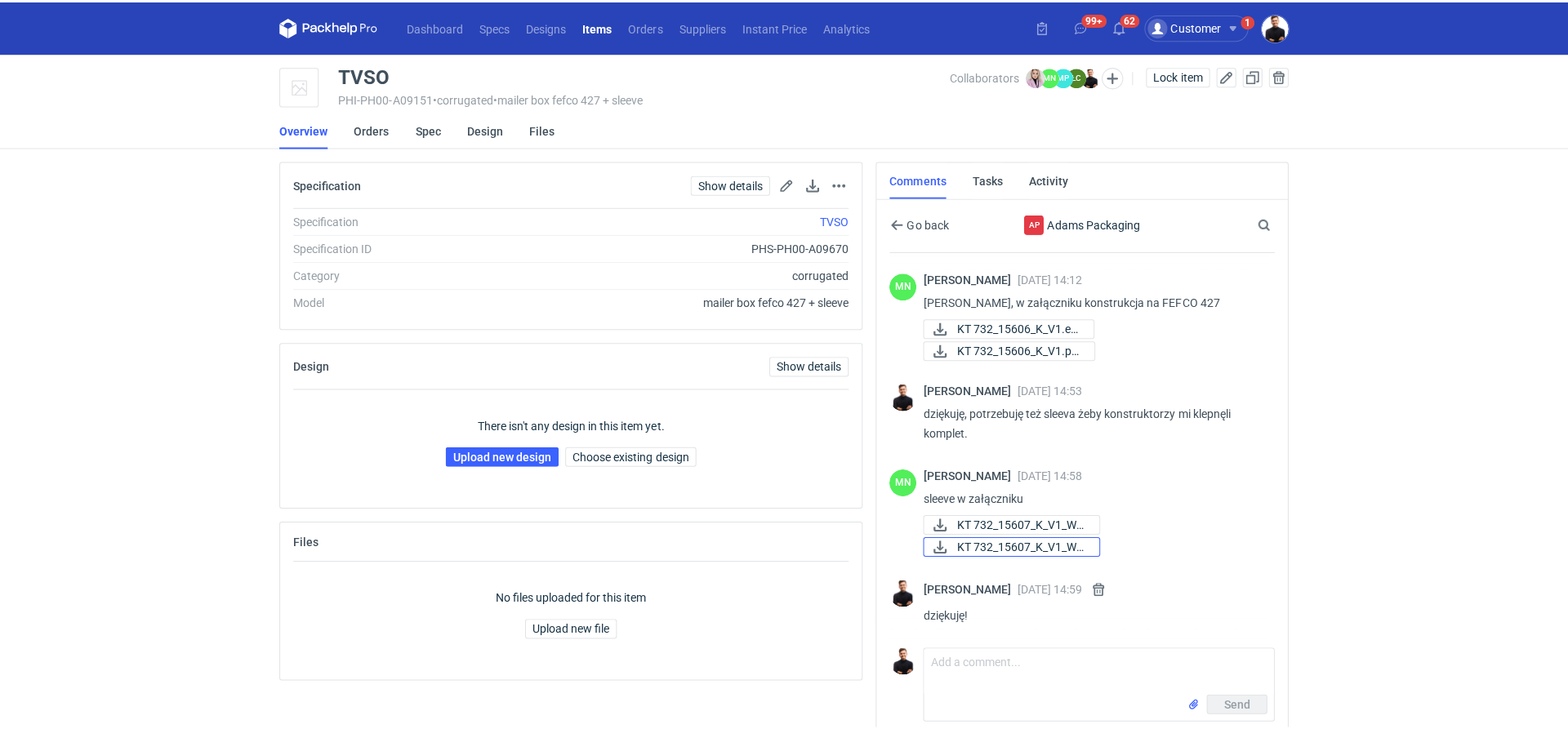
scroll to position [0, 0]
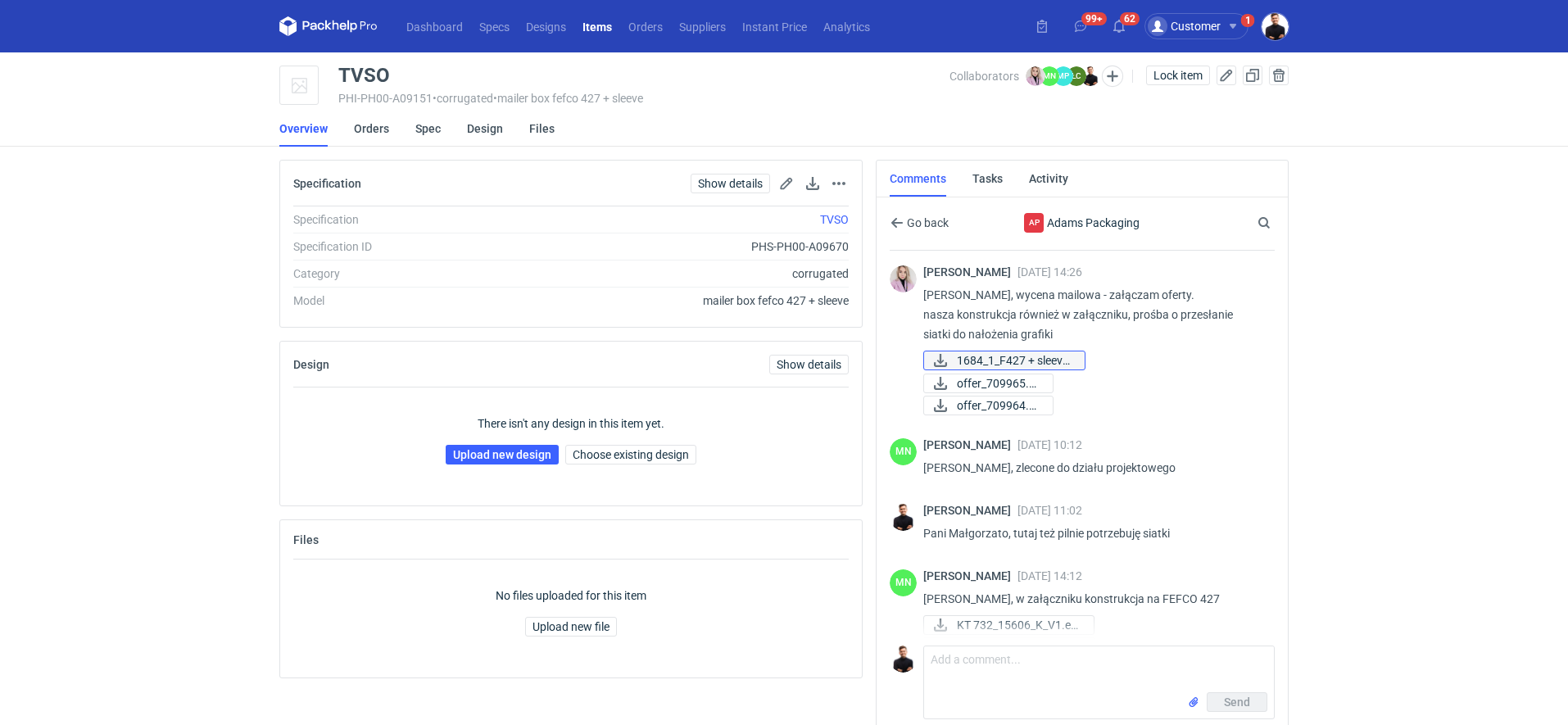
click at [1003, 352] on span "1684_1_F427 + sleeve..." at bounding box center [1014, 360] width 115 height 18
click at [1007, 383] on span "offer_709965.pdf" at bounding box center [998, 383] width 83 height 18
click at [1007, 407] on span "offer_709964.pdf" at bounding box center [998, 406] width 83 height 18
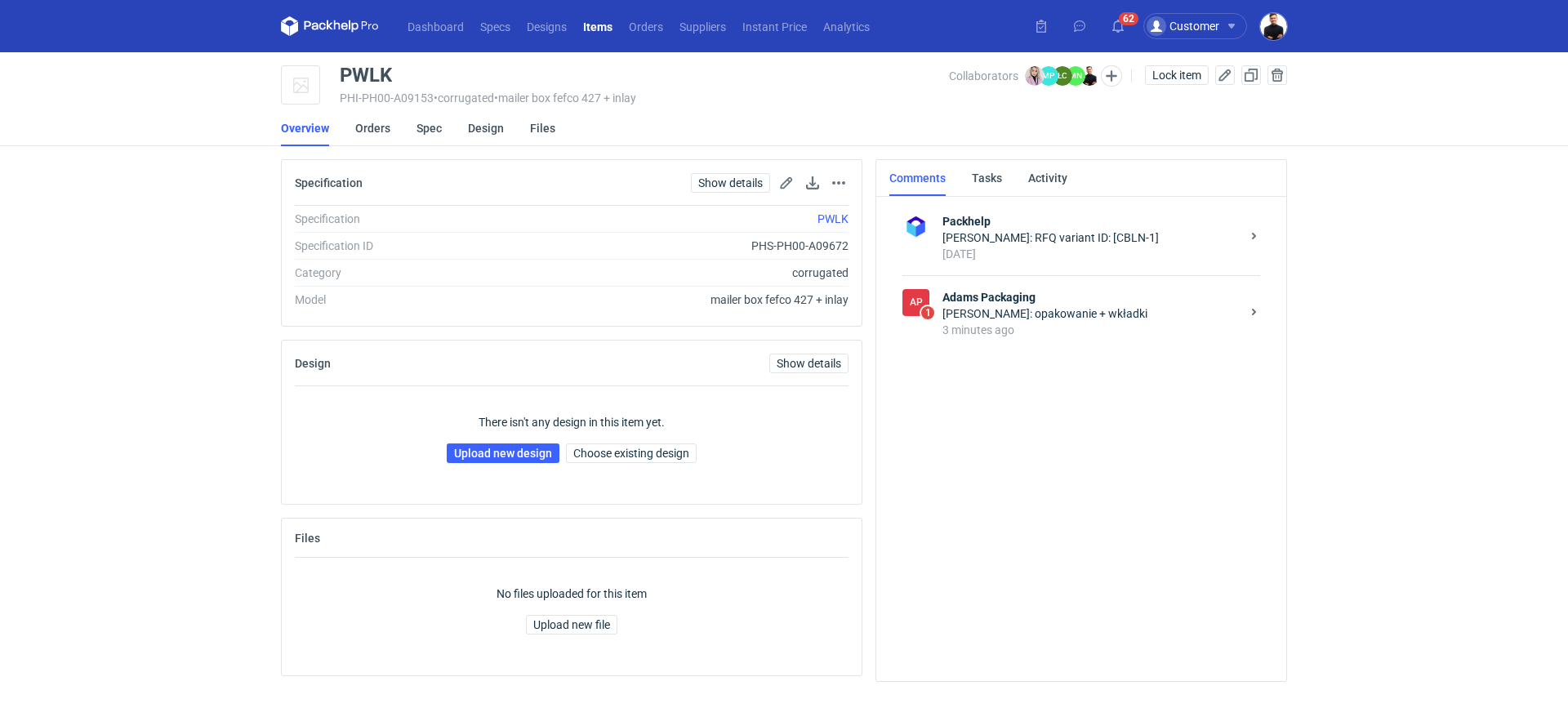
click at [1021, 309] on div "[PERSON_NAME]: opakowanie + wkładki" at bounding box center [1091, 313] width 298 height 16
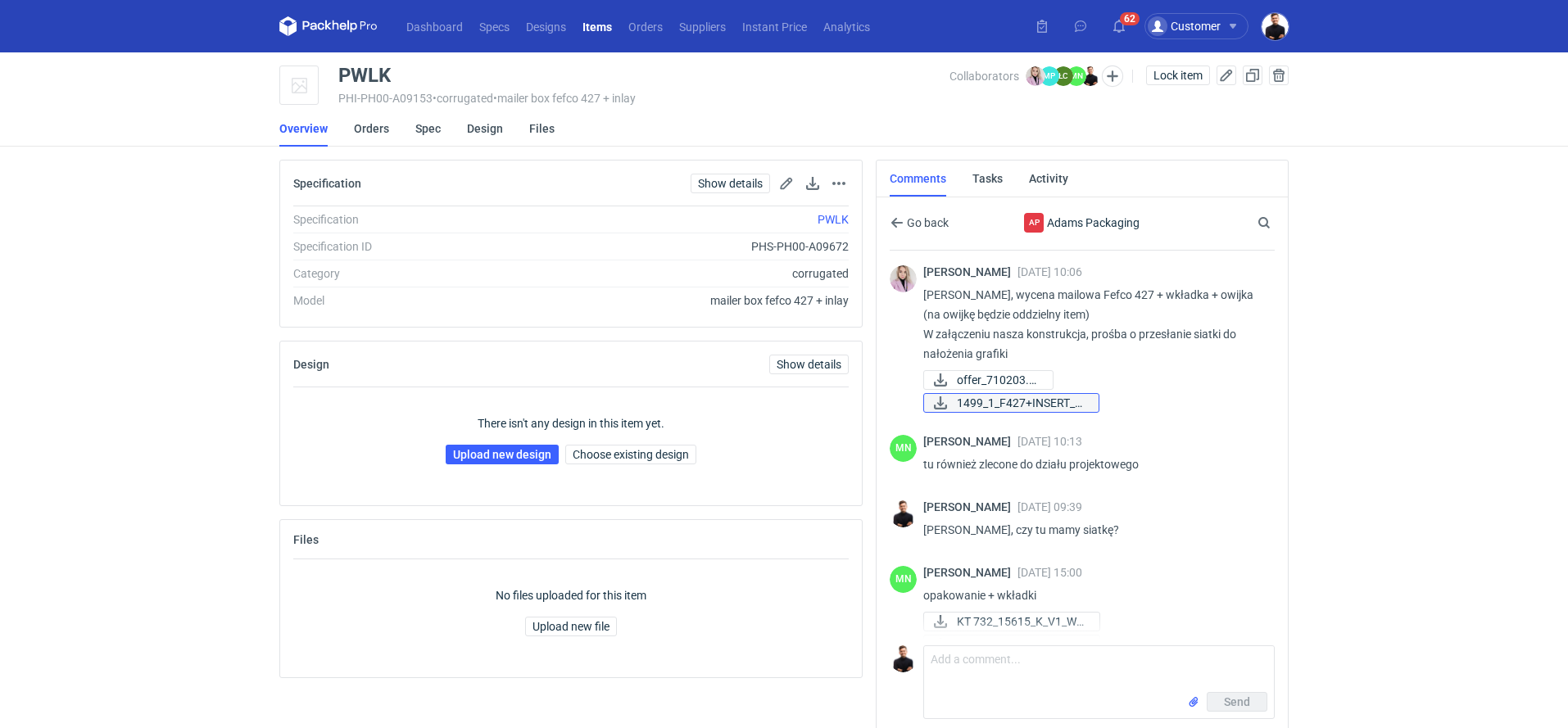
click at [1007, 399] on span "1499_1_F427+INSERT_B..." at bounding box center [1021, 402] width 129 height 18
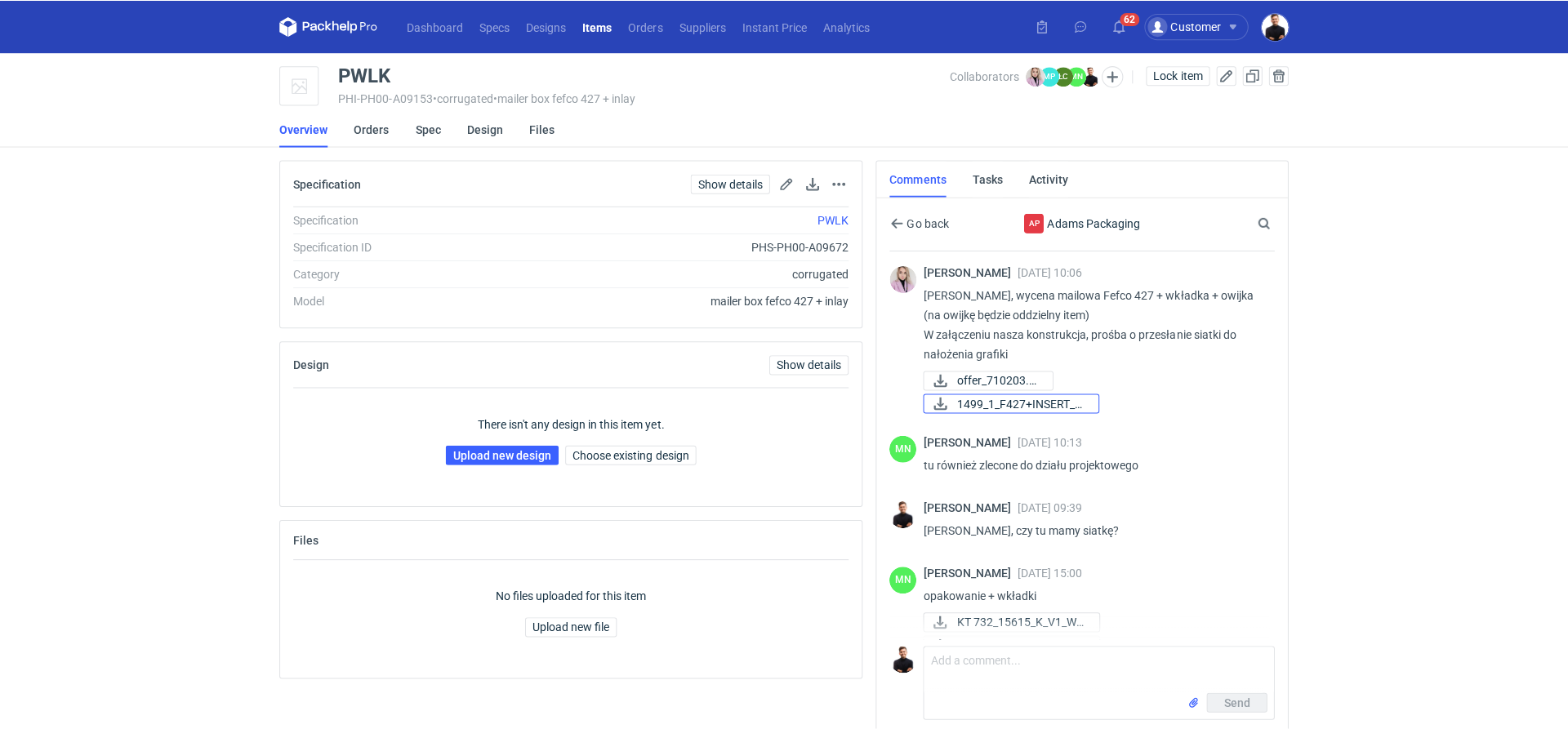
scroll to position [28, 0]
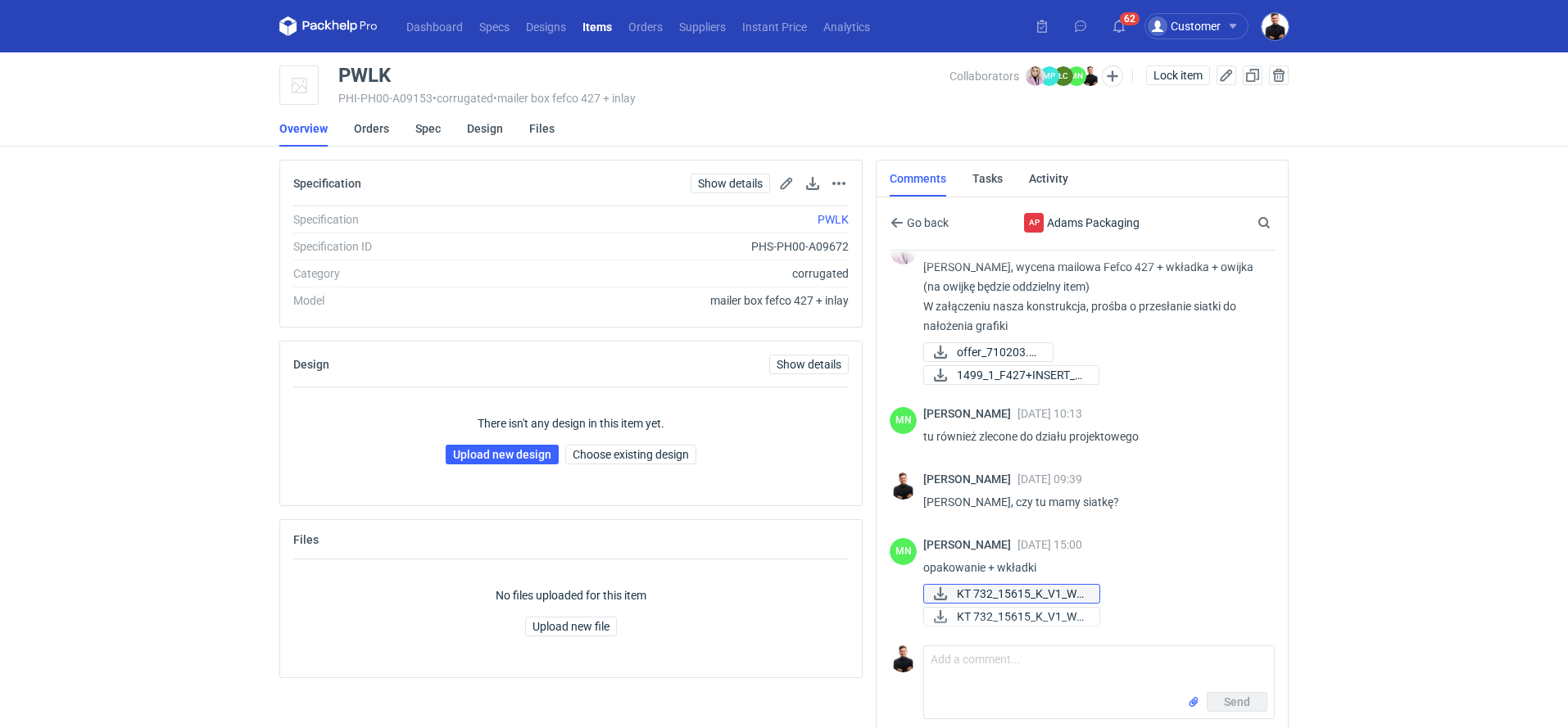
click at [1012, 585] on span "KT 732_15615_K_V1_W1..." at bounding box center [1021, 594] width 130 height 18
click at [1010, 612] on span "KT 732_15615_K_V1_W1..." at bounding box center [1021, 616] width 130 height 18
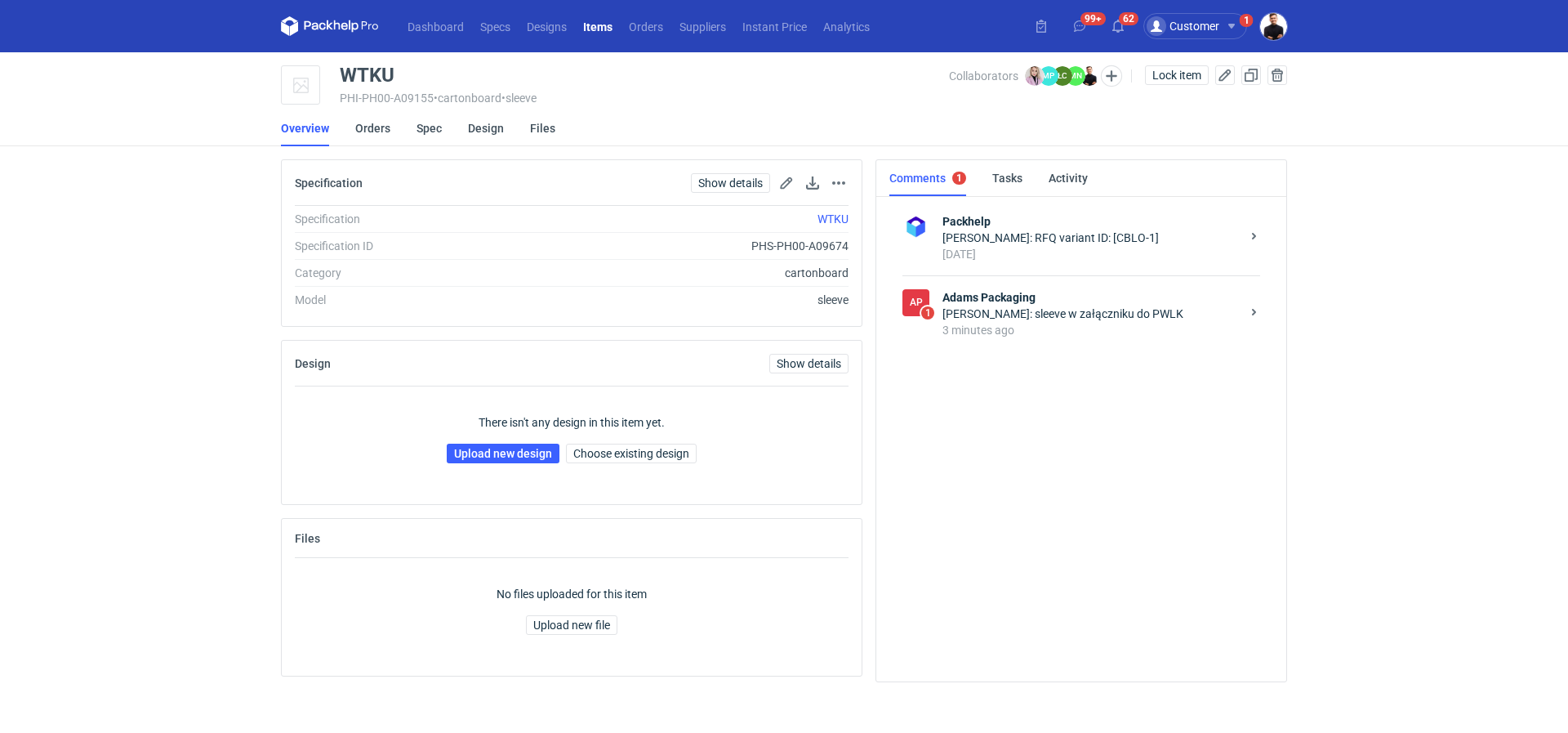
click at [1037, 310] on div "[PERSON_NAME]: sleeve w załączniku do PWLK" at bounding box center [1091, 313] width 298 height 16
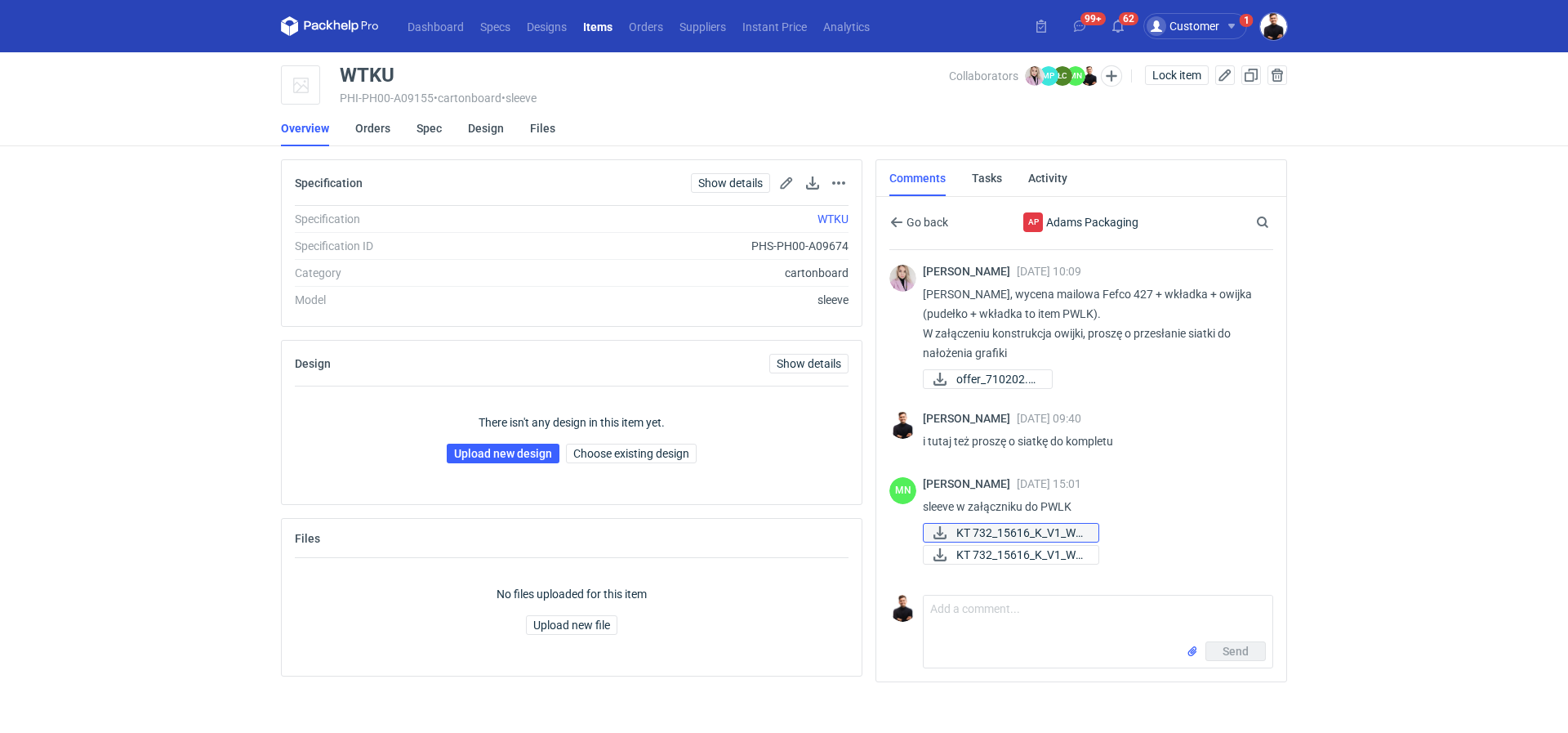
click at [1056, 530] on span "KT 732_15616_K_V1_W1..." at bounding box center [1021, 532] width 129 height 18
click at [1056, 553] on span "KT 732_15616_K_V1_W1..." at bounding box center [1021, 555] width 129 height 18
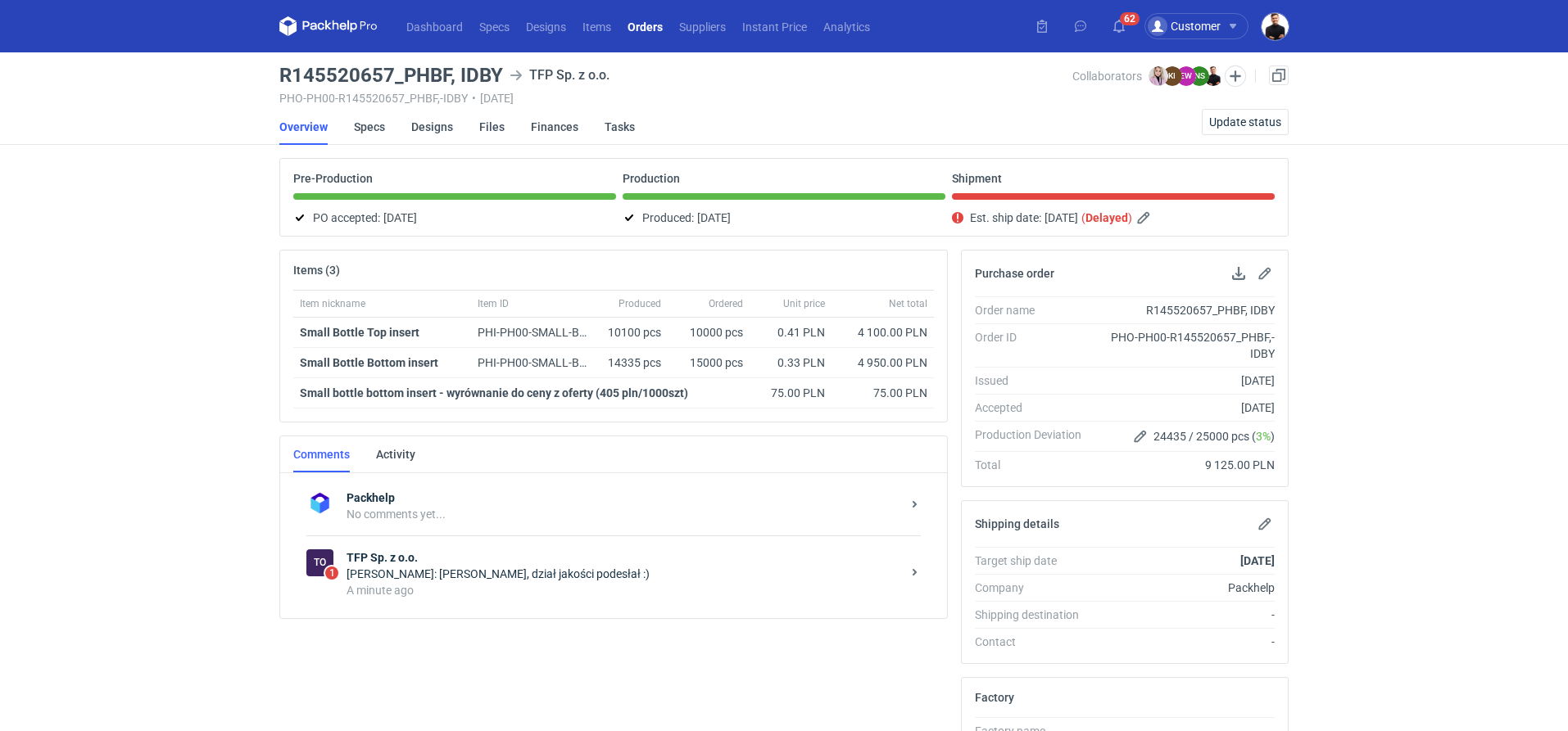
click at [488, 558] on strong "TFP Sp. z o.o." at bounding box center [623, 557] width 554 height 16
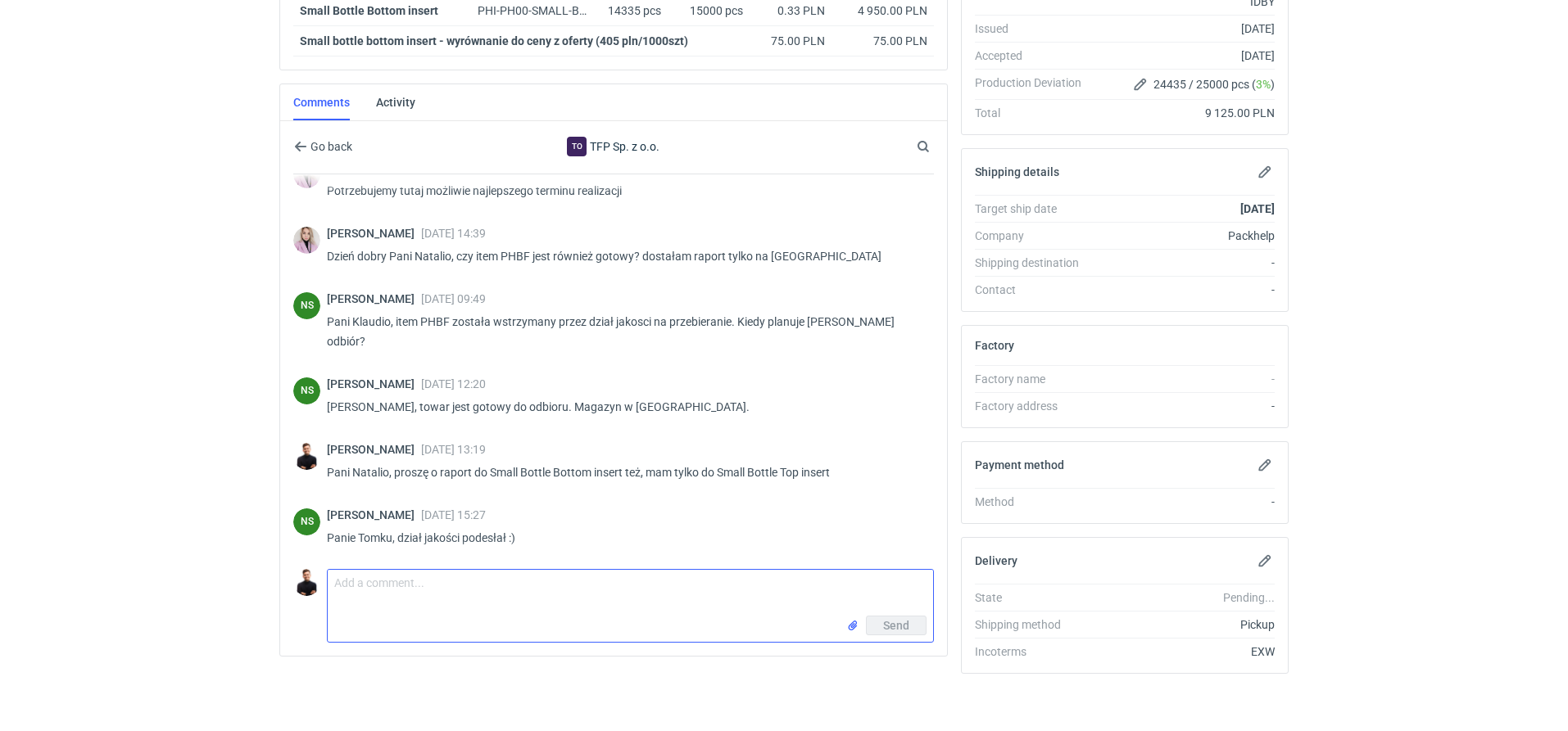
scroll to position [115, 0]
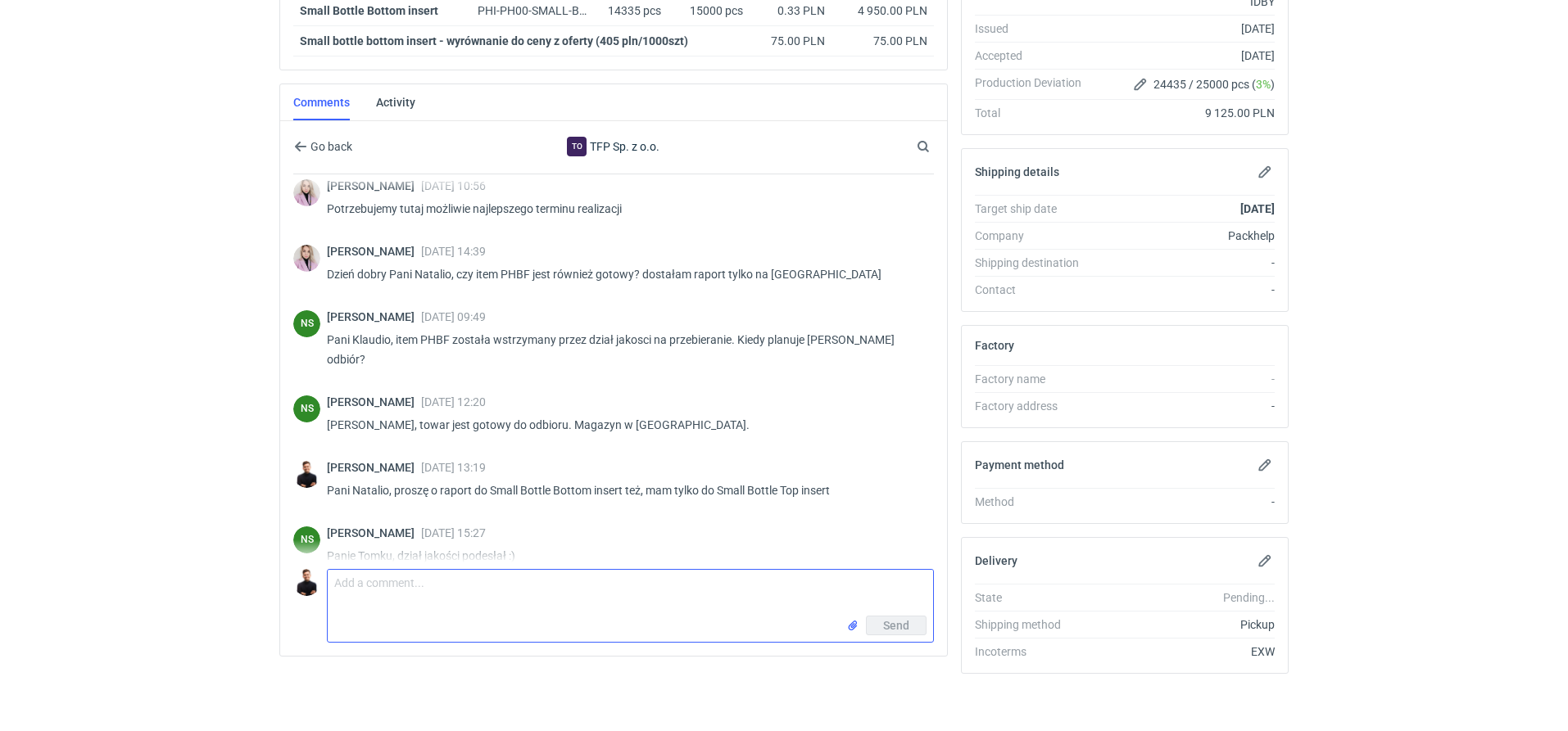
click at [447, 592] on textarea "Comment message" at bounding box center [631, 592] width 606 height 45
type textarea "mam, dziękuję"
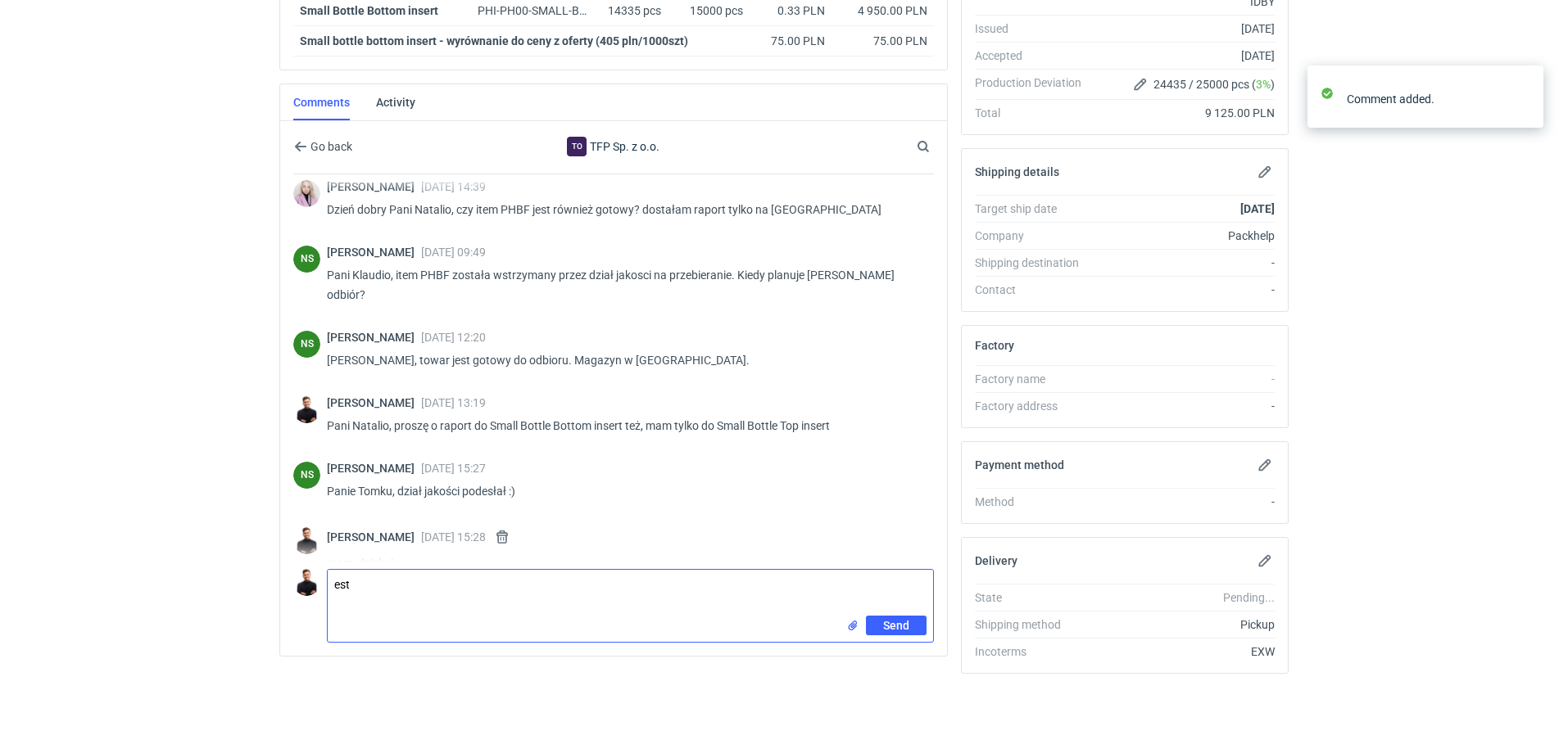
scroll to position [187, 0]
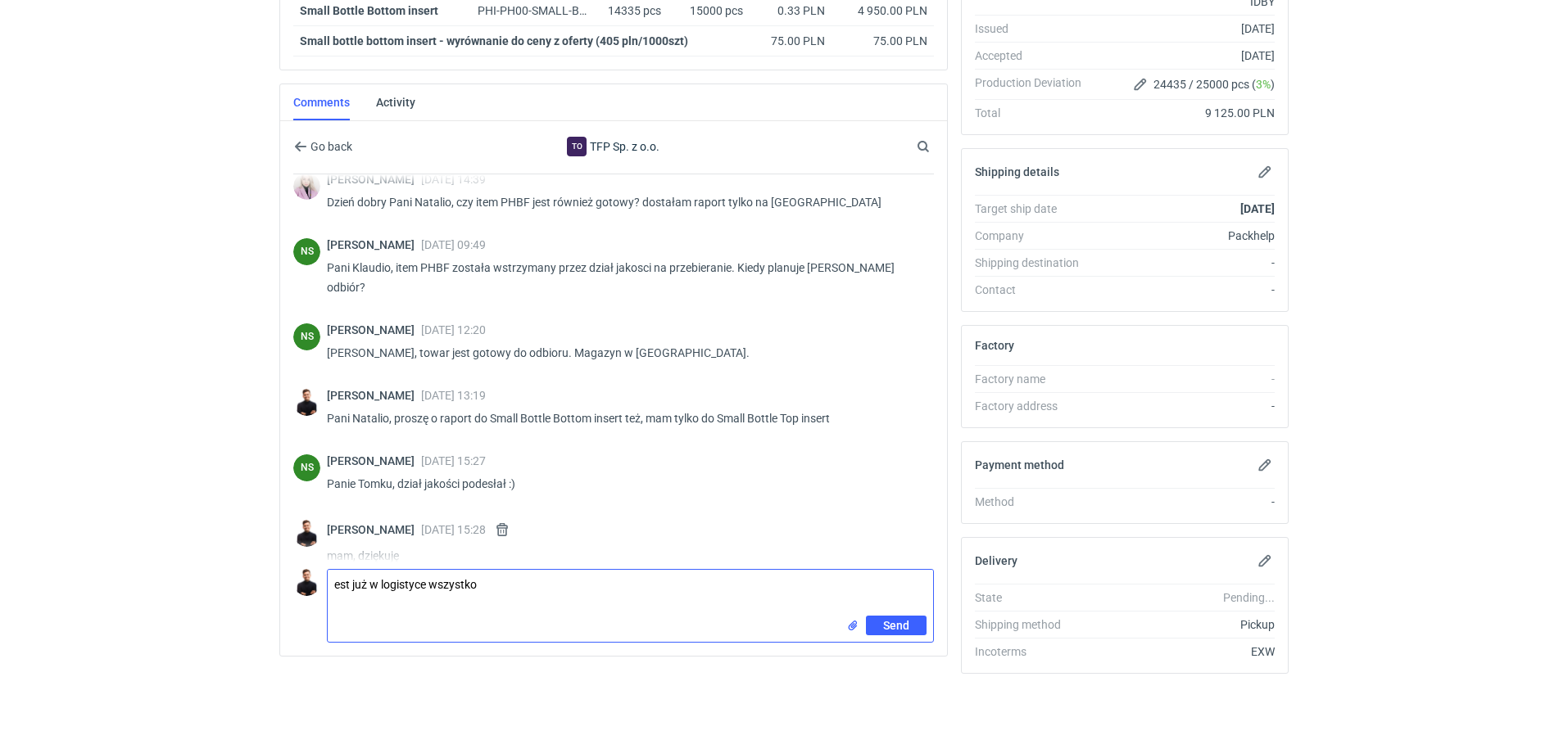
click at [333, 580] on textarea "est już w logistyce wszystko" at bounding box center [631, 592] width 606 height 45
type textarea "jest już w logistyce wszystko"
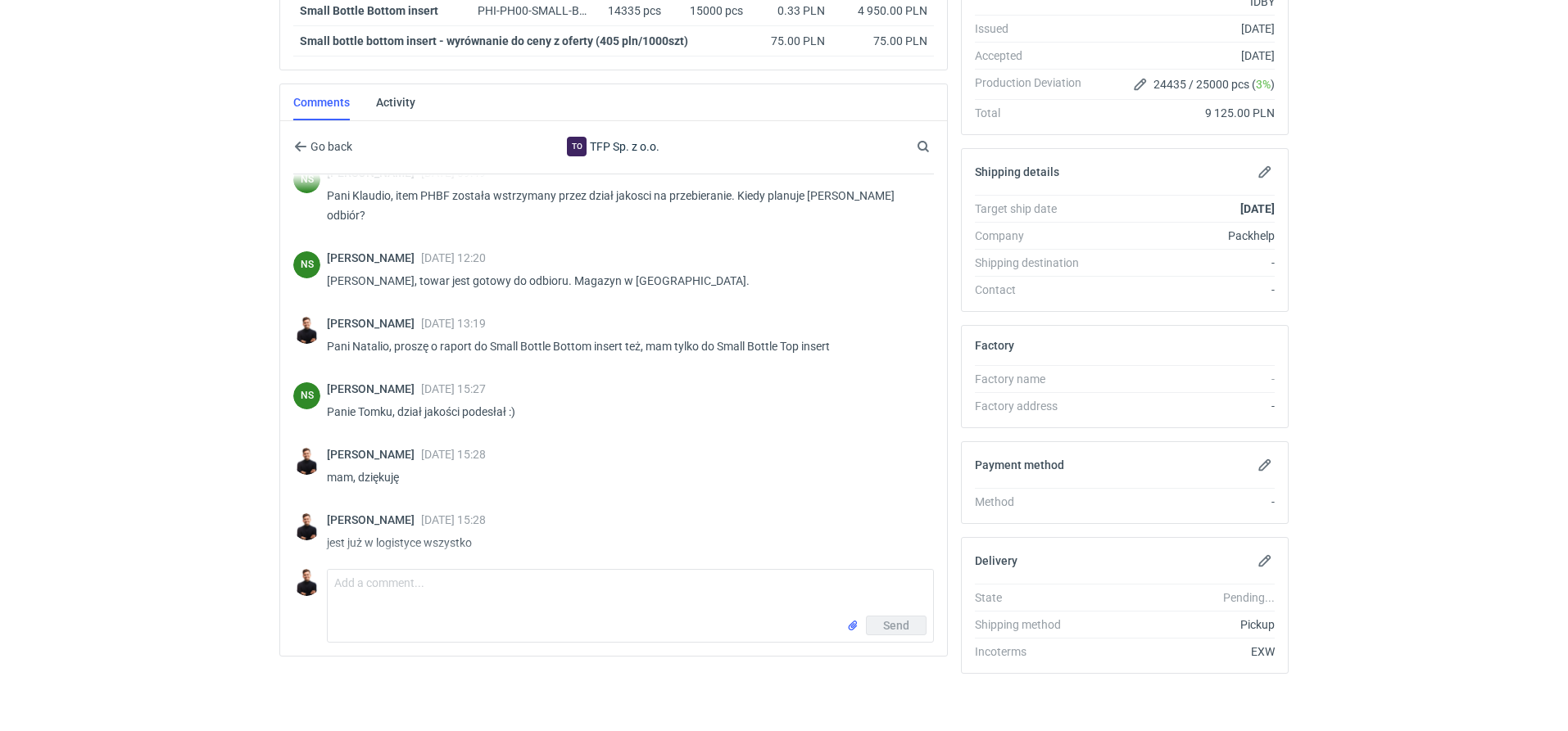
scroll to position [246, 0]
